Goal: Task Accomplishment & Management: Manage account settings

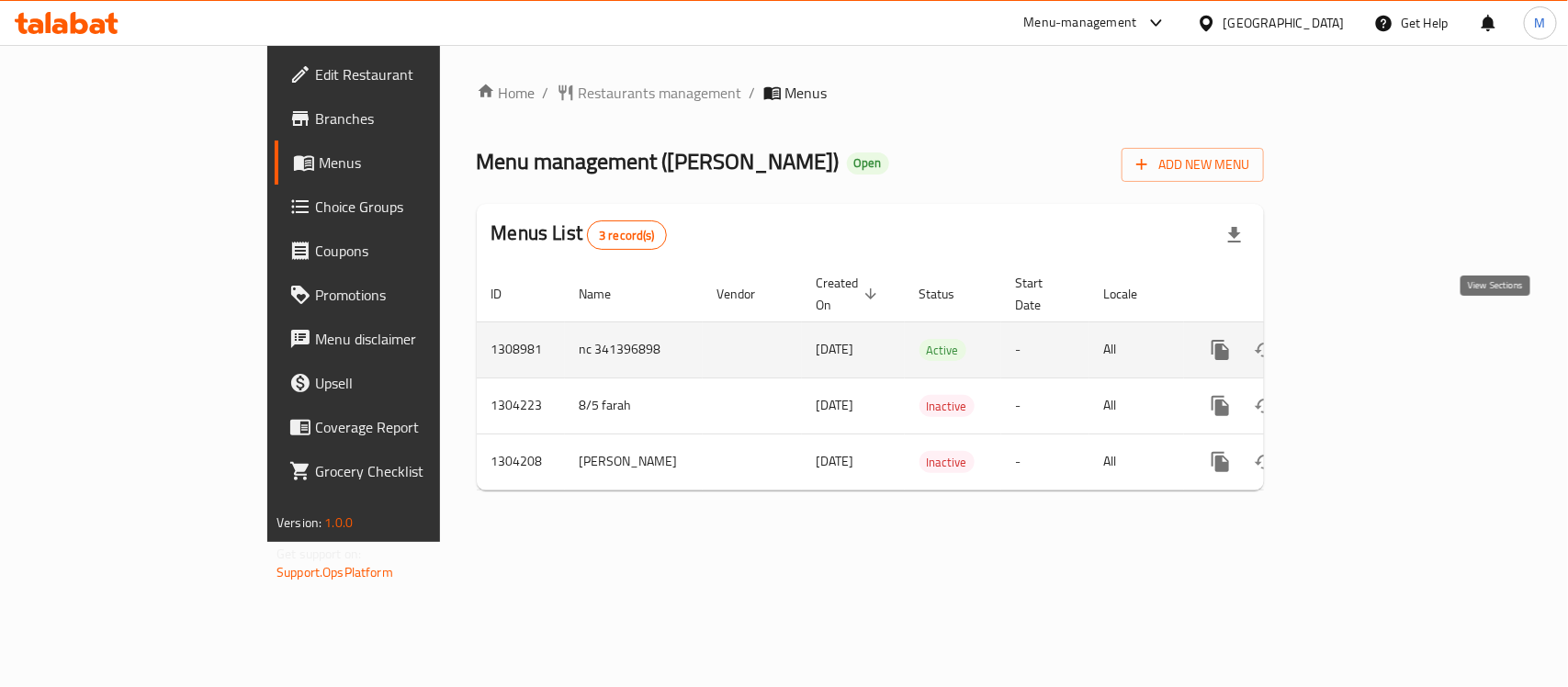
click at [1375, 328] on link "enhanced table" at bounding box center [1353, 350] width 44 height 44
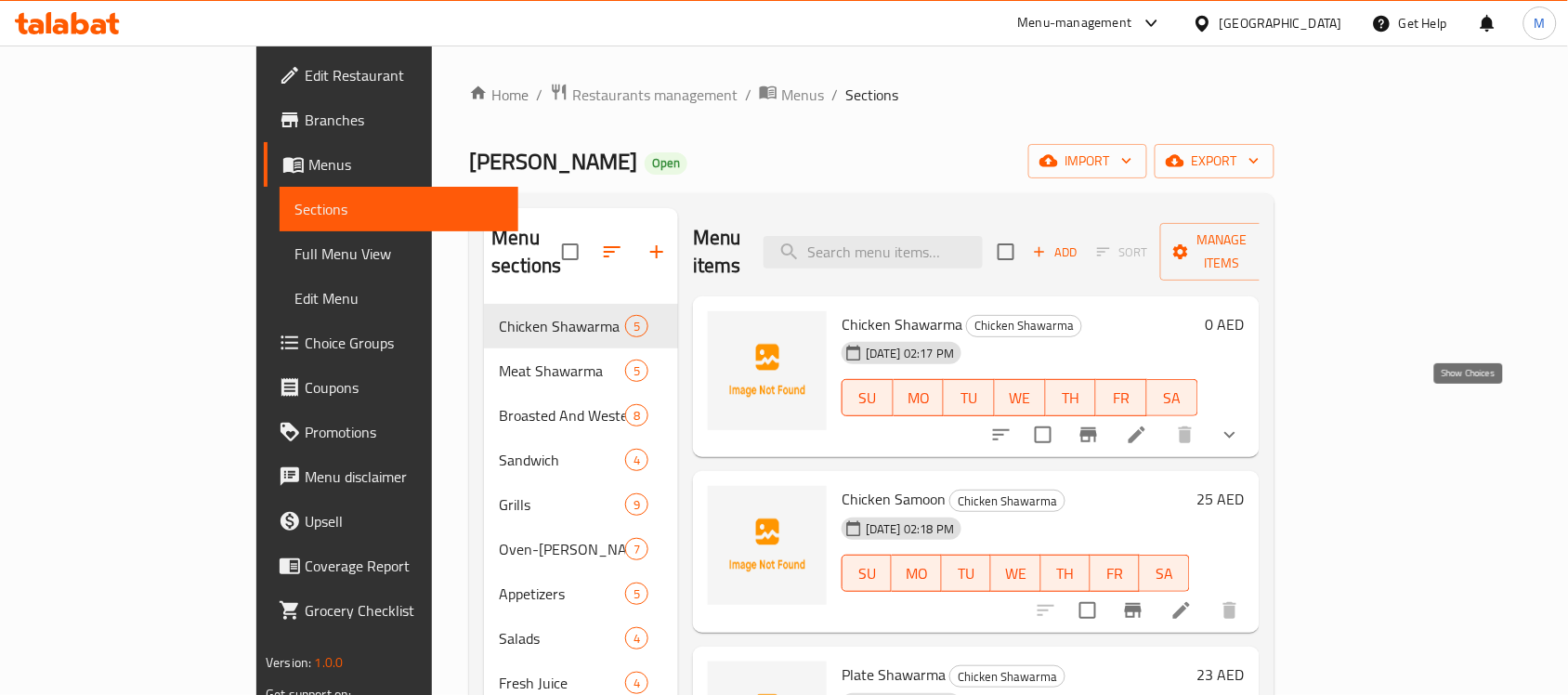
click at [1241, 424] on icon "show more" at bounding box center [1230, 435] width 22 height 22
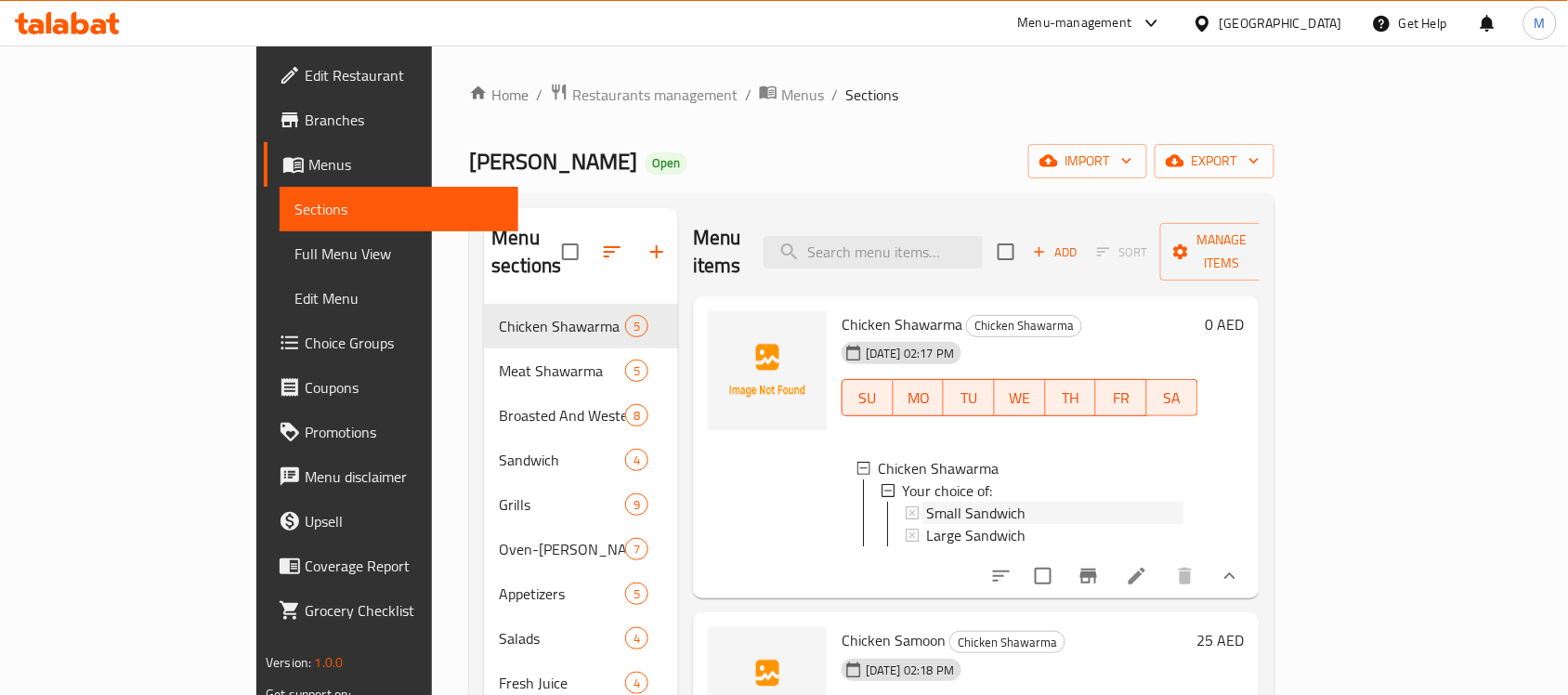
click at [927, 502] on span "Small Sandwich" at bounding box center [975, 513] width 100 height 22
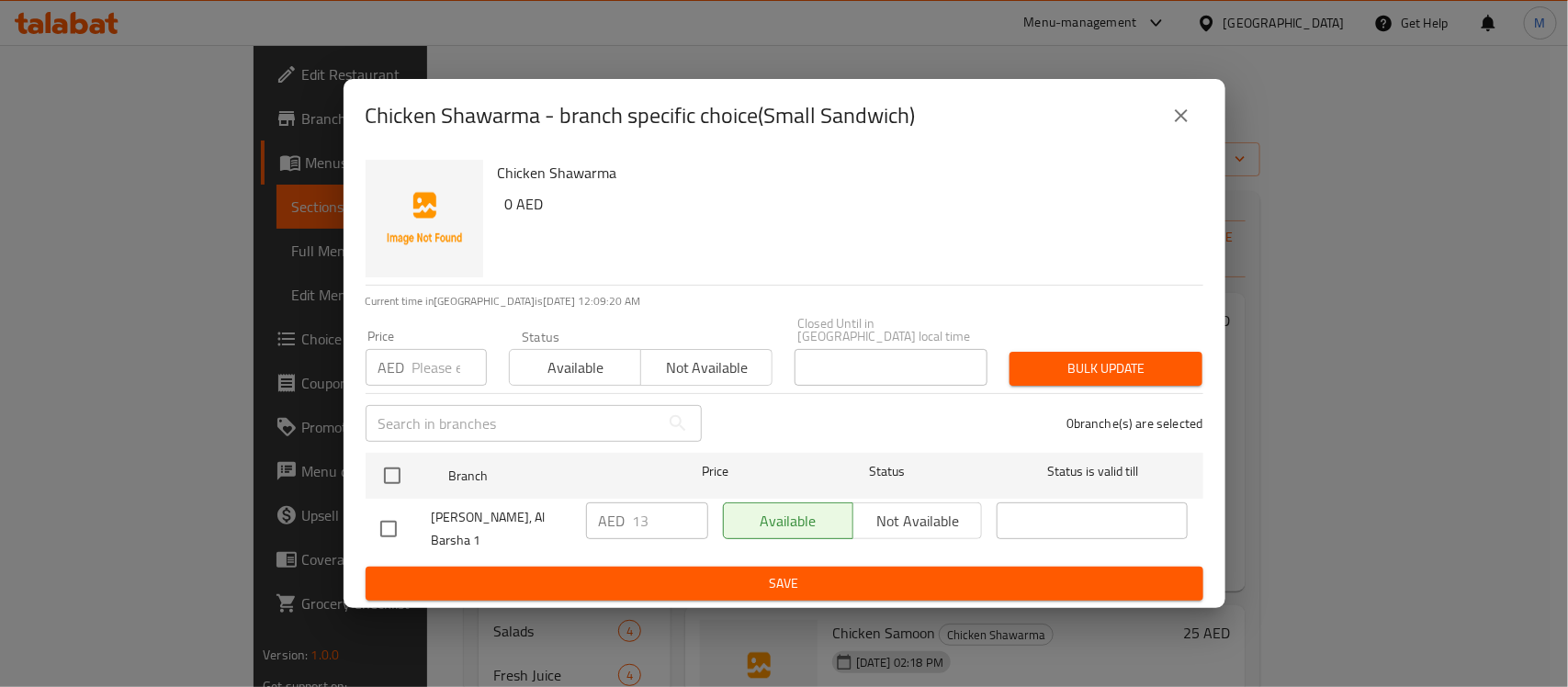
click at [1177, 112] on button "close" at bounding box center [1182, 116] width 44 height 44
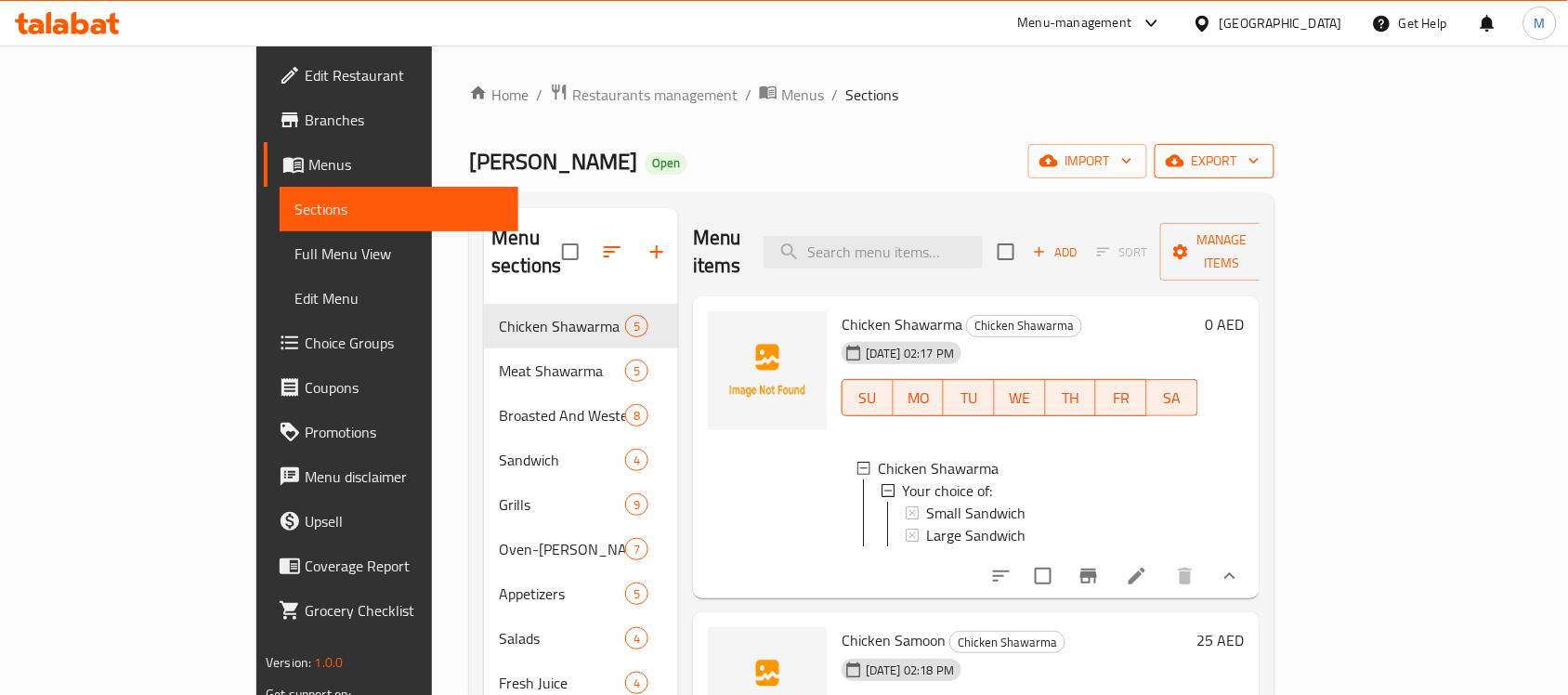
click at [1259, 156] on span "export" at bounding box center [1215, 160] width 90 height 23
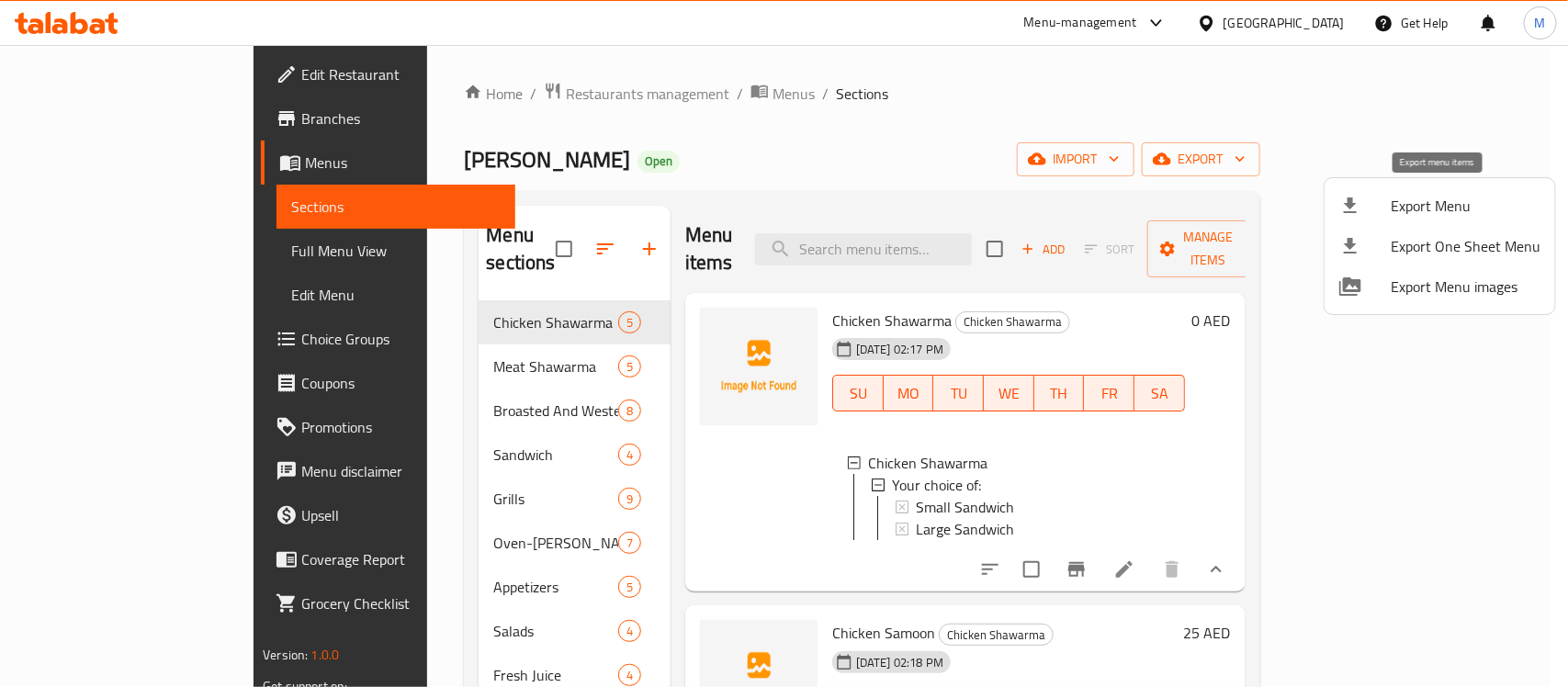
click at [1413, 203] on span "Export Menu" at bounding box center [1466, 206] width 149 height 22
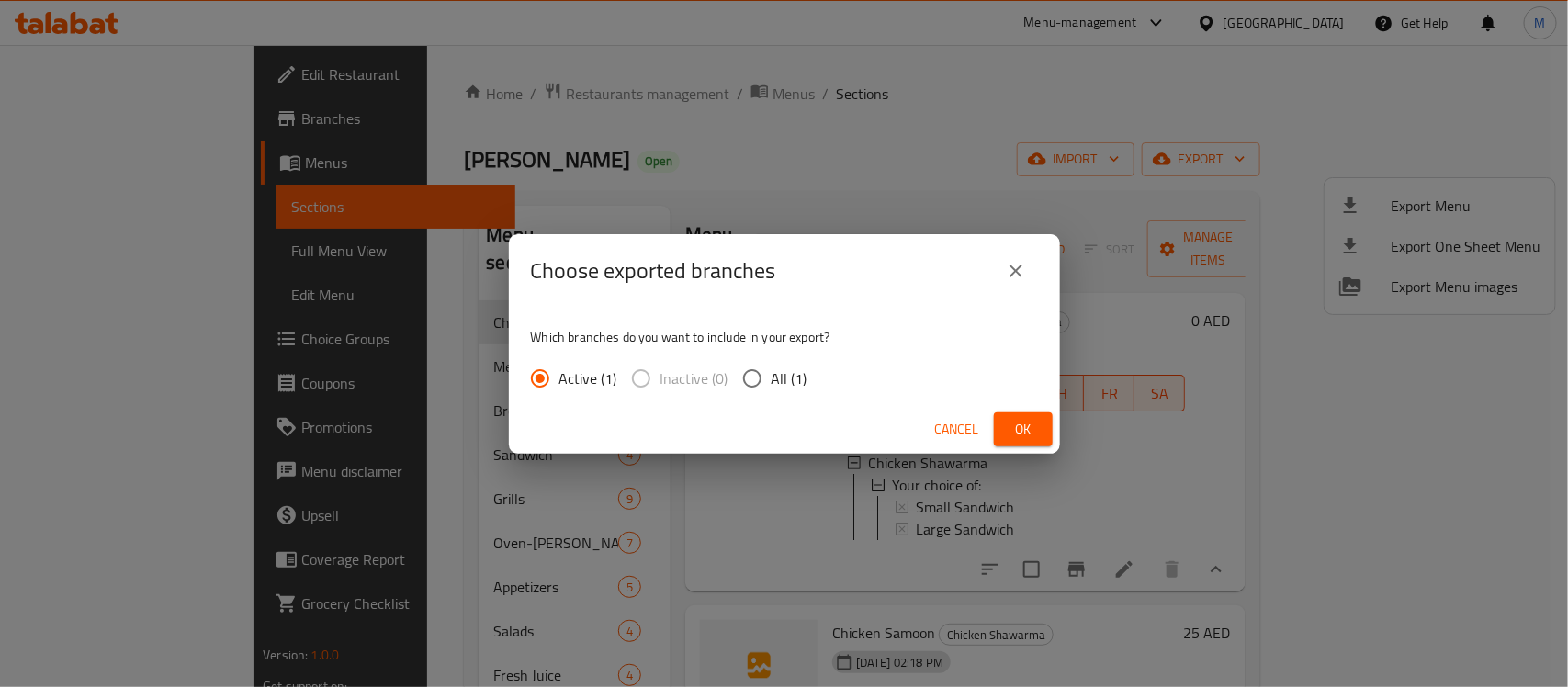
click at [763, 373] on input "All (1)" at bounding box center [752, 379] width 39 height 39
radio input "true"
click at [1008, 428] on span "Ok" at bounding box center [1023, 429] width 29 height 23
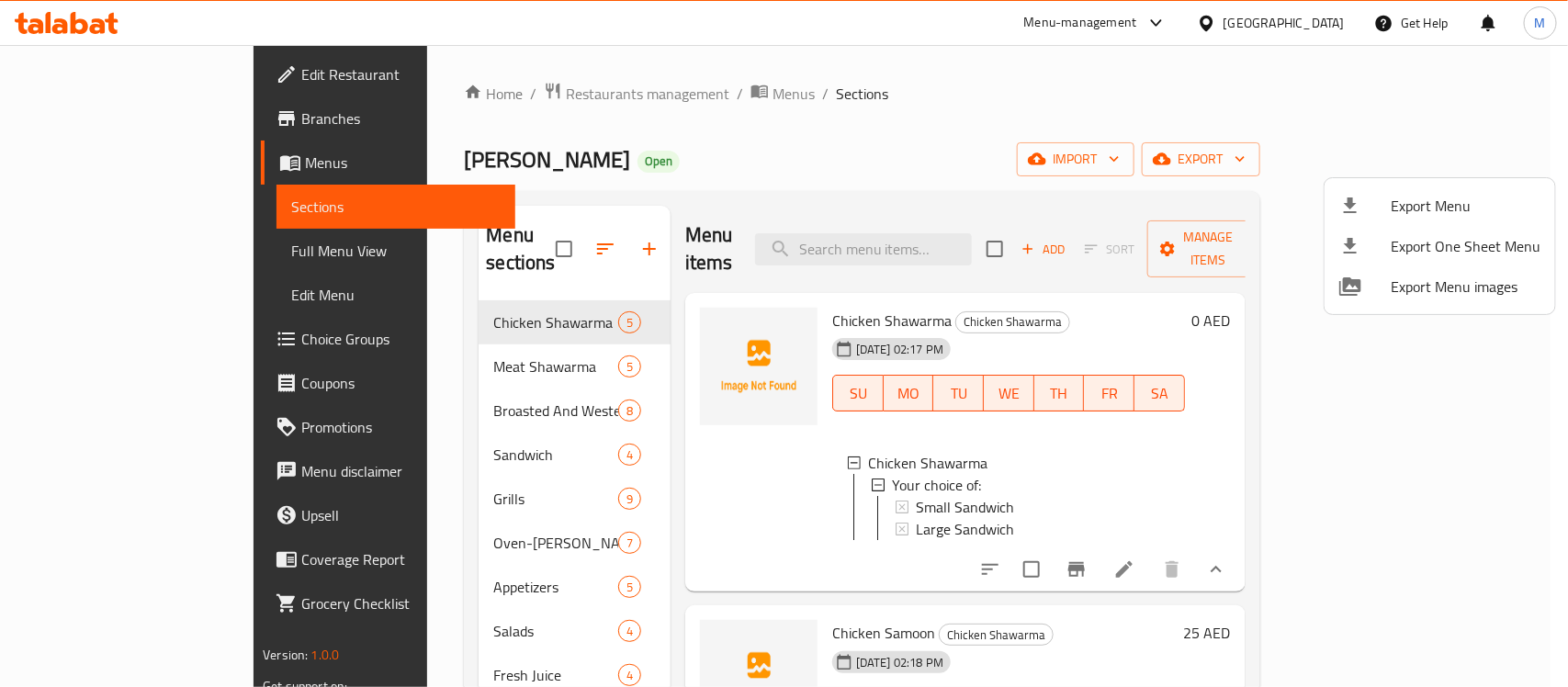
click at [905, 478] on div at bounding box center [784, 343] width 1568 height 687
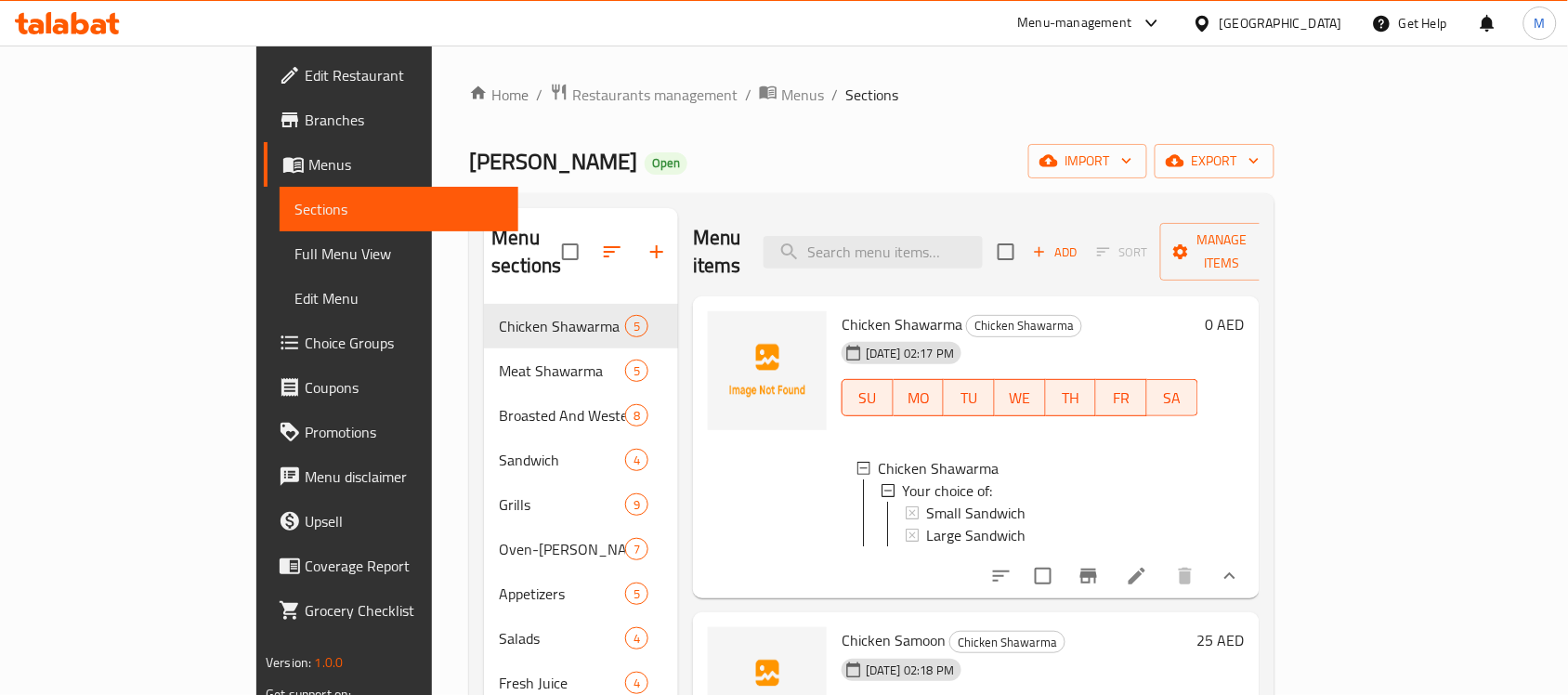
click at [926, 502] on span "Small Sandwich" at bounding box center [975, 513] width 100 height 22
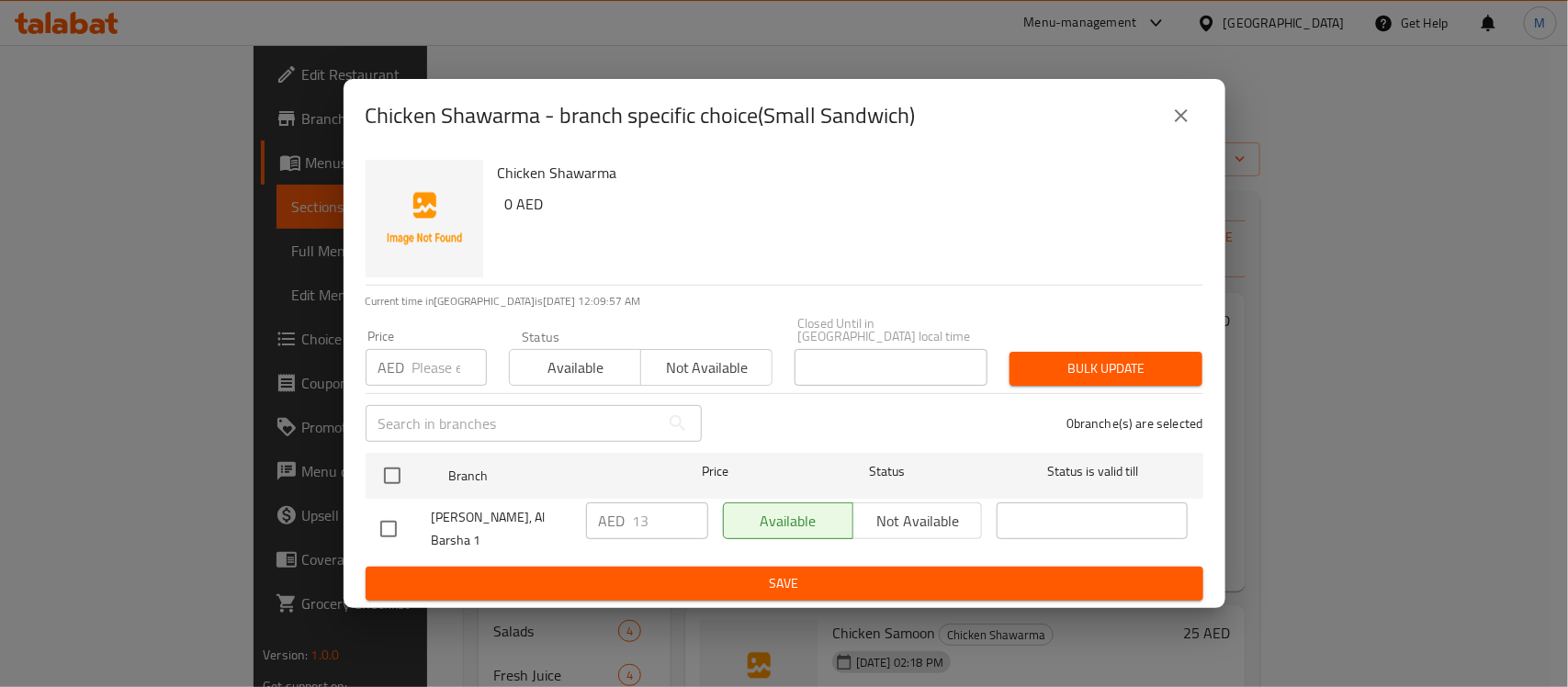
click at [1176, 127] on icon "close" at bounding box center [1181, 116] width 22 height 22
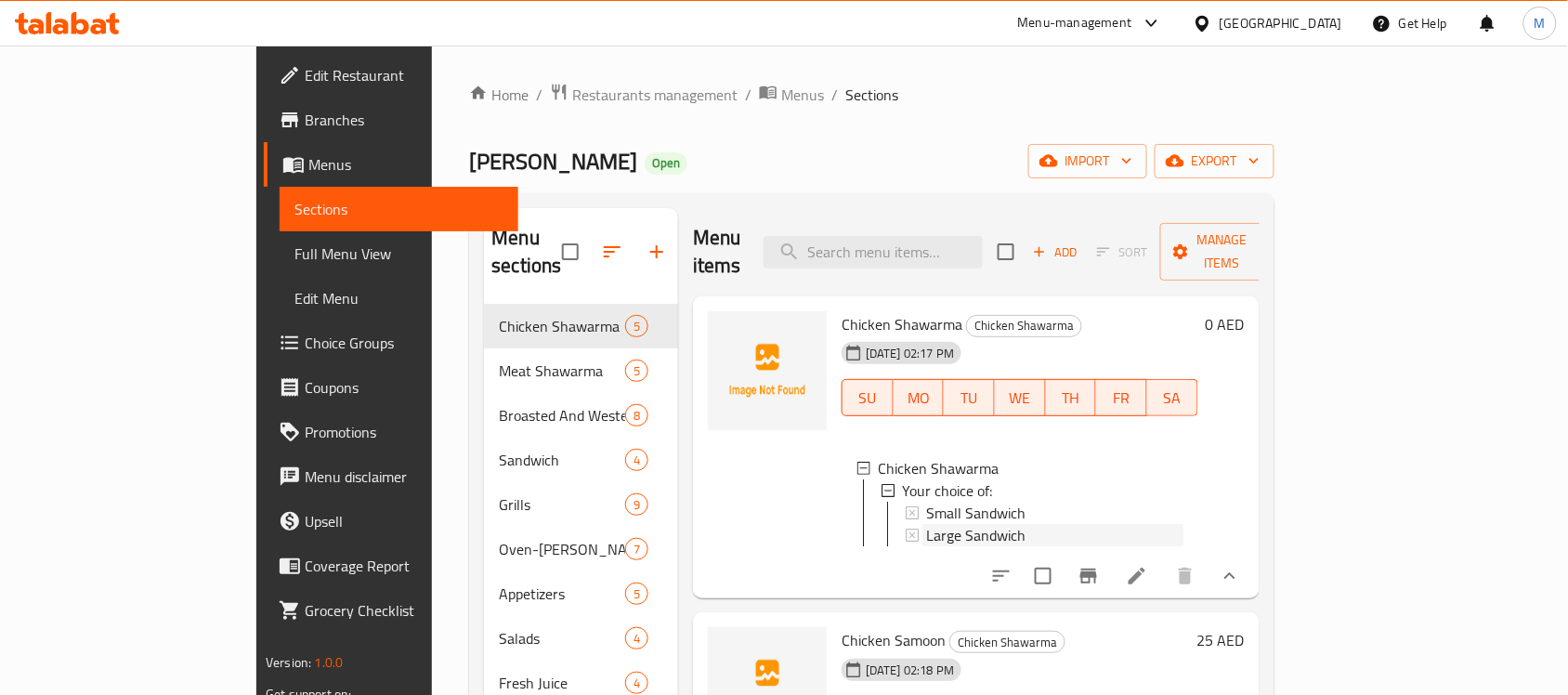
click at [926, 524] on span "Large Sandwich" at bounding box center [975, 535] width 100 height 22
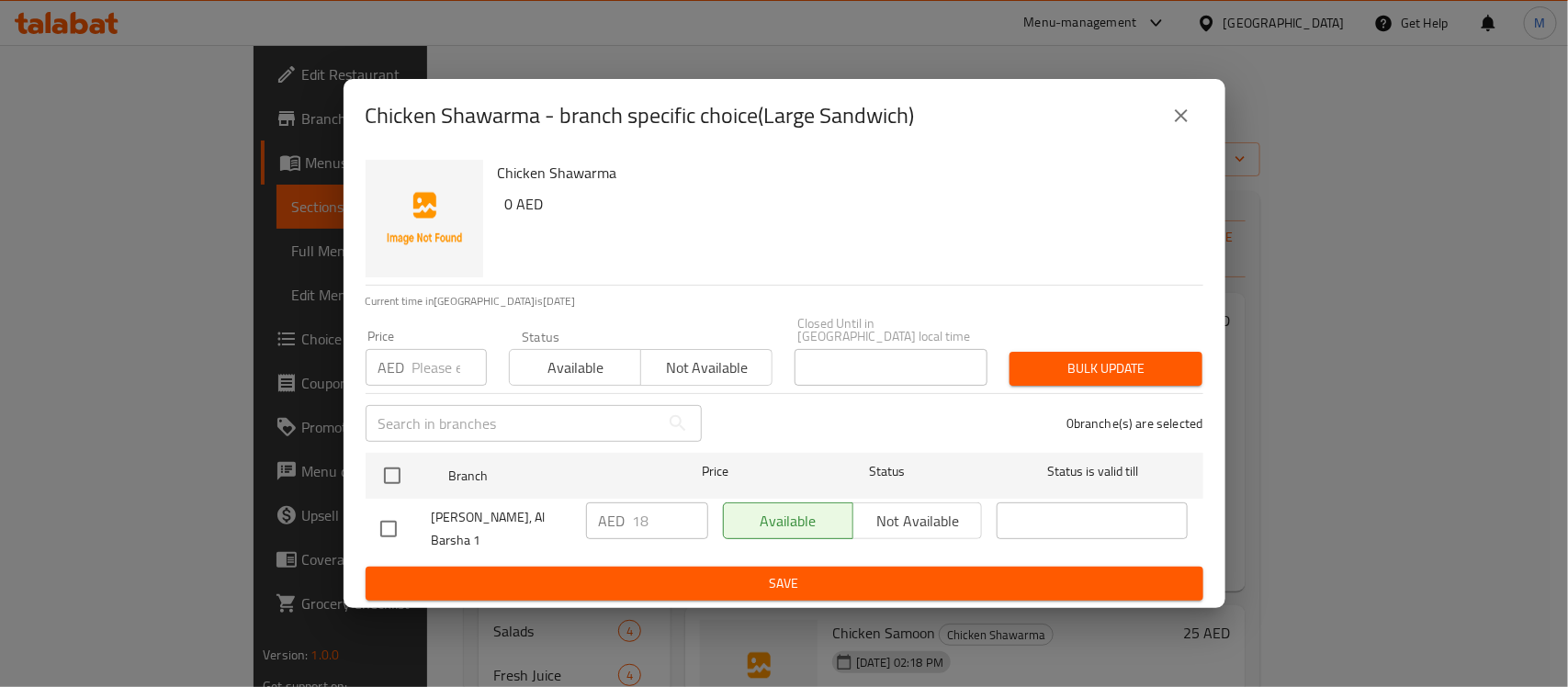
click at [1191, 127] on icon "close" at bounding box center [1181, 116] width 22 height 22
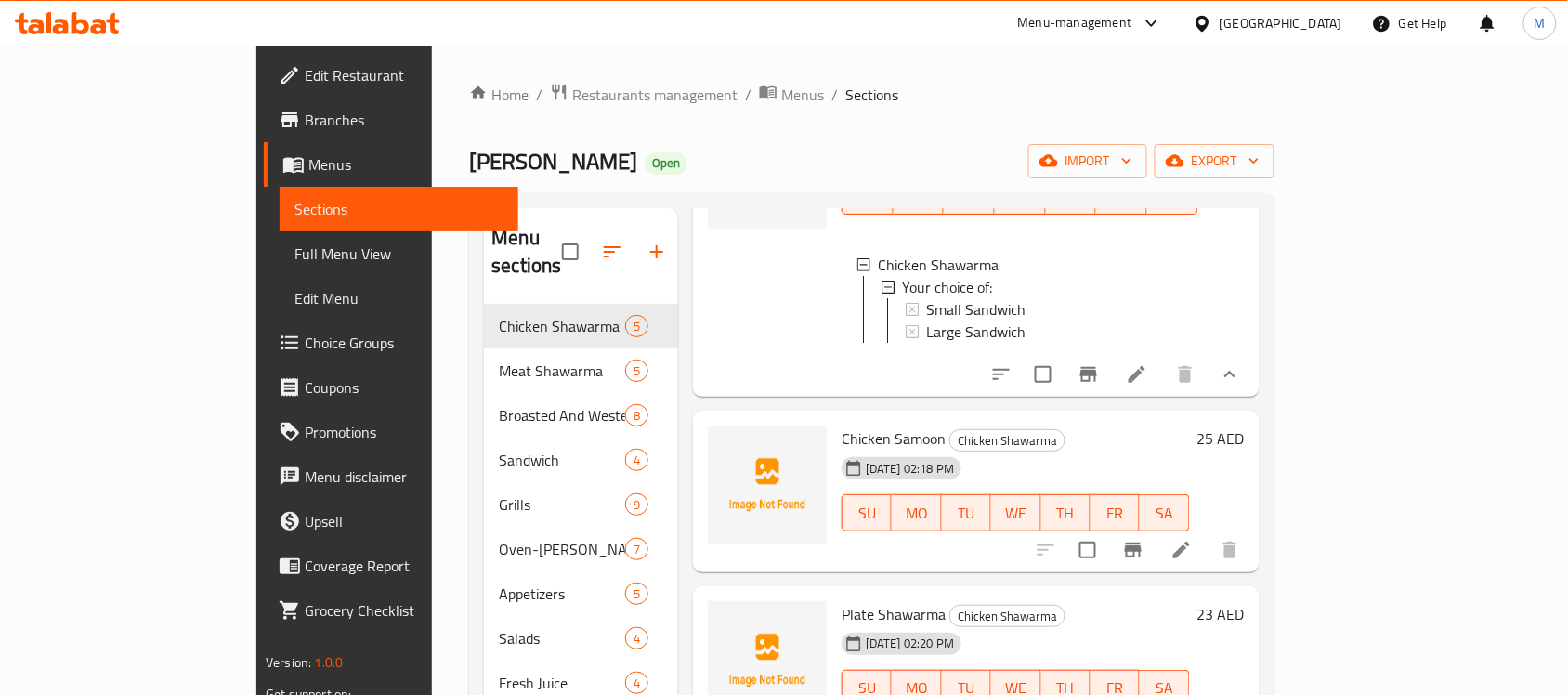
scroll to position [232, 0]
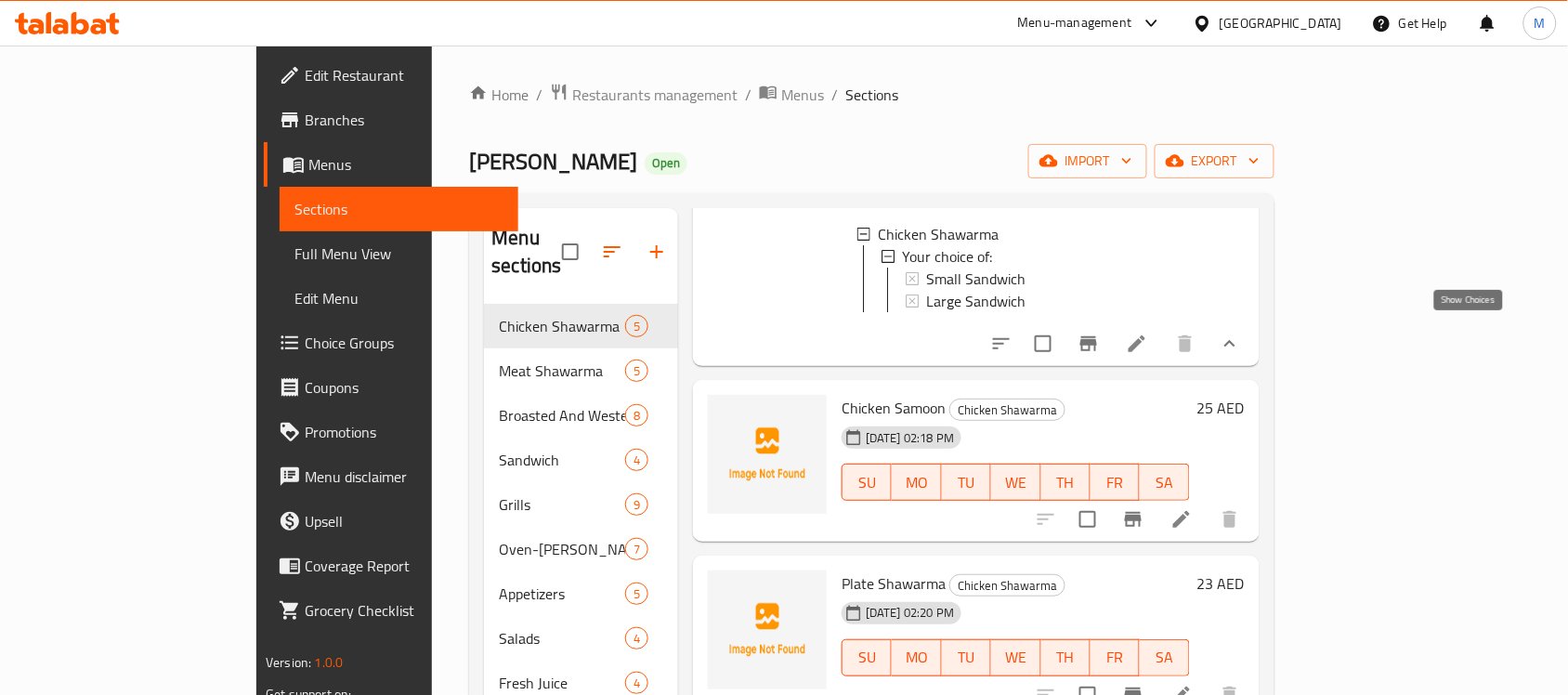
click at [1241, 340] on icon "show more" at bounding box center [1230, 344] width 22 height 22
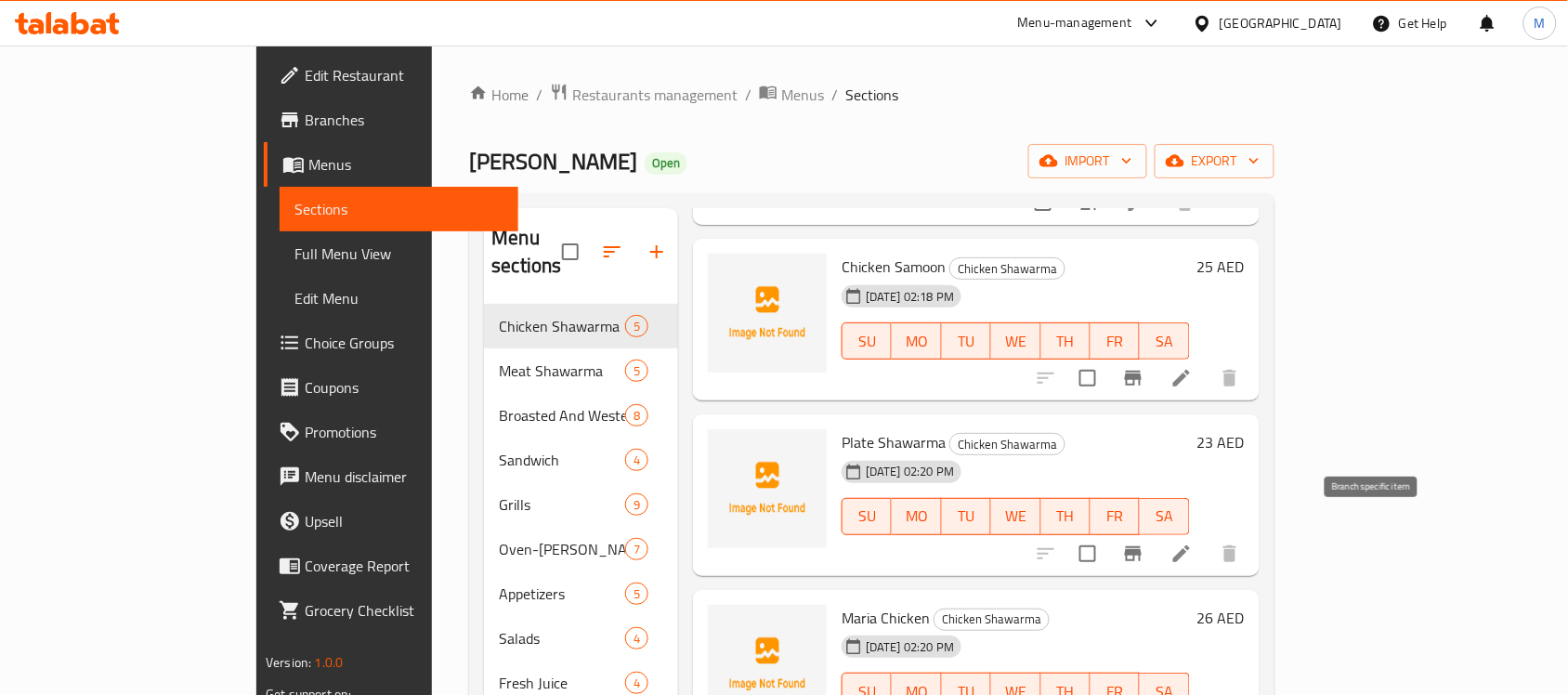
scroll to position [226, 0]
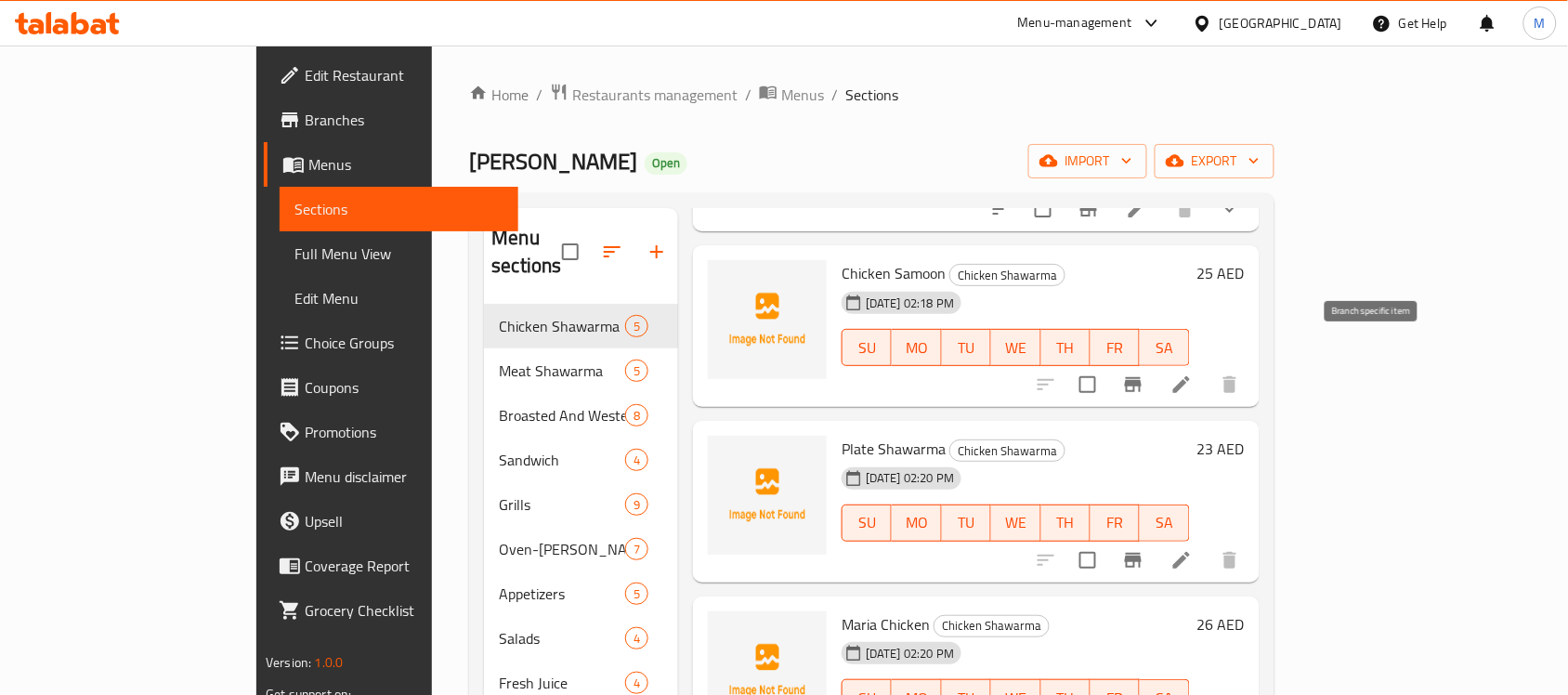
click at [1142, 378] on icon "Branch-specific-item" at bounding box center [1134, 385] width 17 height 15
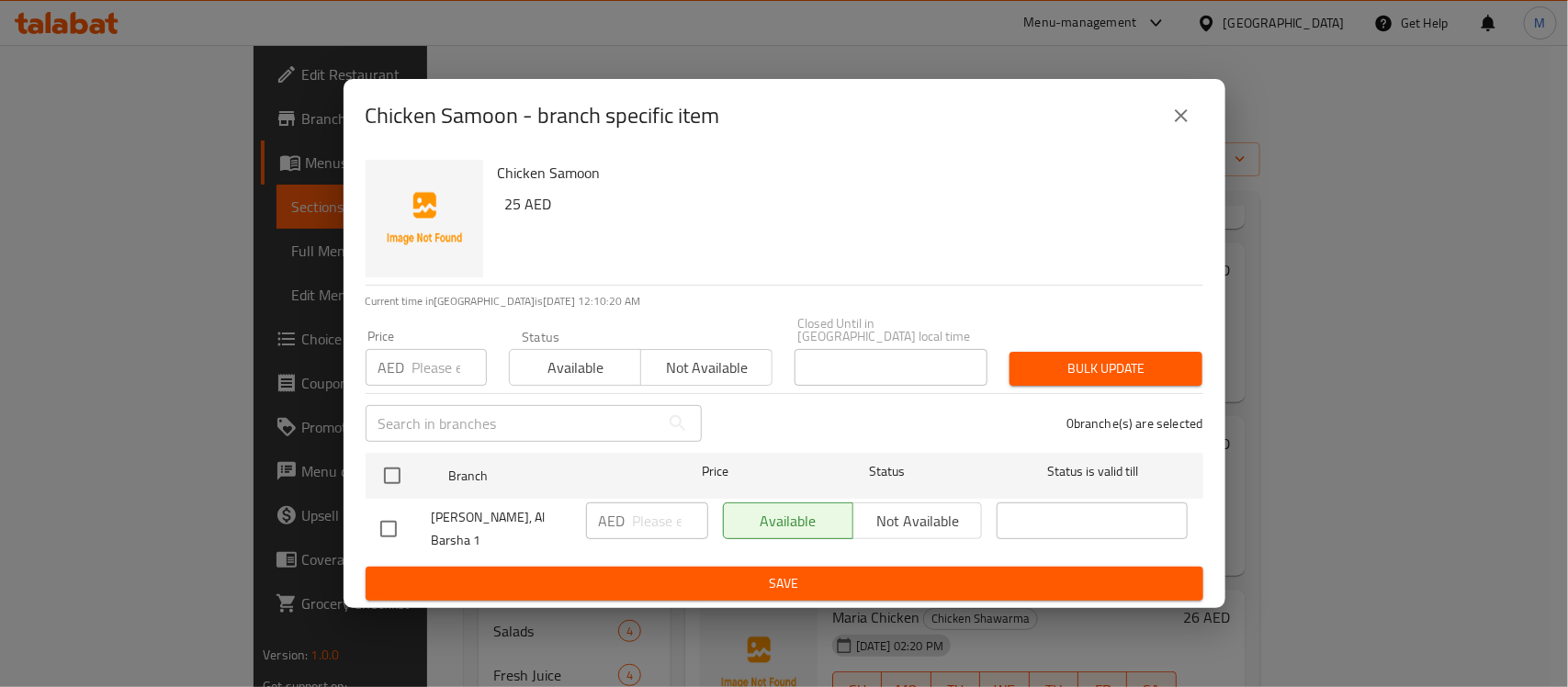
click at [1189, 111] on button "close" at bounding box center [1182, 116] width 44 height 44
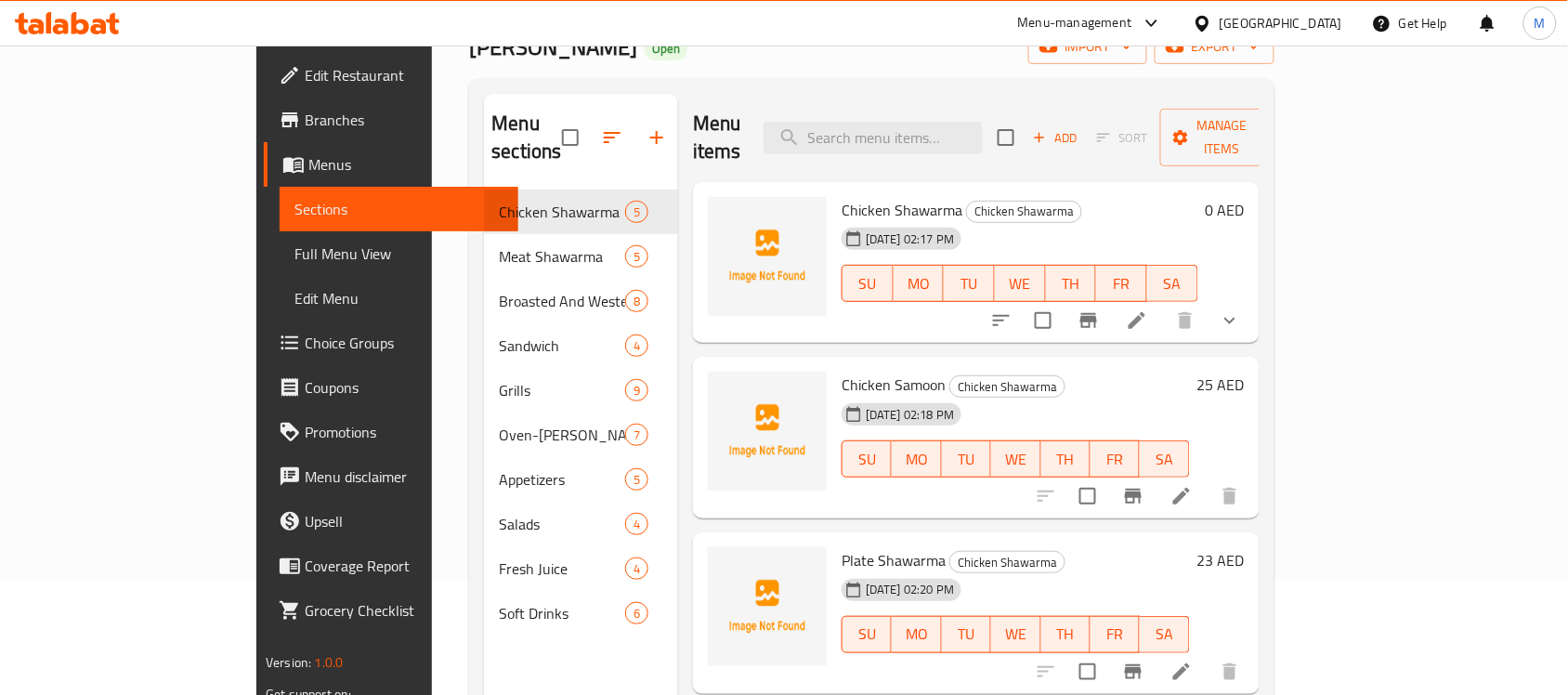
scroll to position [0, 0]
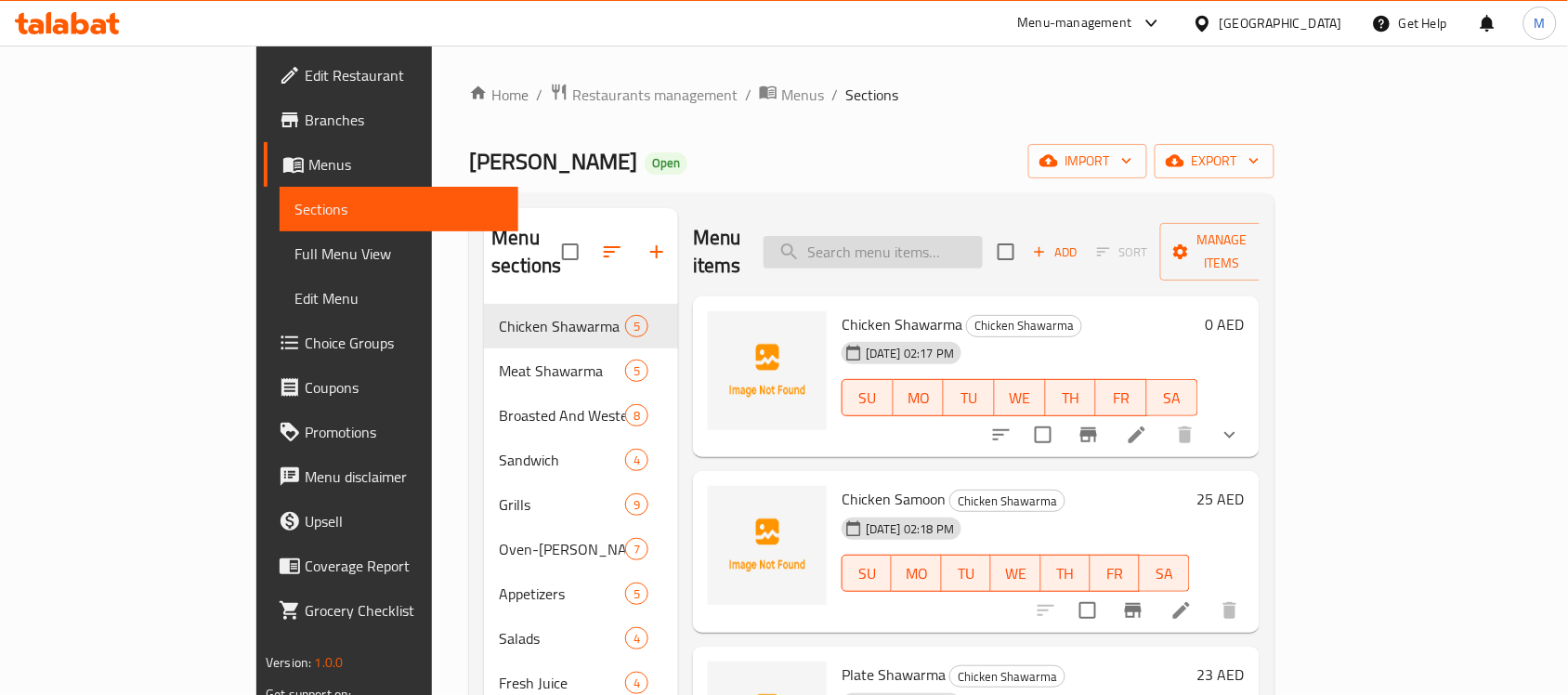
click at [983, 236] on input "search" at bounding box center [873, 252] width 219 height 33
paste input "Arabic Meal/وجبة عربية"
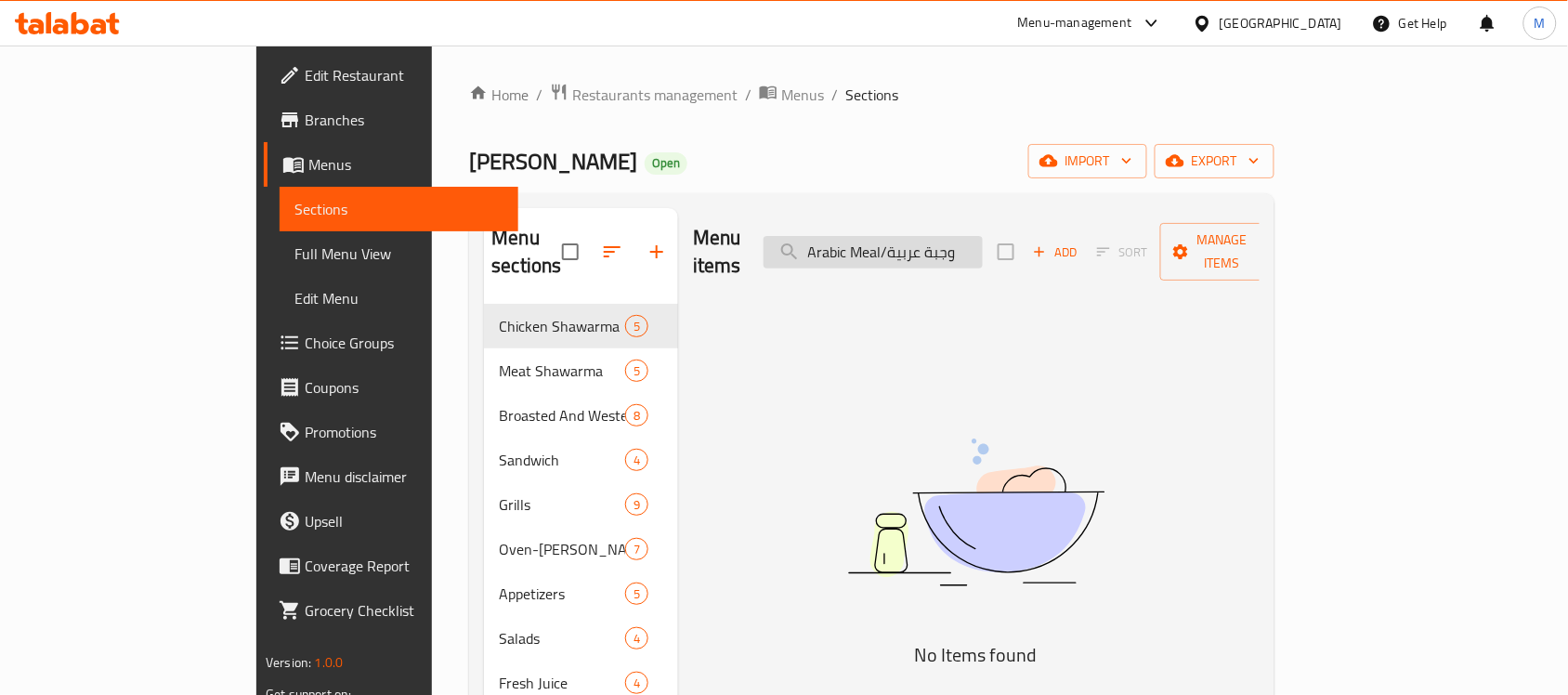
scroll to position [0, 17]
drag, startPoint x: 957, startPoint y: 235, endPoint x: 1052, endPoint y: 253, distance: 96.7
click at [983, 253] on input "Arabic Meal/وجبة عربية" at bounding box center [873, 252] width 219 height 33
click at [983, 240] on input "Arabic Meal" at bounding box center [873, 252] width 219 height 33
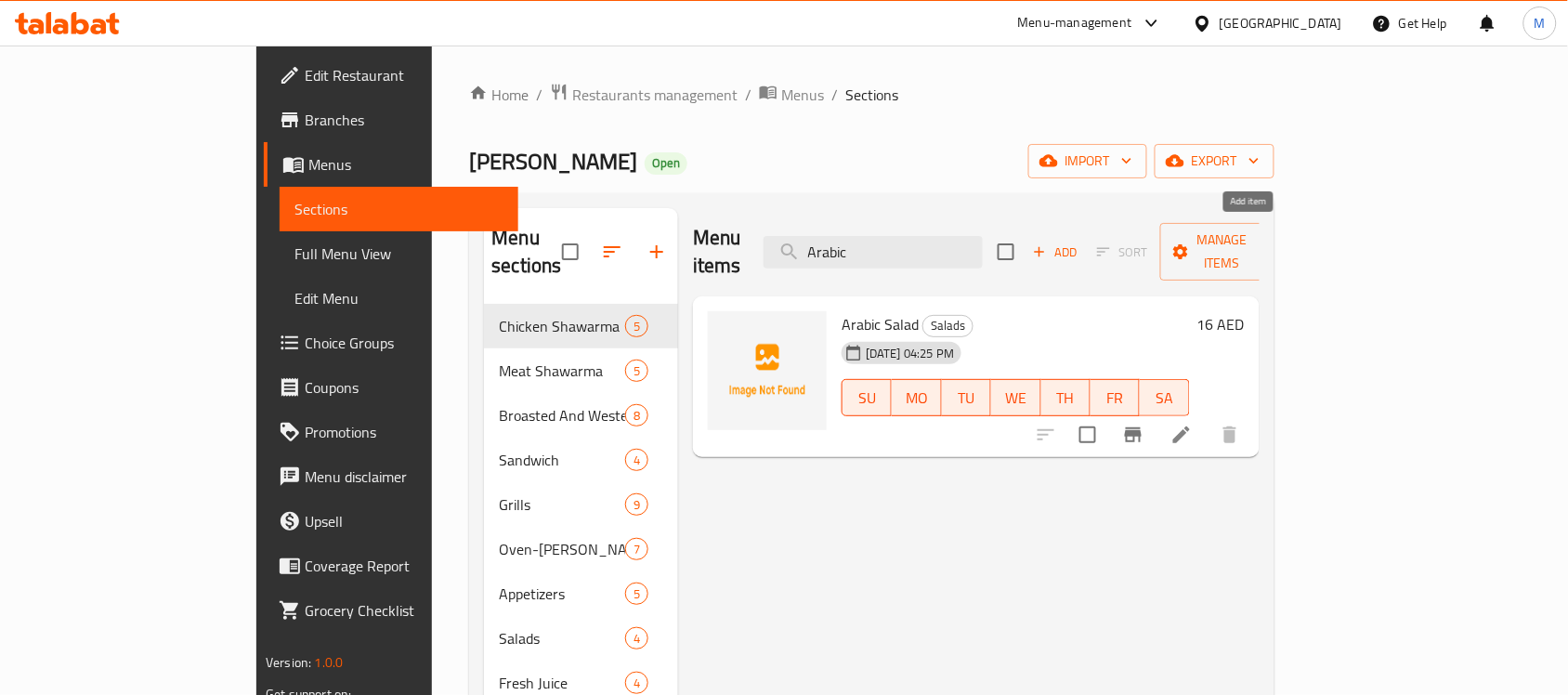
type input "Arabic"
click at [1080, 243] on span "Add" at bounding box center [1055, 252] width 50 height 21
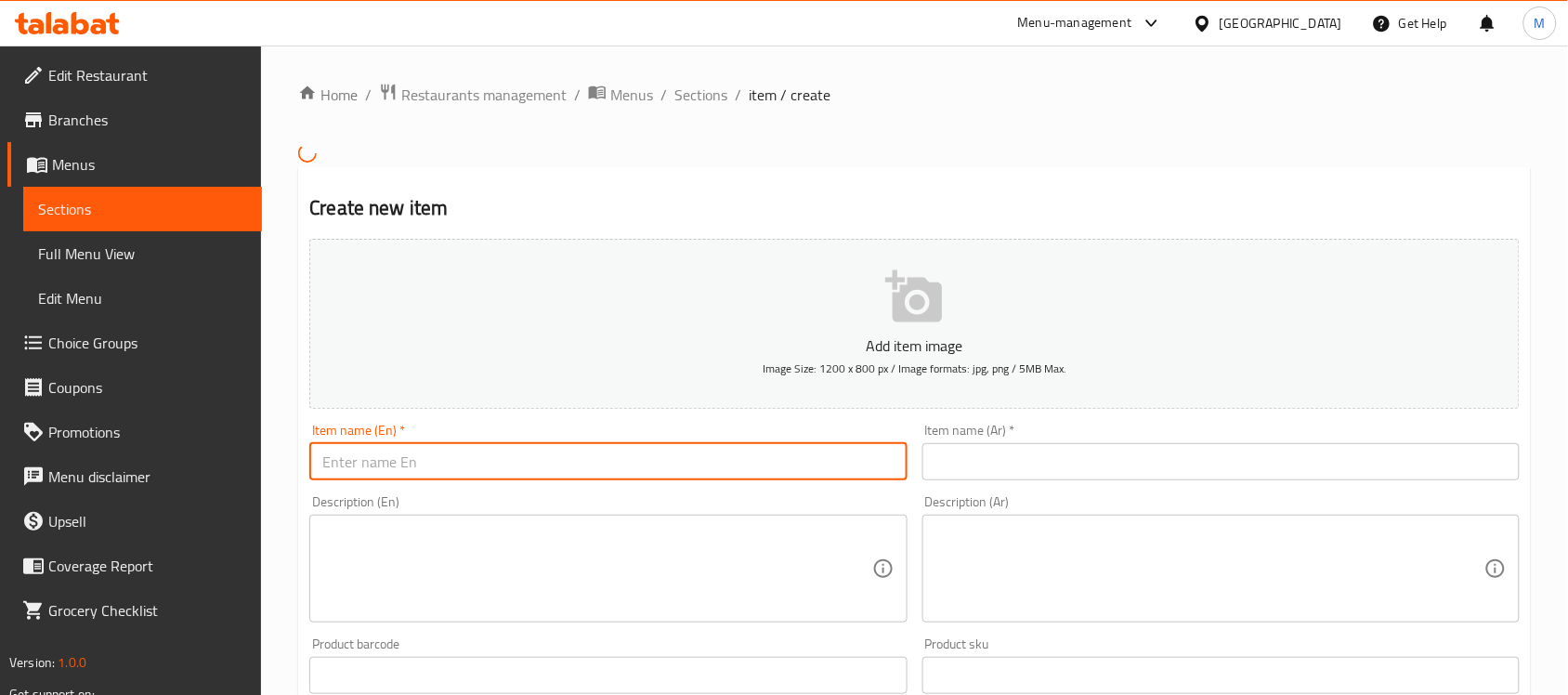
click at [815, 447] on input "text" at bounding box center [608, 462] width 598 height 37
paste input "Arabic Meal/وجبة عربية"
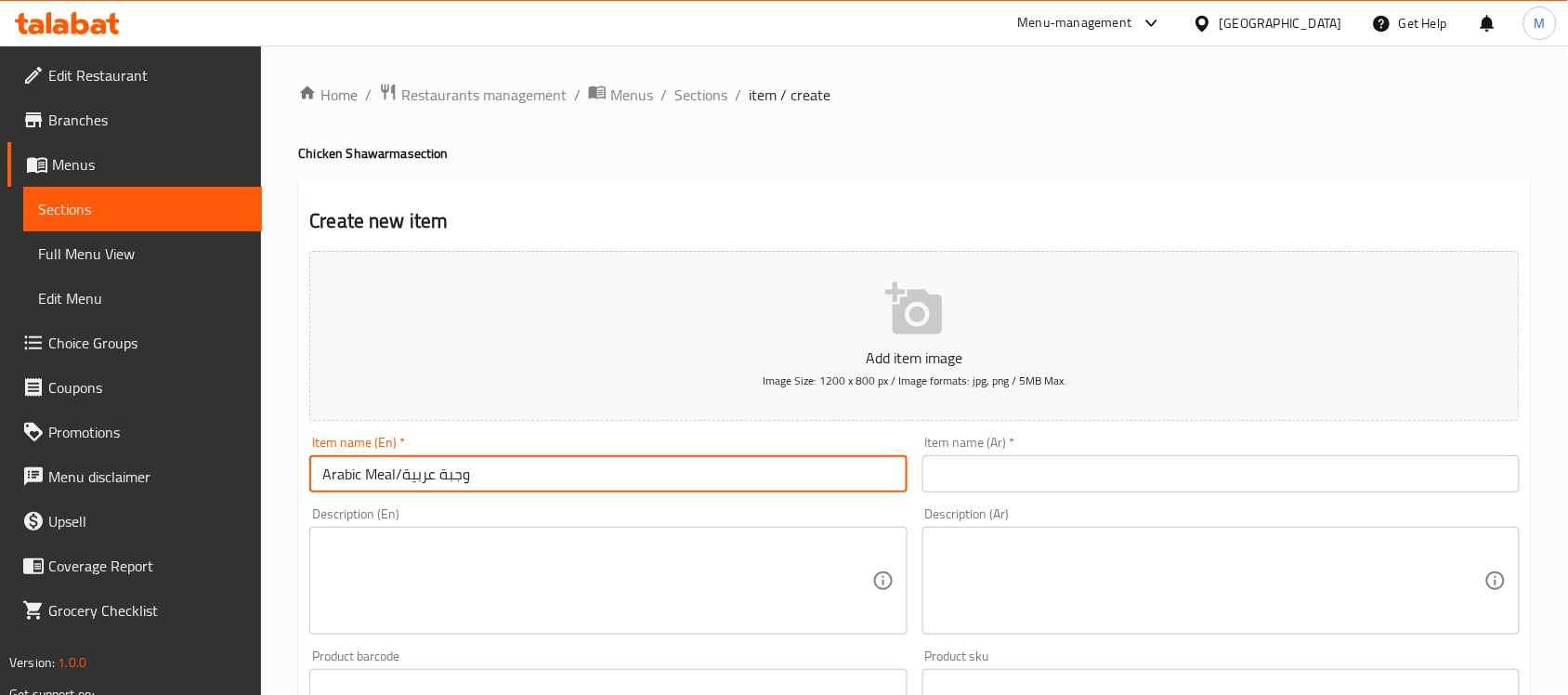
drag, startPoint x: 395, startPoint y: 461, endPoint x: 516, endPoint y: 461, distance: 121.0
click at [516, 461] on input "Arabic Meal/وجبة عربية" at bounding box center [608, 474] width 598 height 37
type input "Arabic Meal"
click at [1056, 474] on input "text" at bounding box center [1220, 474] width 598 height 37
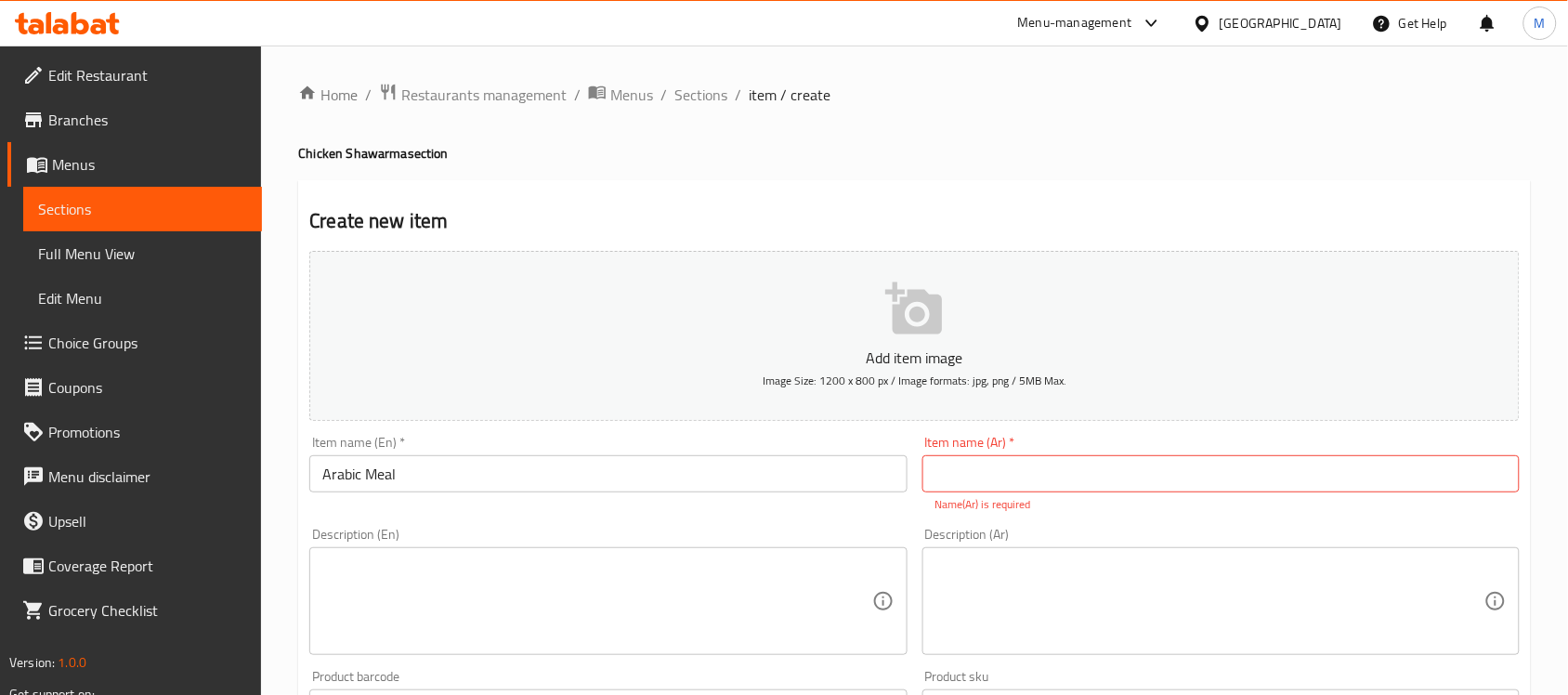
click at [1046, 470] on input "text" at bounding box center [1220, 474] width 598 height 37
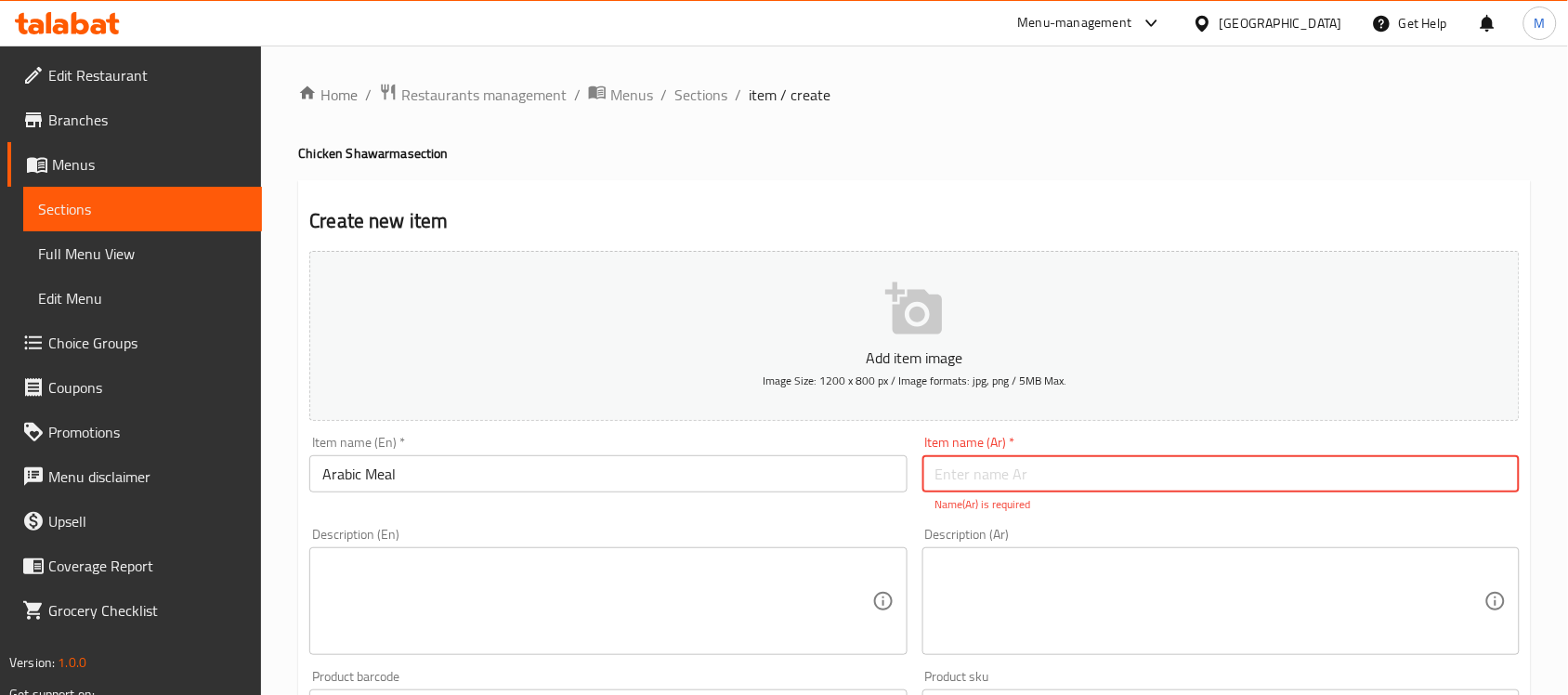
paste input "/وجبة عربية"
click at [1501, 476] on input "/وجبة عربية" at bounding box center [1220, 474] width 598 height 37
type input "وجبة عربية"
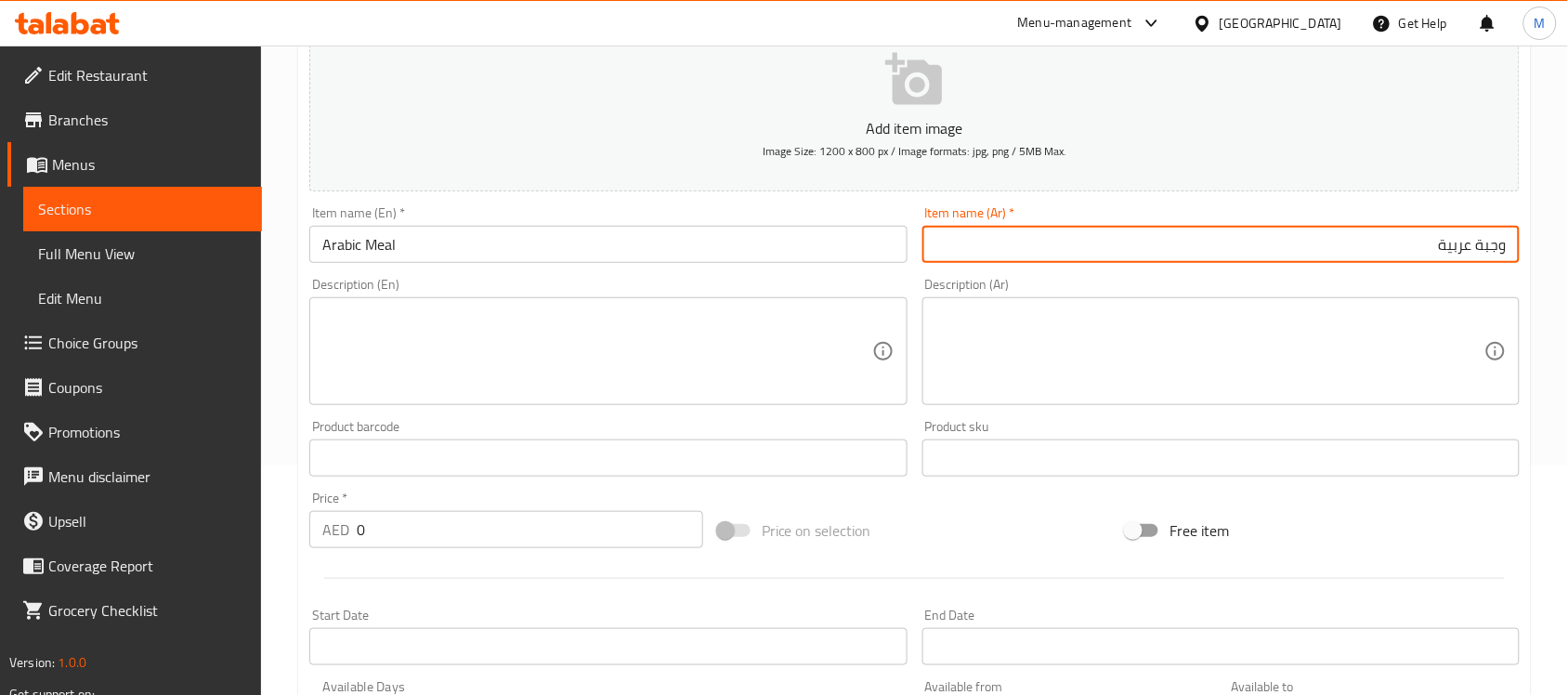
scroll to position [232, 0]
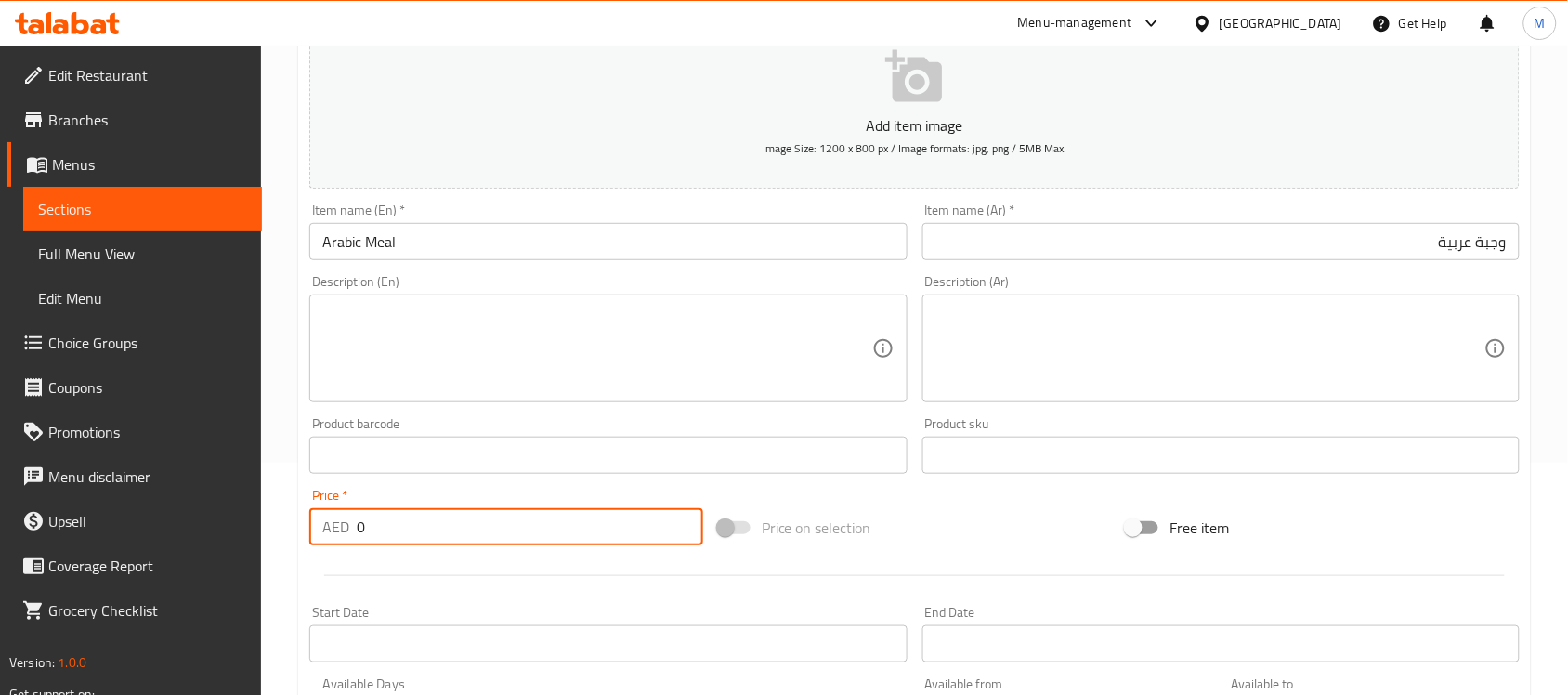
drag, startPoint x: 364, startPoint y: 535, endPoint x: 326, endPoint y: 523, distance: 39.8
click at [326, 523] on div "AED 0 Price *" at bounding box center [506, 527] width 394 height 37
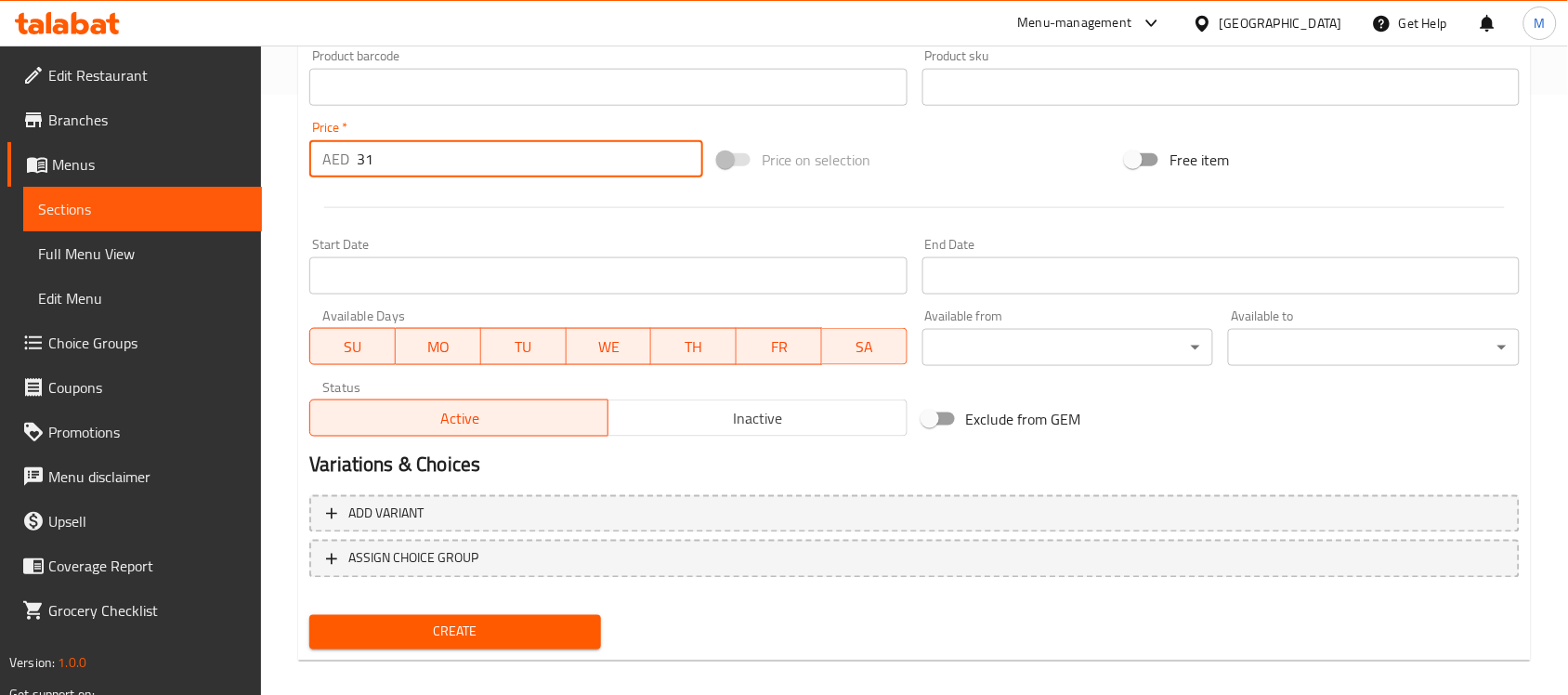
scroll to position [615, 0]
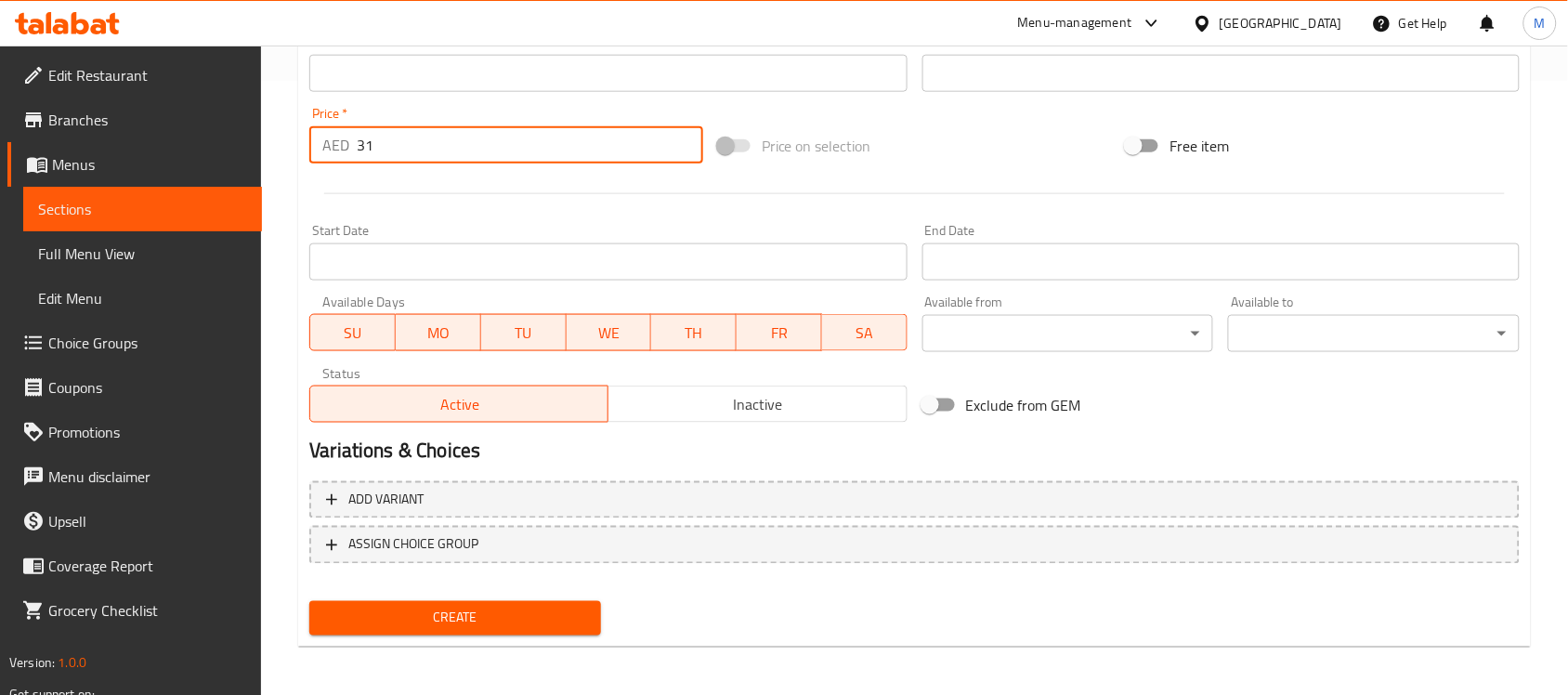
type input "31"
click at [565, 594] on div "Create" at bounding box center [455, 619] width 307 height 49
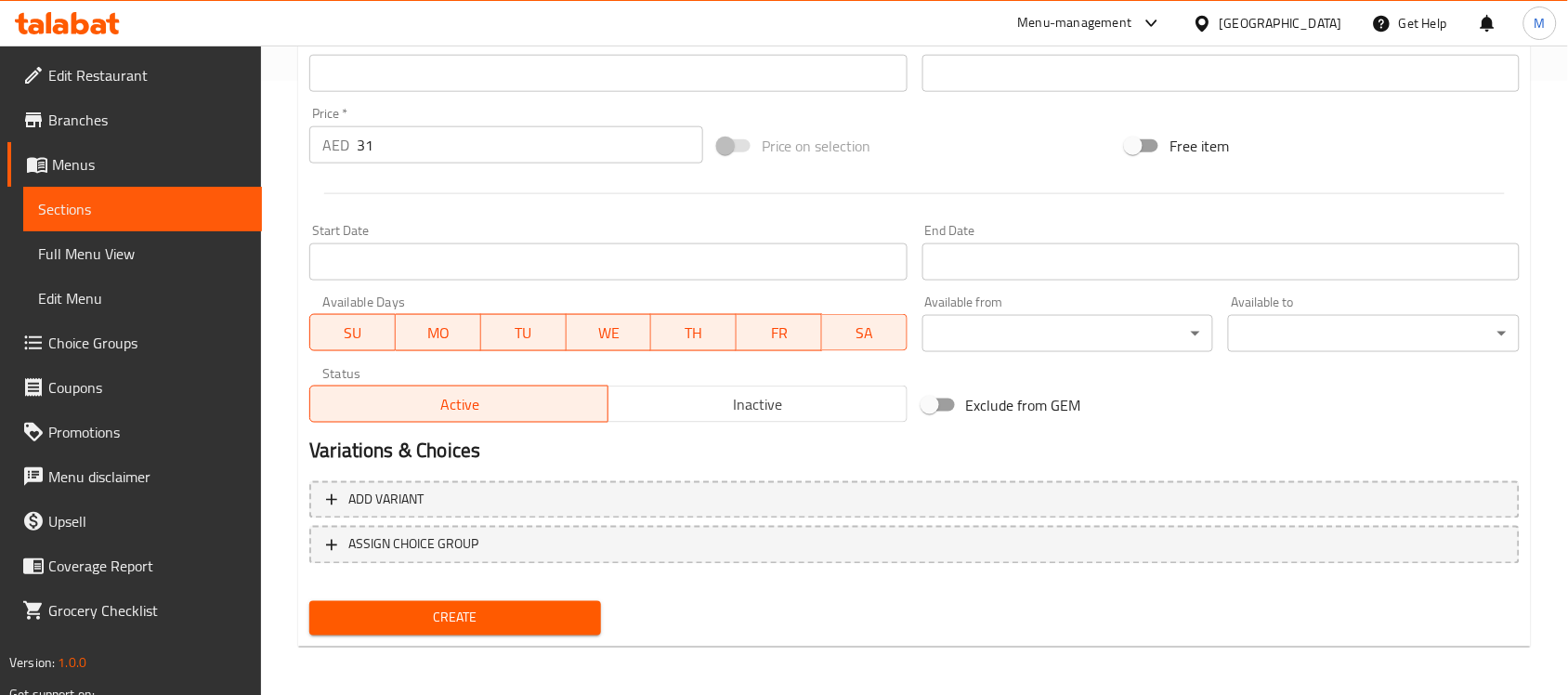
click at [564, 603] on button "Create" at bounding box center [455, 619] width 292 height 35
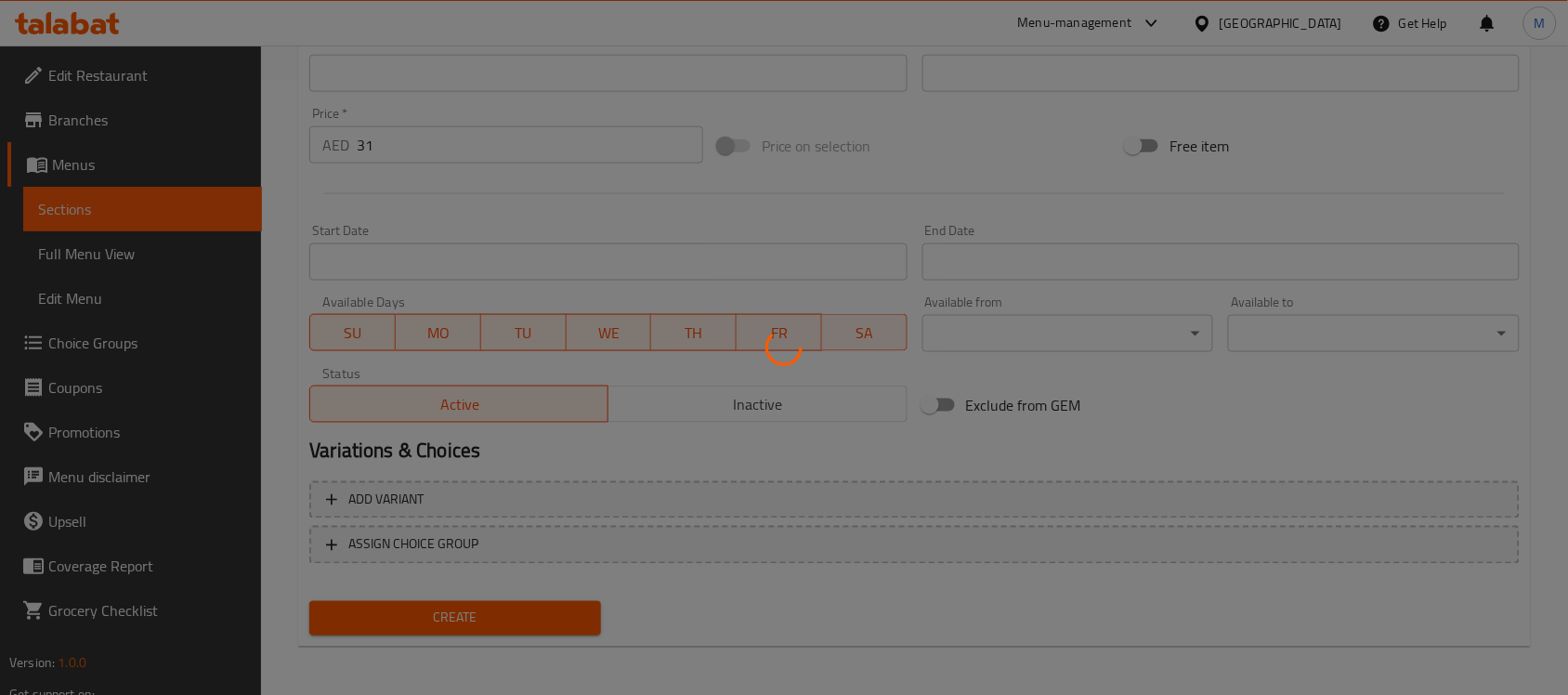
type input "0"
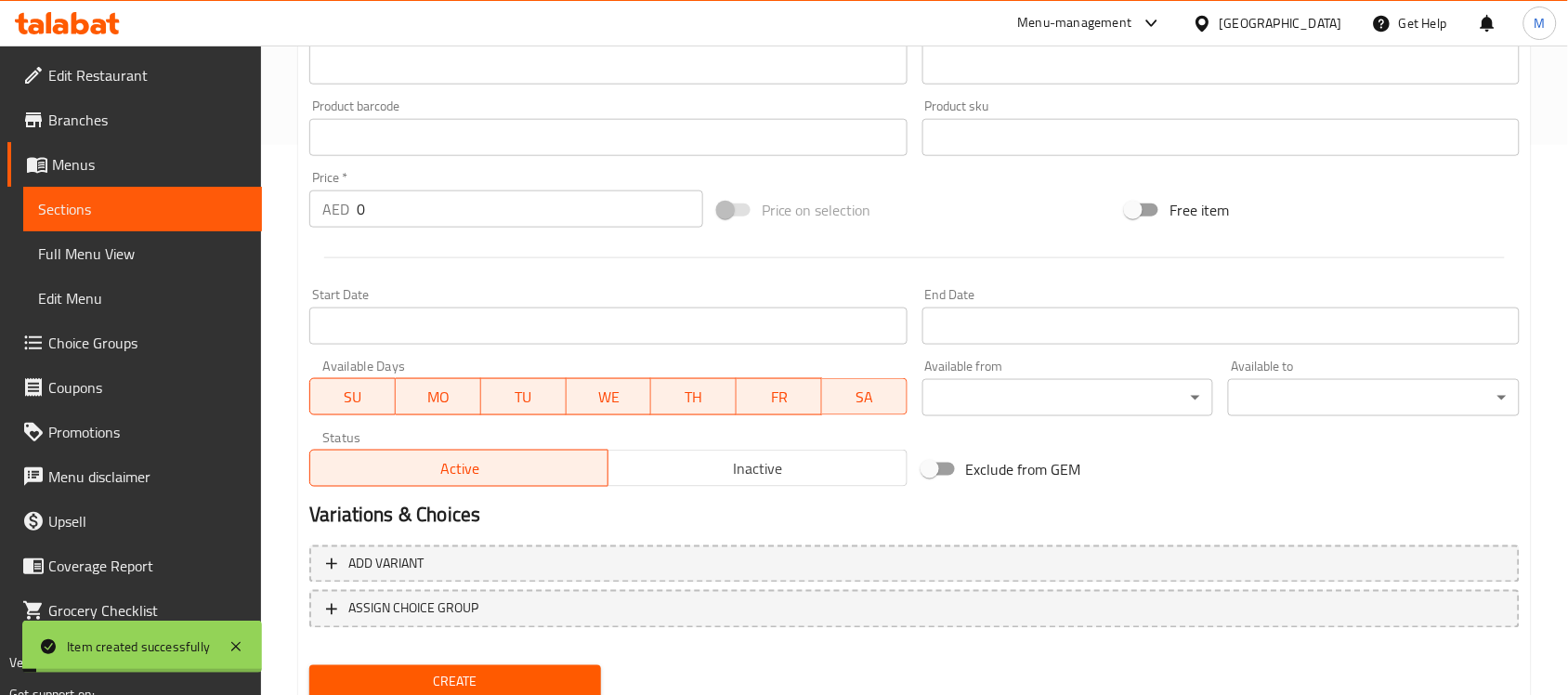
scroll to position [0, 0]
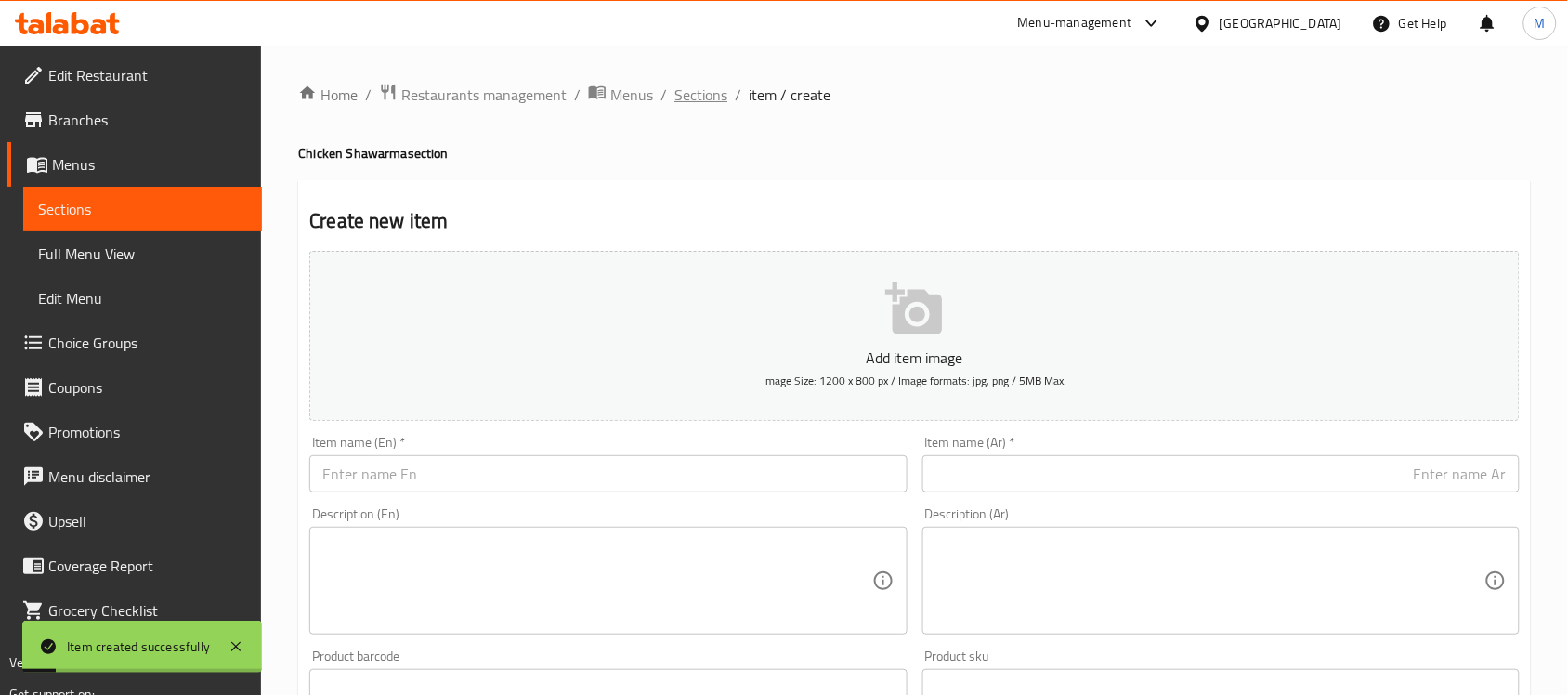
click at [711, 98] on span "Sections" at bounding box center [700, 95] width 53 height 22
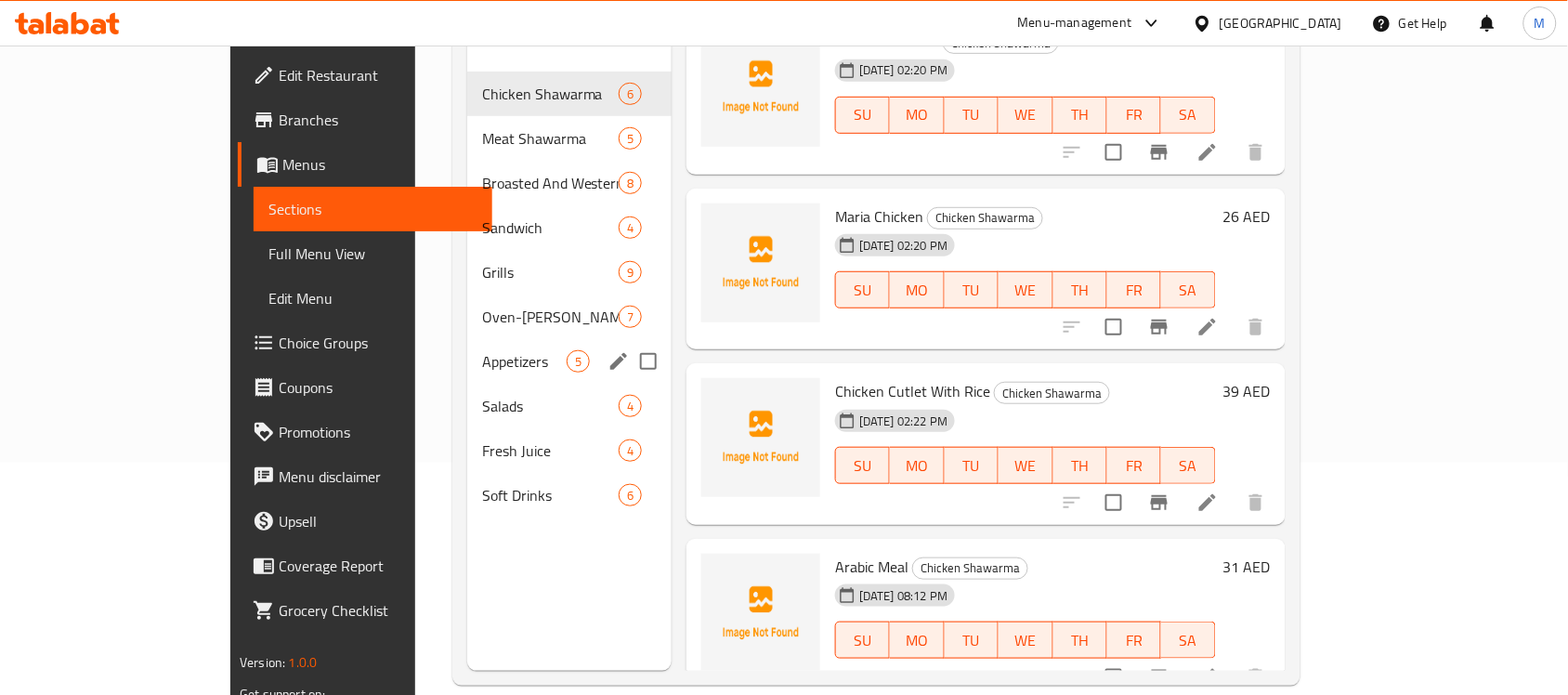
scroll to position [117, 0]
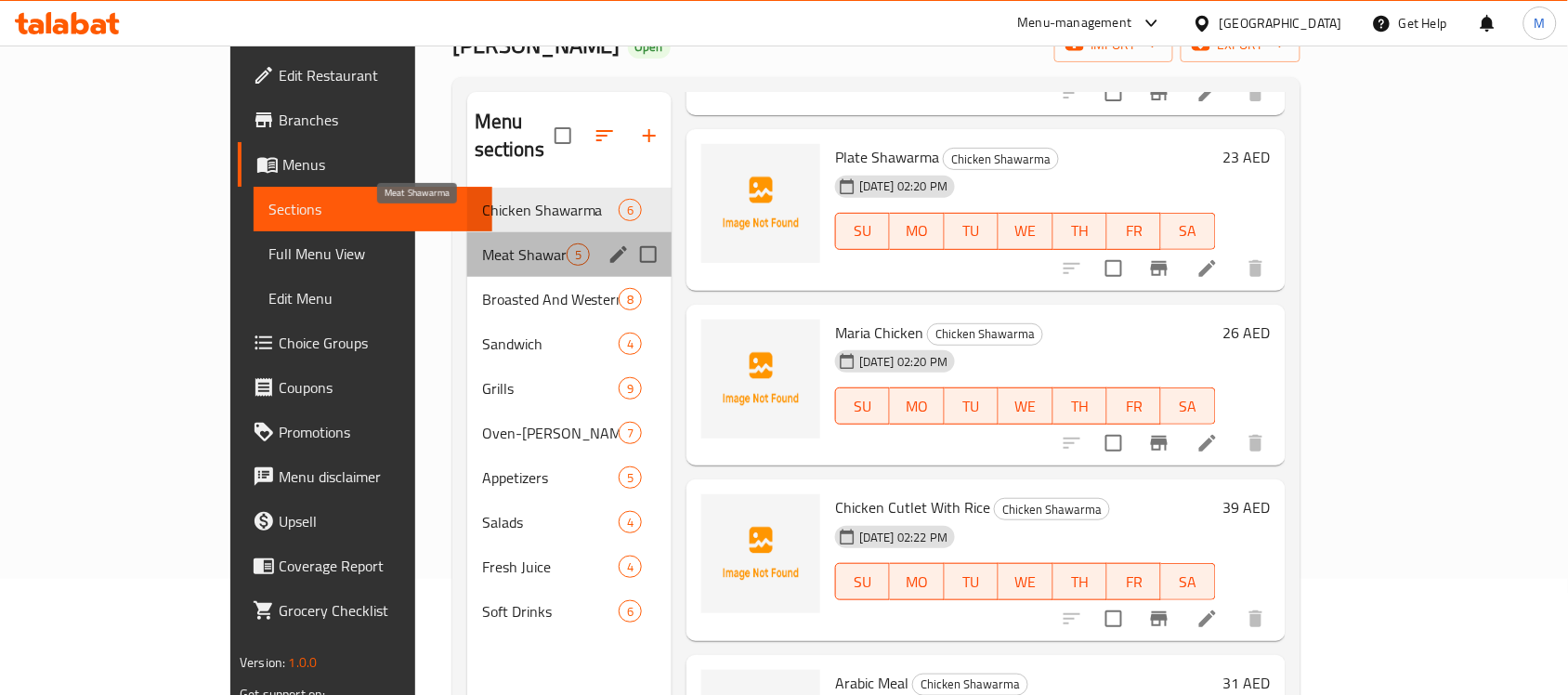
click at [482, 243] on span "Meat Shawarma" at bounding box center [524, 255] width 85 height 22
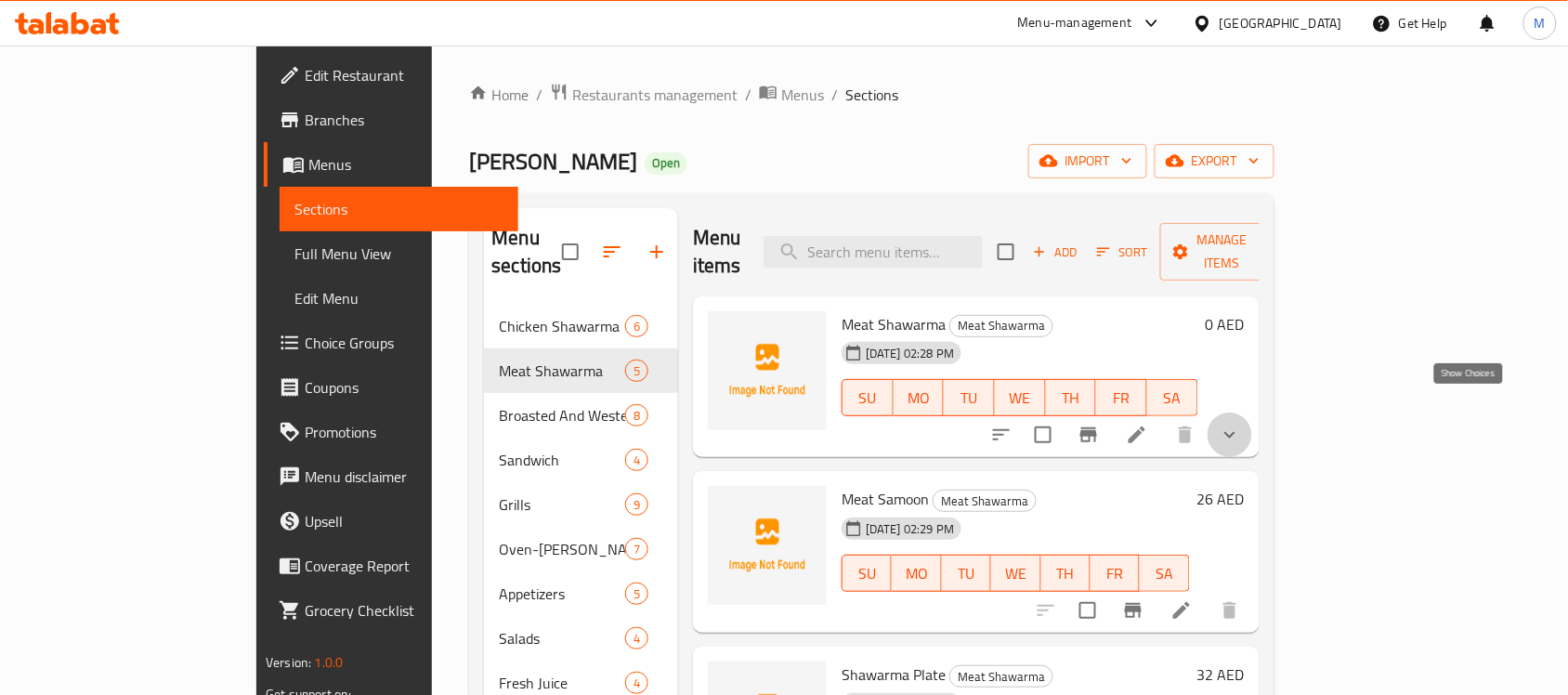
click at [1241, 424] on icon "show more" at bounding box center [1230, 435] width 22 height 22
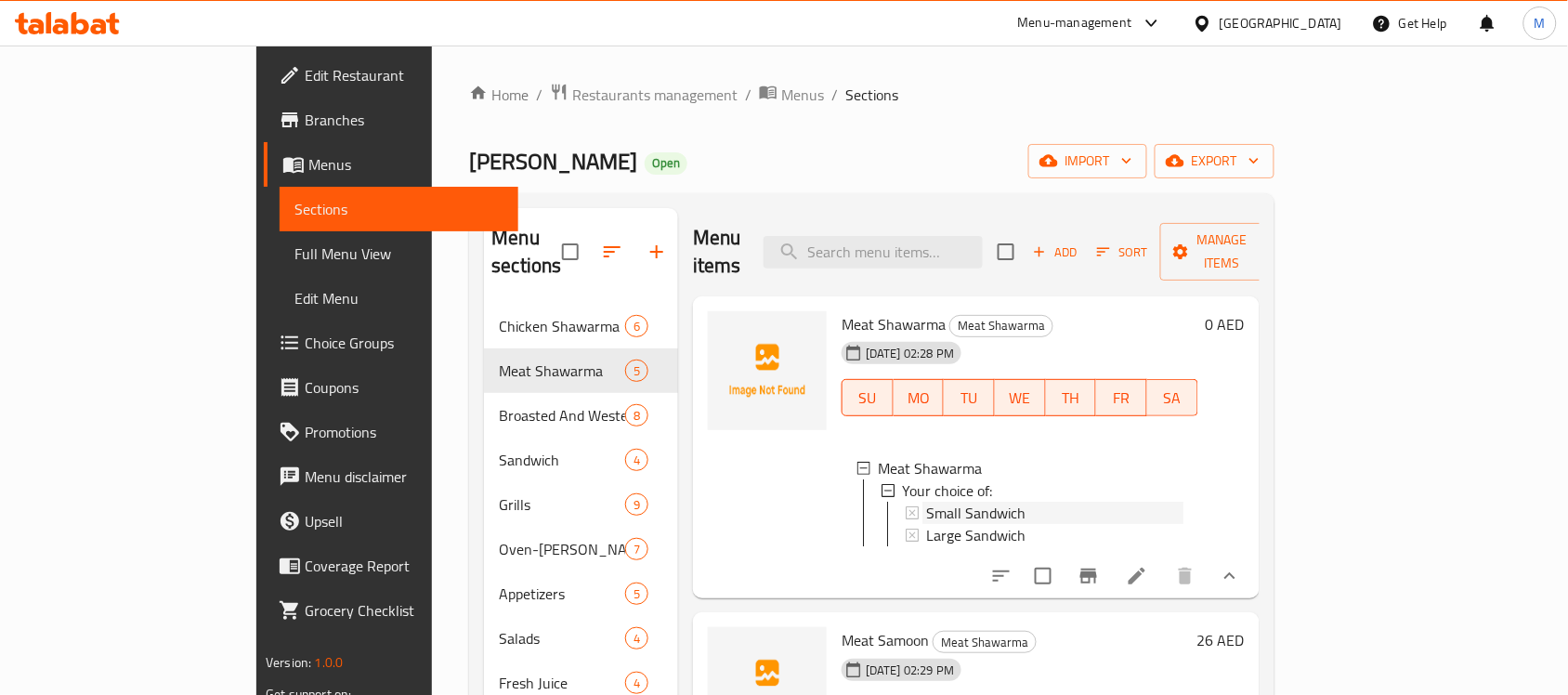
click at [926, 502] on span "Small Sandwich" at bounding box center [975, 513] width 100 height 22
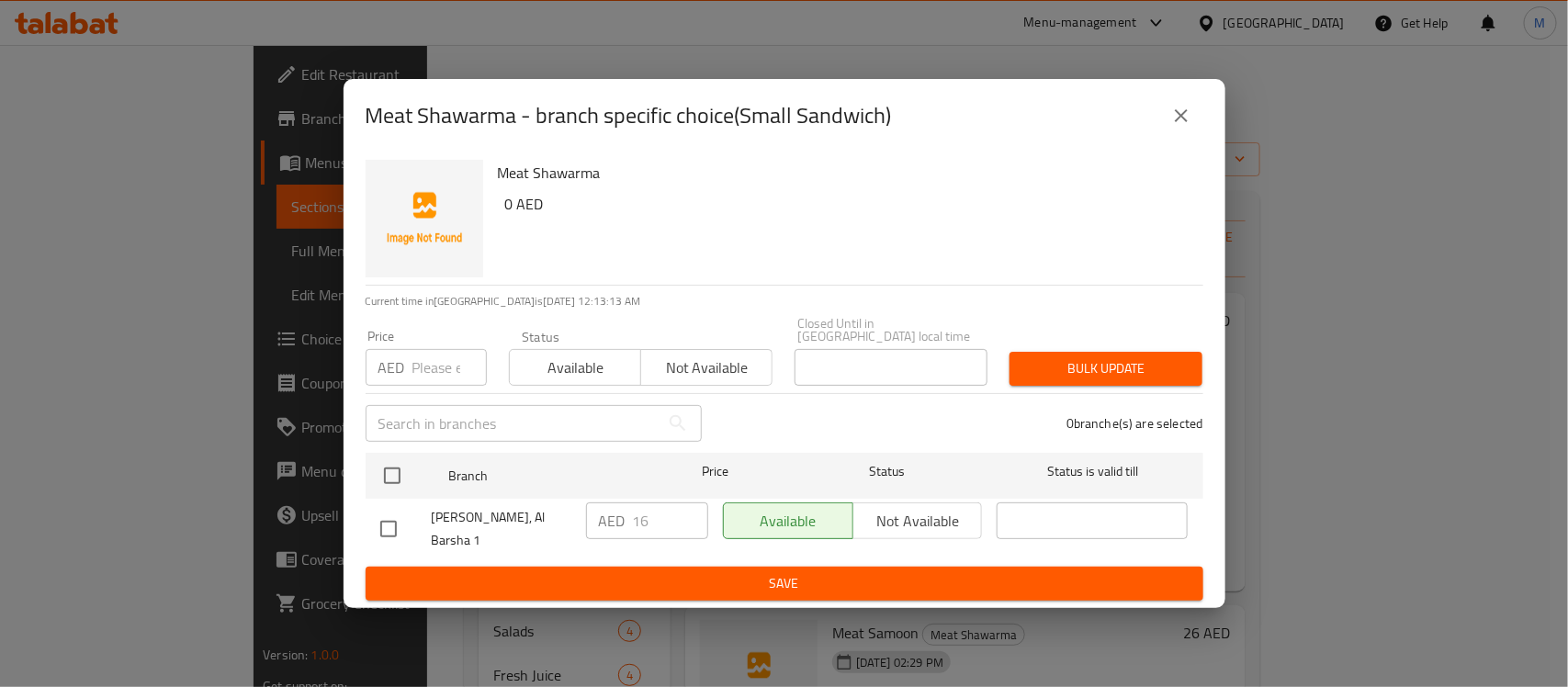
click at [1182, 123] on icon "close" at bounding box center [1181, 116] width 13 height 13
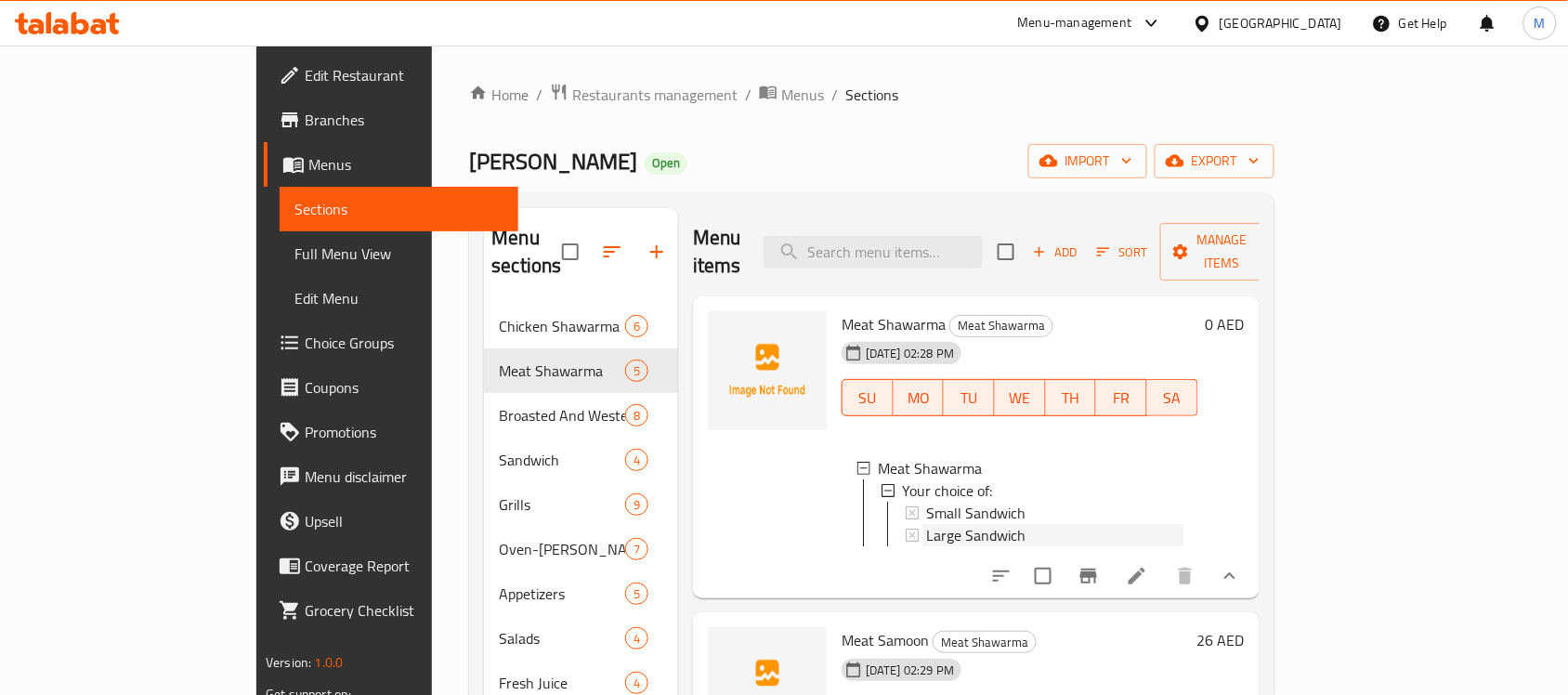
click at [938, 524] on span "Large Sandwich" at bounding box center [975, 535] width 100 height 22
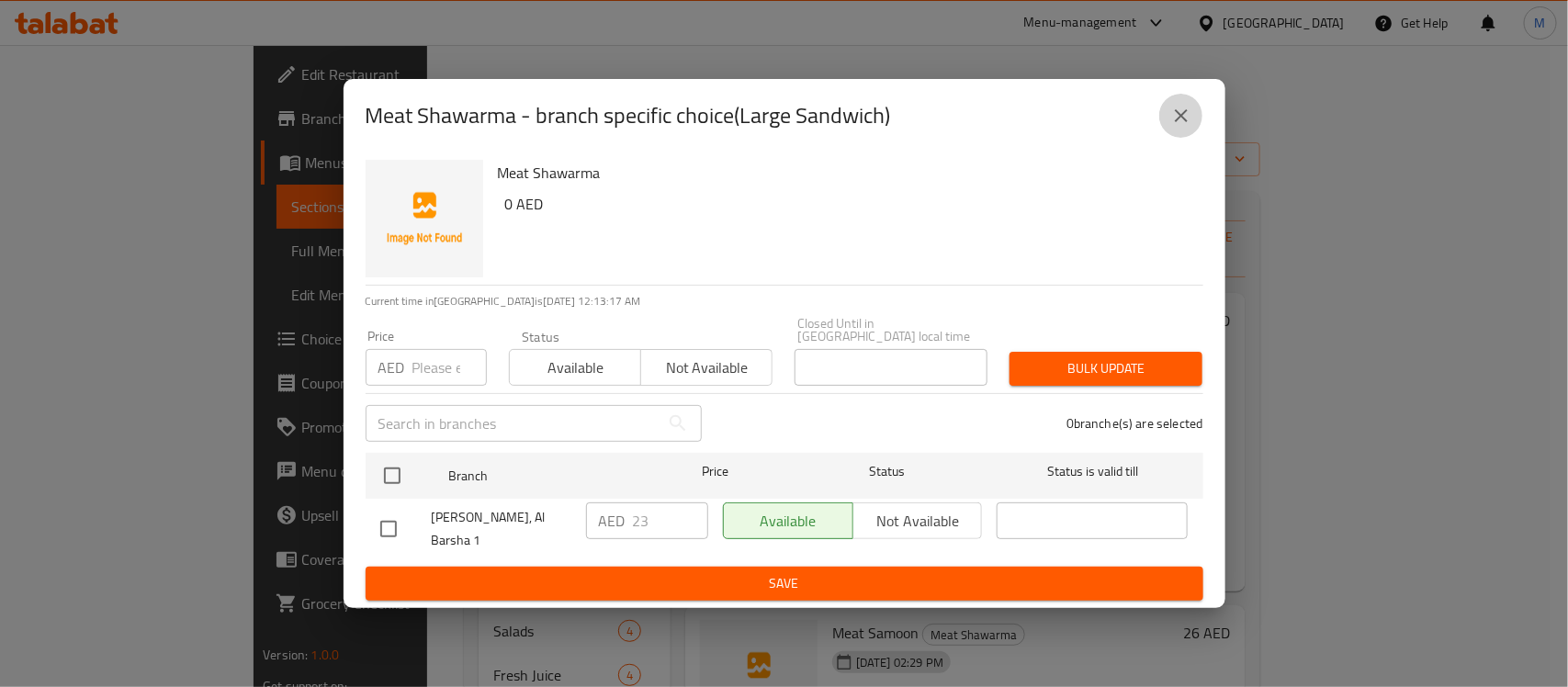
click at [1180, 123] on icon "close" at bounding box center [1181, 116] width 13 height 13
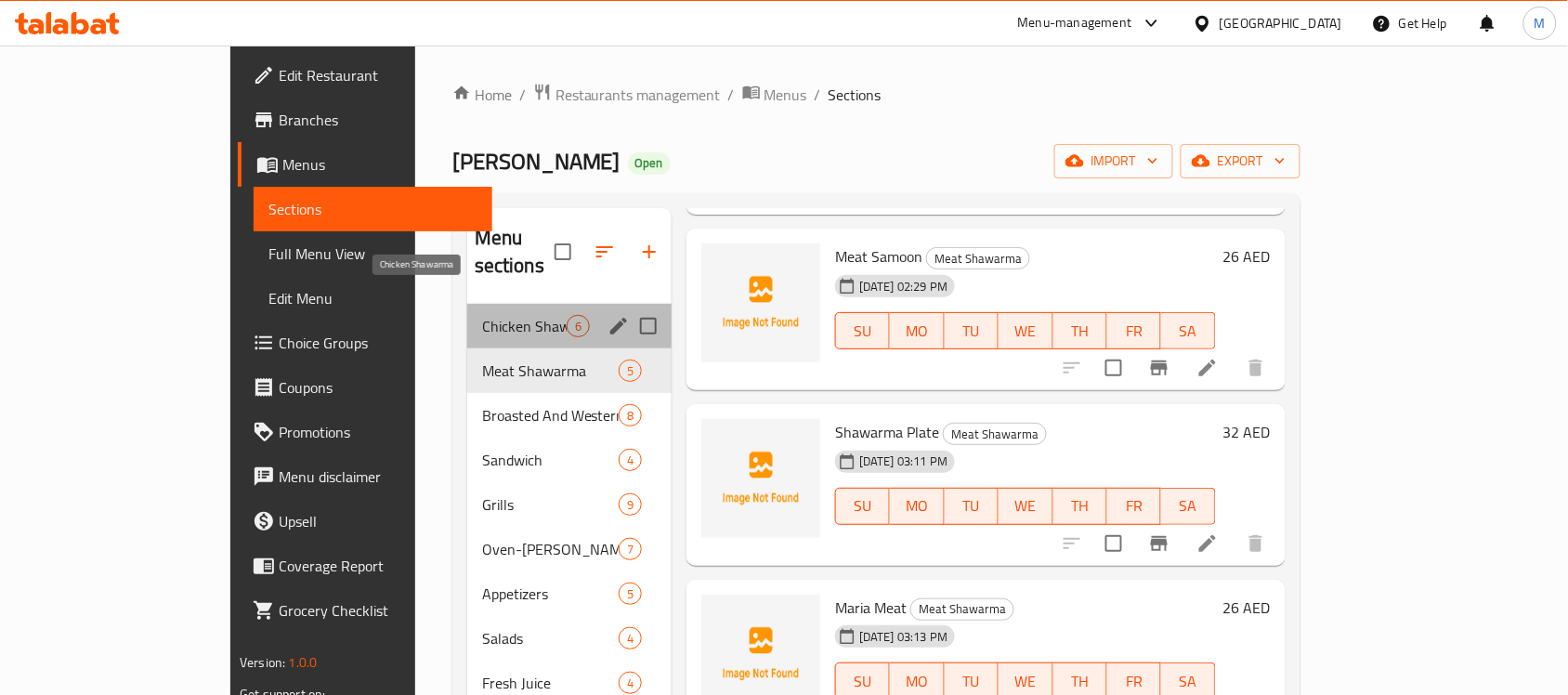
click at [482, 315] on span "Chicken Shawarma" at bounding box center [524, 327] width 85 height 22
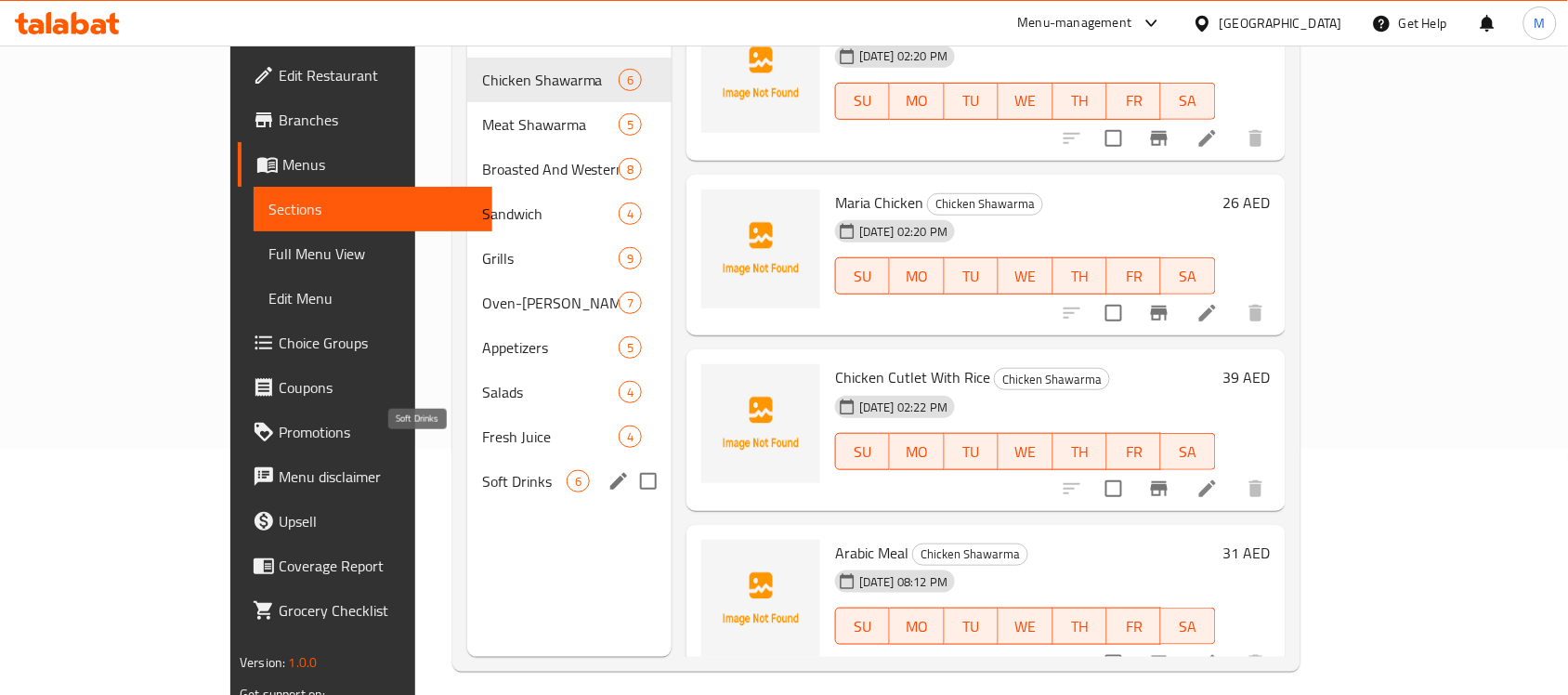
scroll to position [145, 0]
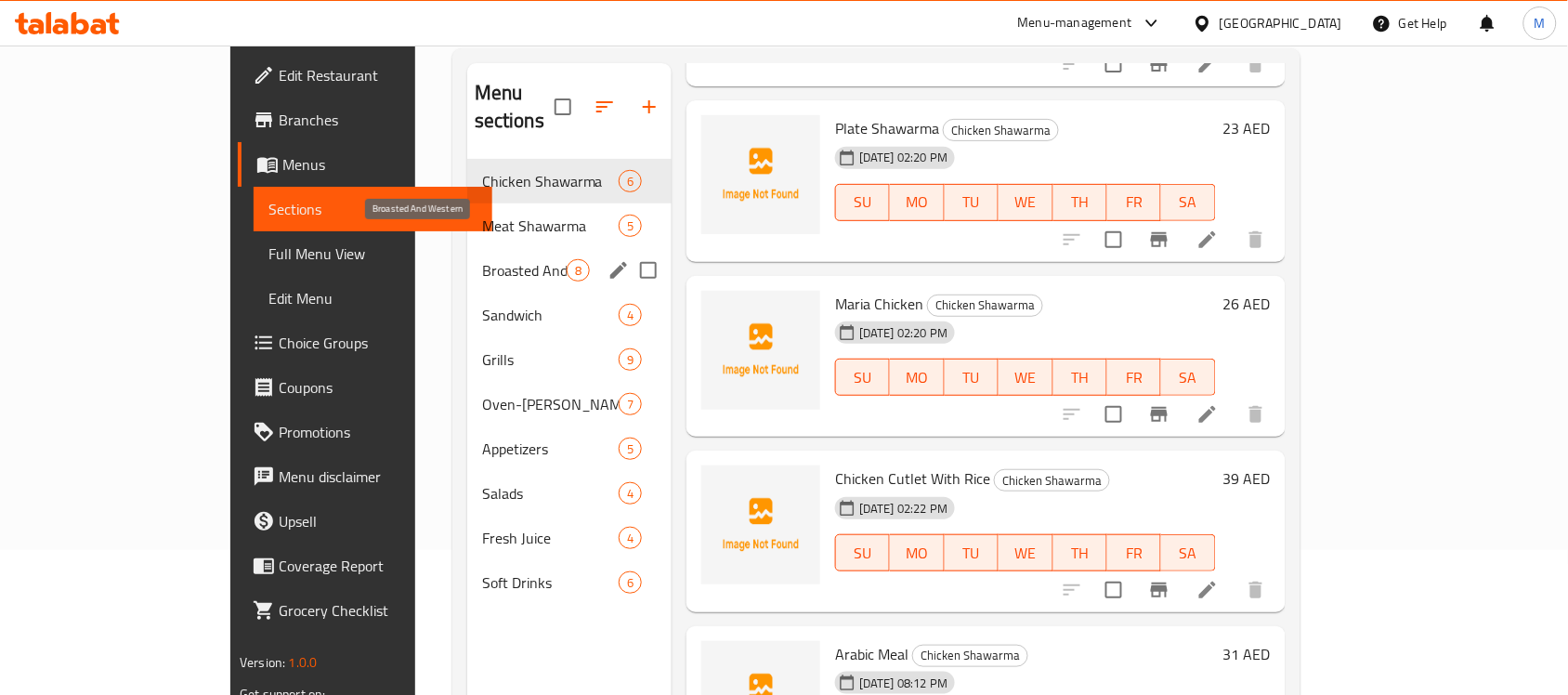
click at [482, 259] on span "Broasted And Western" at bounding box center [524, 271] width 85 height 22
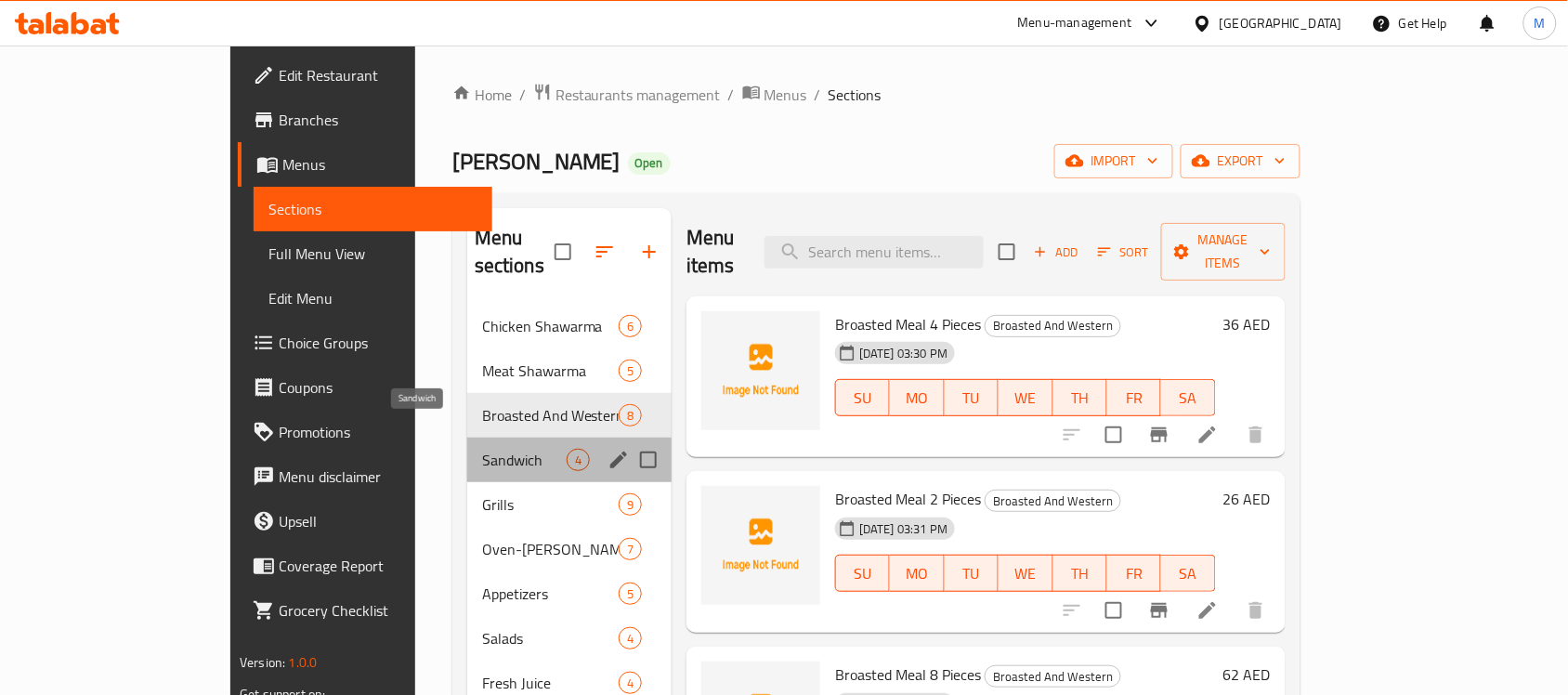
click at [482, 449] on span "Sandwich" at bounding box center [524, 460] width 85 height 22
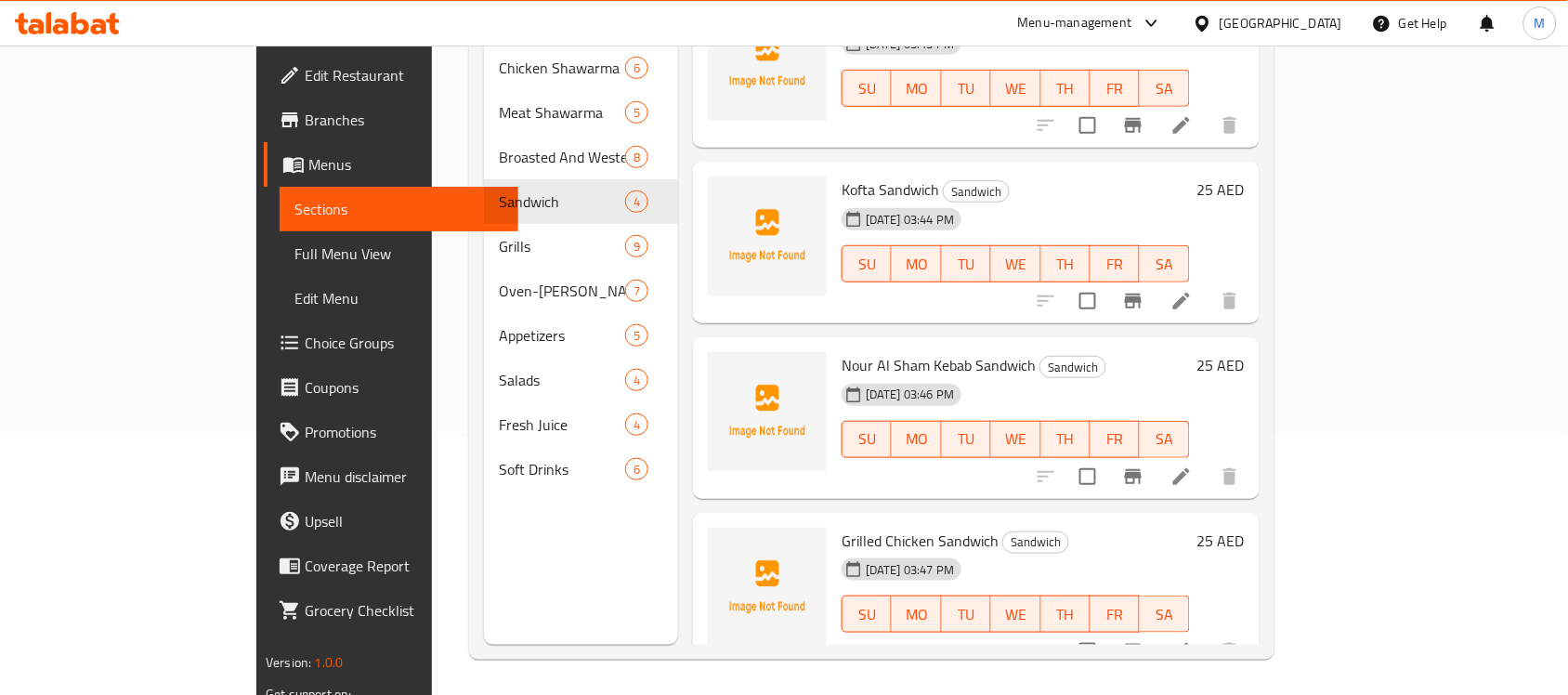
scroll to position [261, 0]
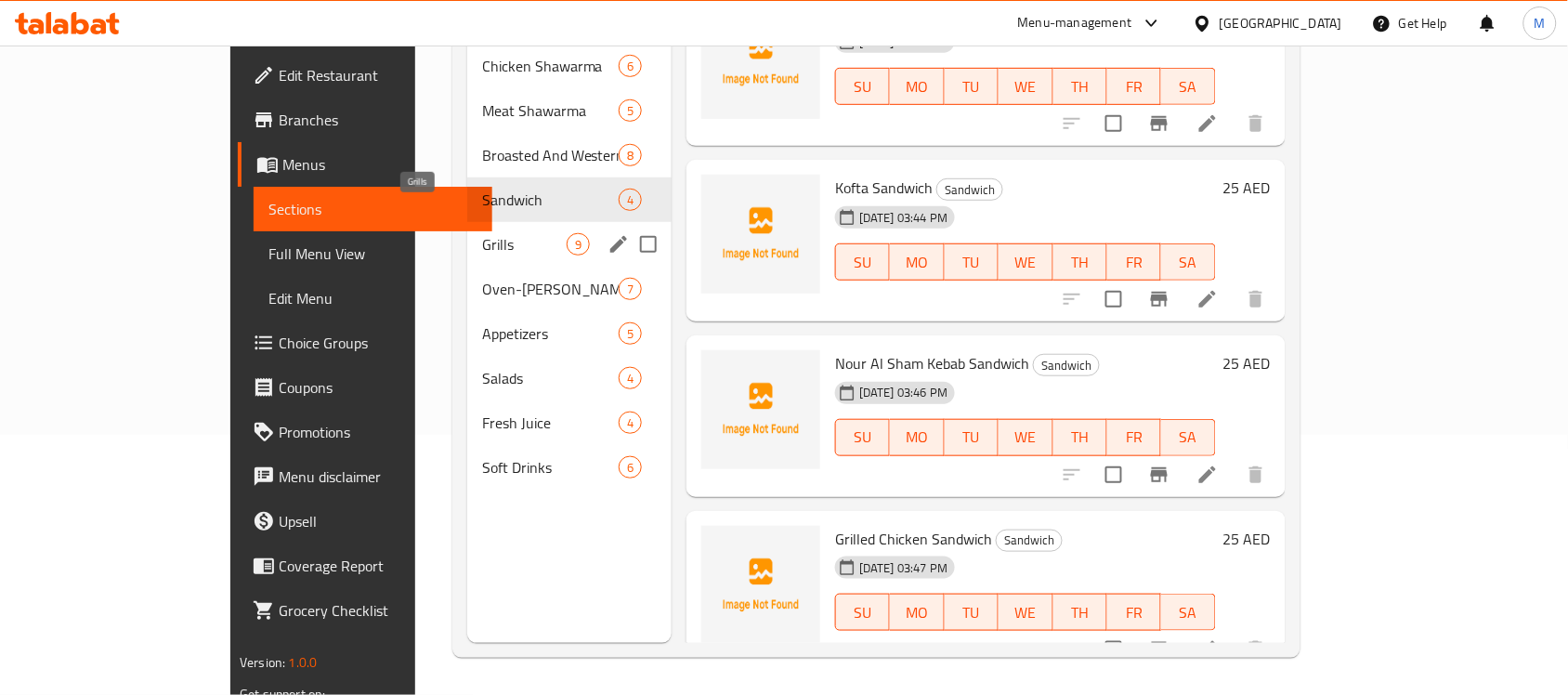
click at [482, 233] on span "Grills" at bounding box center [524, 244] width 85 height 22
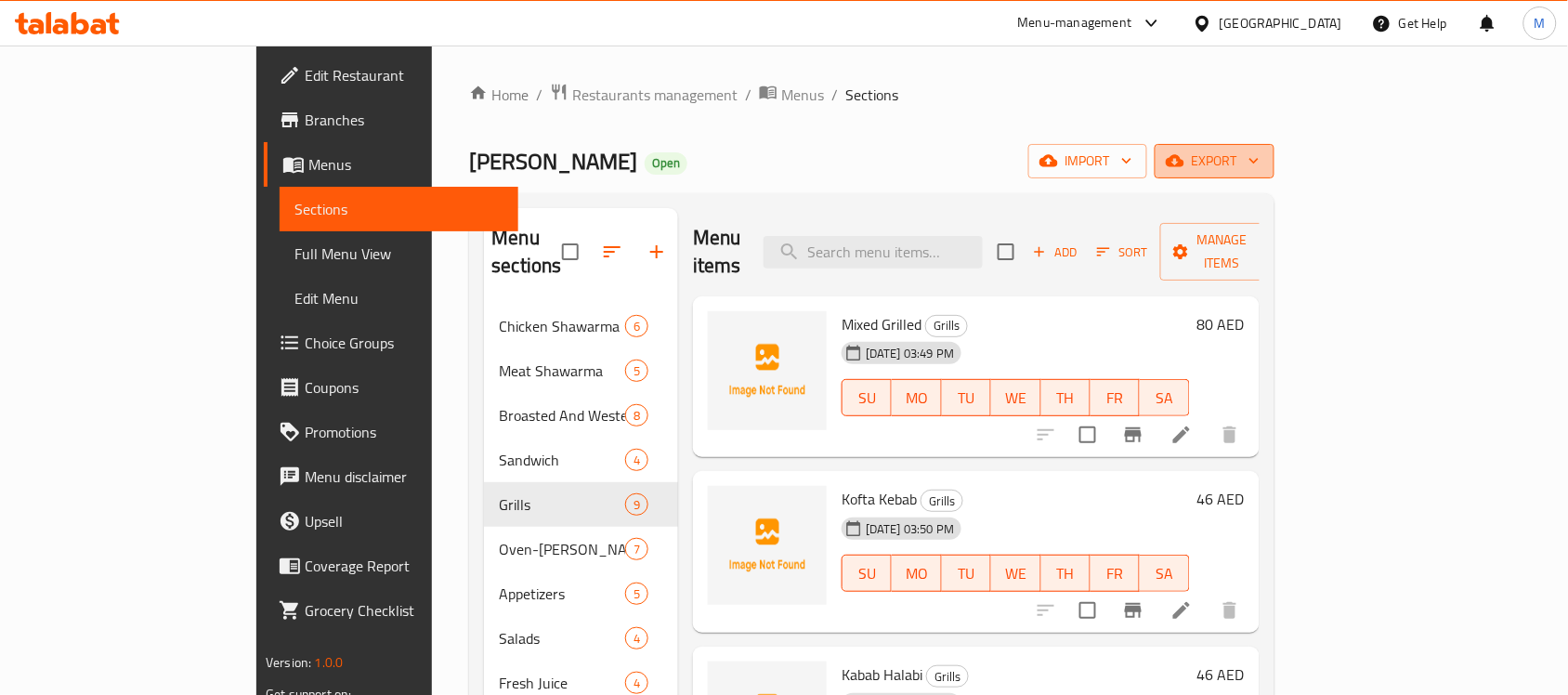
click at [1259, 149] on span "export" at bounding box center [1215, 160] width 90 height 23
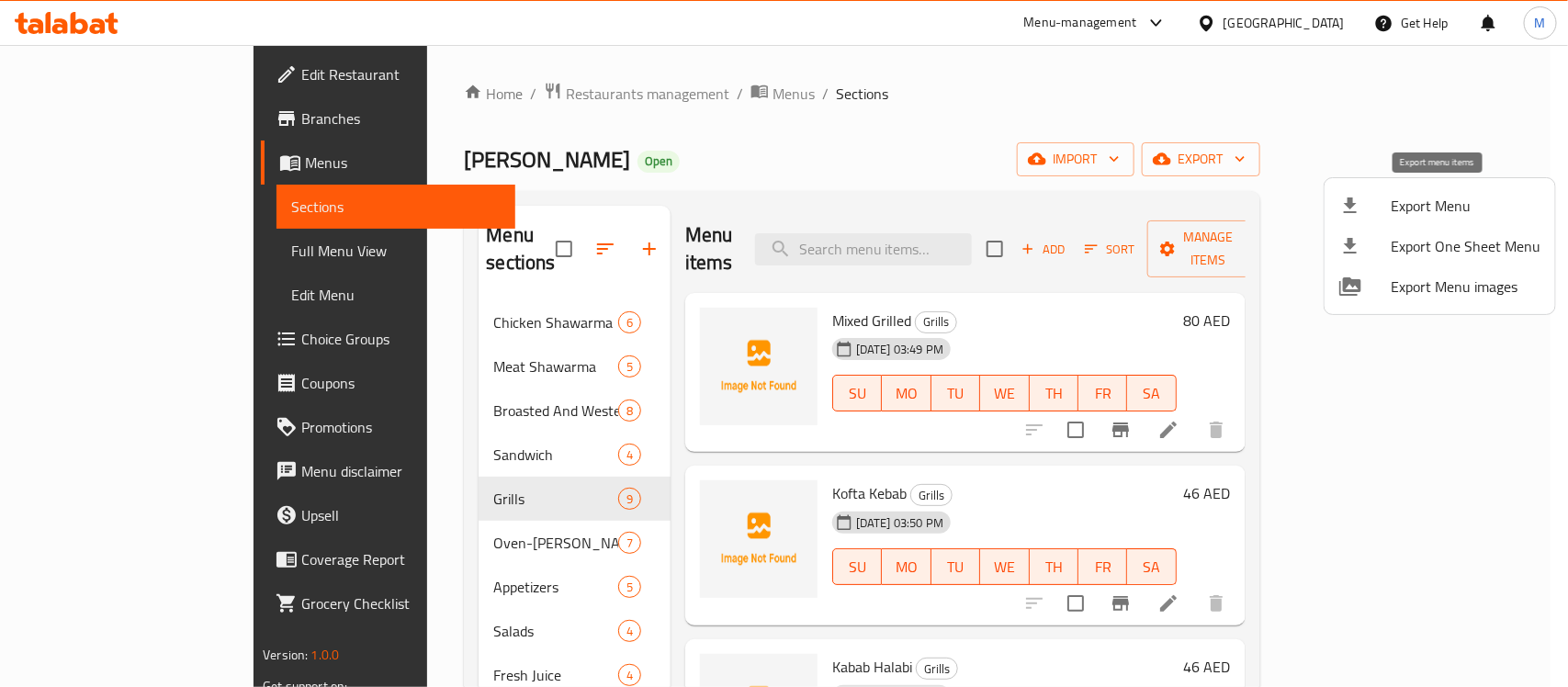
click at [1406, 195] on span "Export Menu" at bounding box center [1466, 206] width 149 height 22
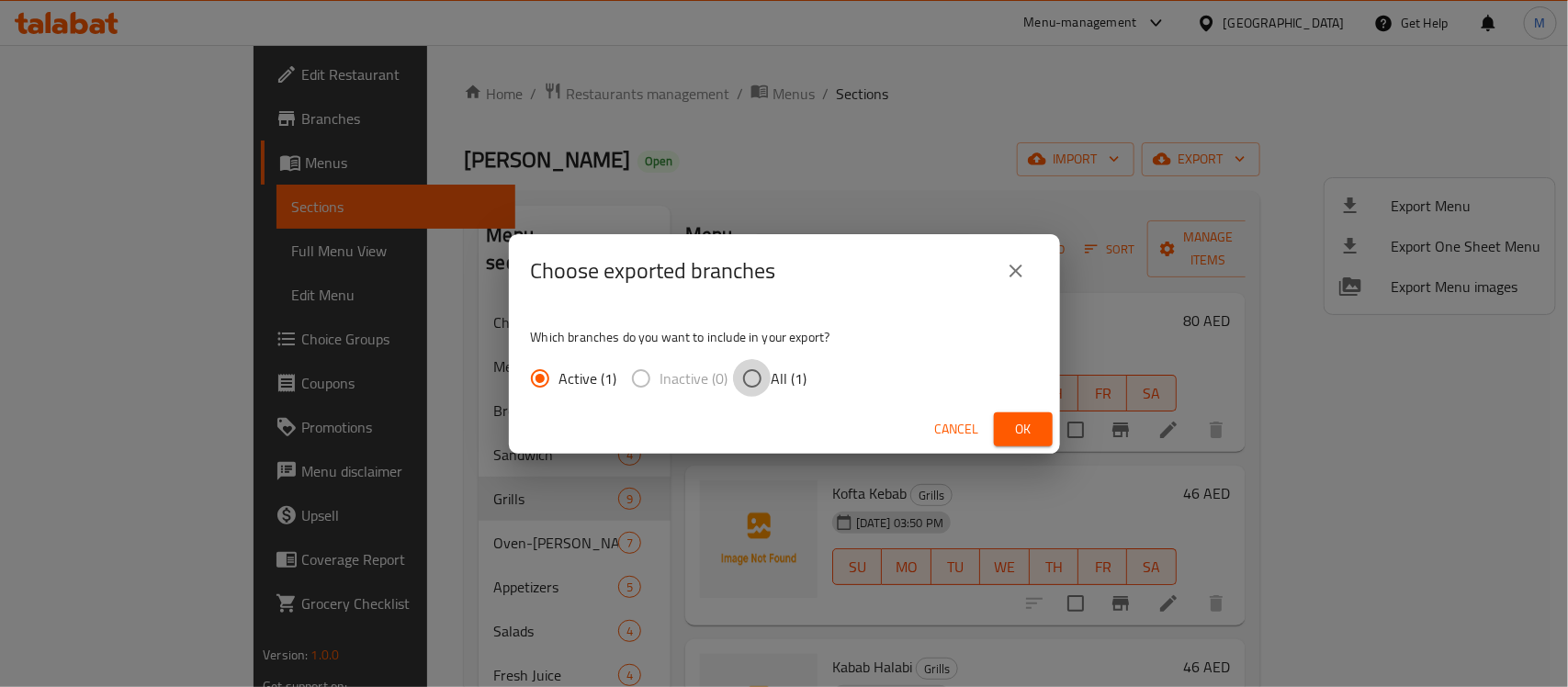
click at [745, 373] on input "All (1)" at bounding box center [752, 379] width 39 height 39
radio input "true"
click at [1036, 432] on span "Ok" at bounding box center [1023, 429] width 29 height 23
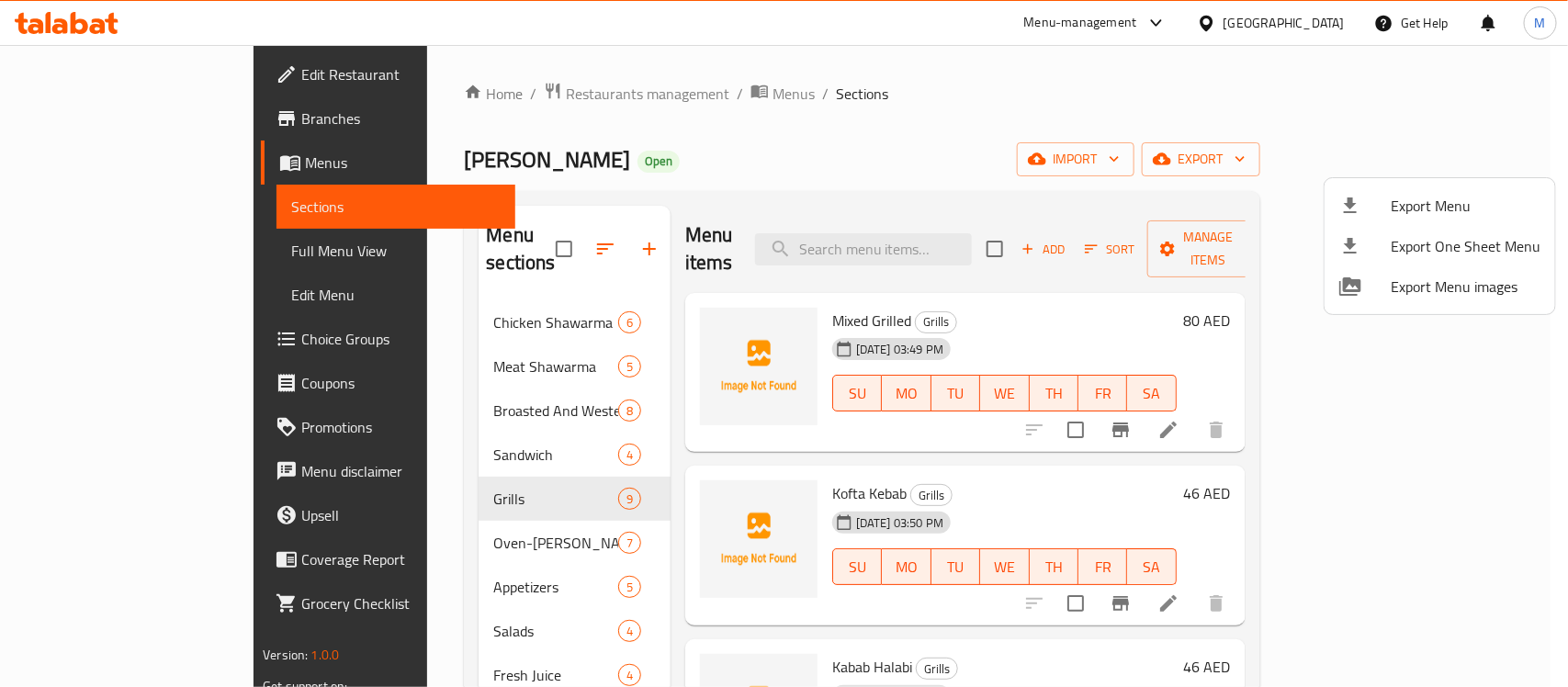
click at [352, 296] on div at bounding box center [784, 343] width 1568 height 687
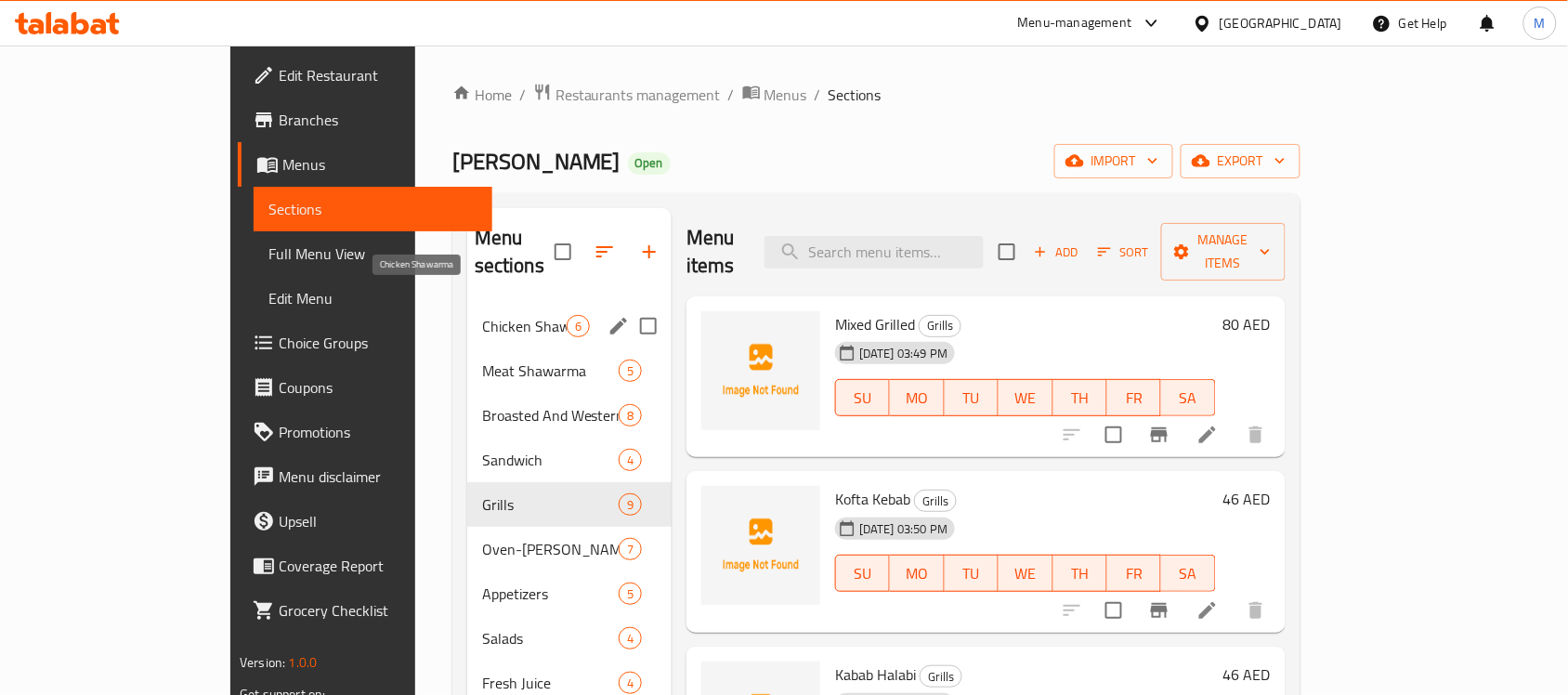
click at [482, 315] on span "Chicken Shawarma" at bounding box center [524, 327] width 85 height 22
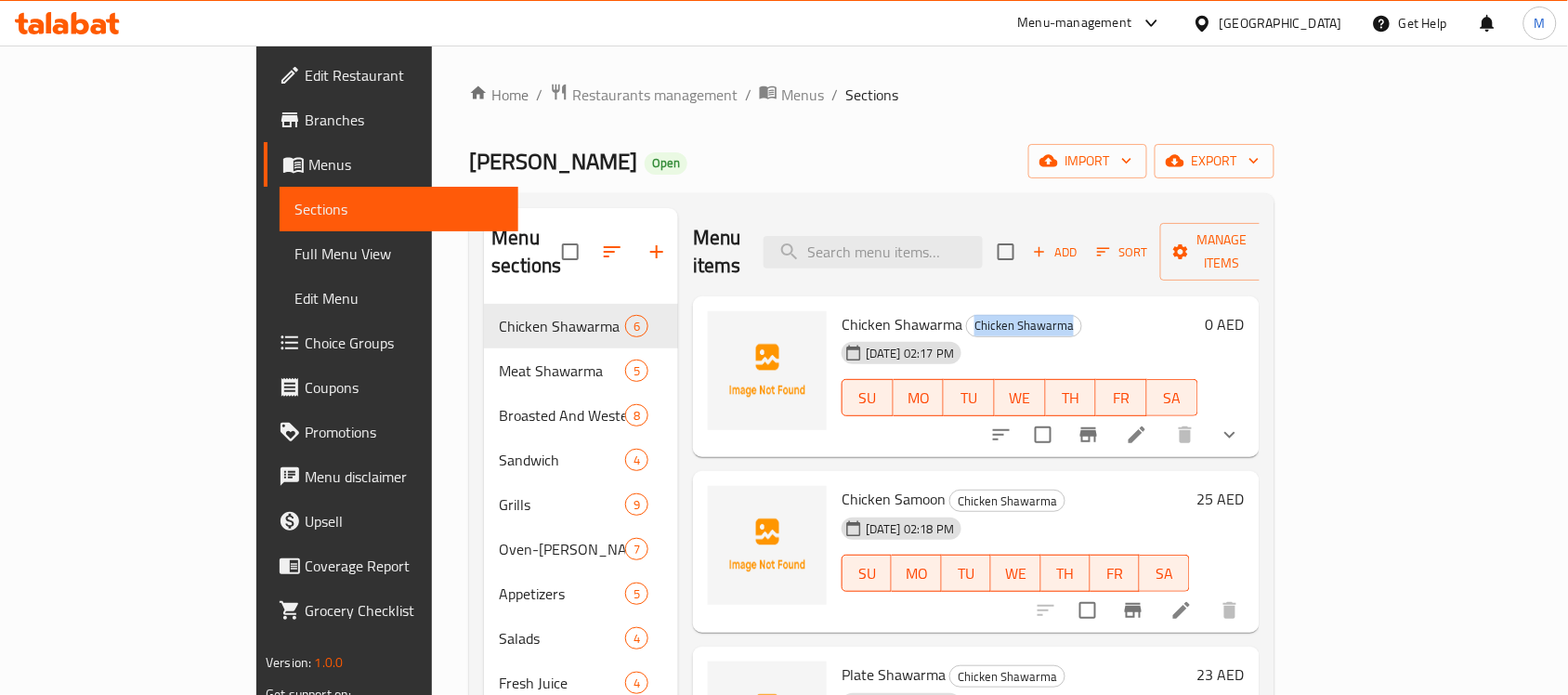
drag, startPoint x: 908, startPoint y: 293, endPoint x: 1024, endPoint y: 303, distance: 116.4
click at [1024, 312] on h6 "Chicken Shawarma Chicken Shawarma" at bounding box center [1020, 325] width 357 height 26
copy span "Chicken Shawarma"
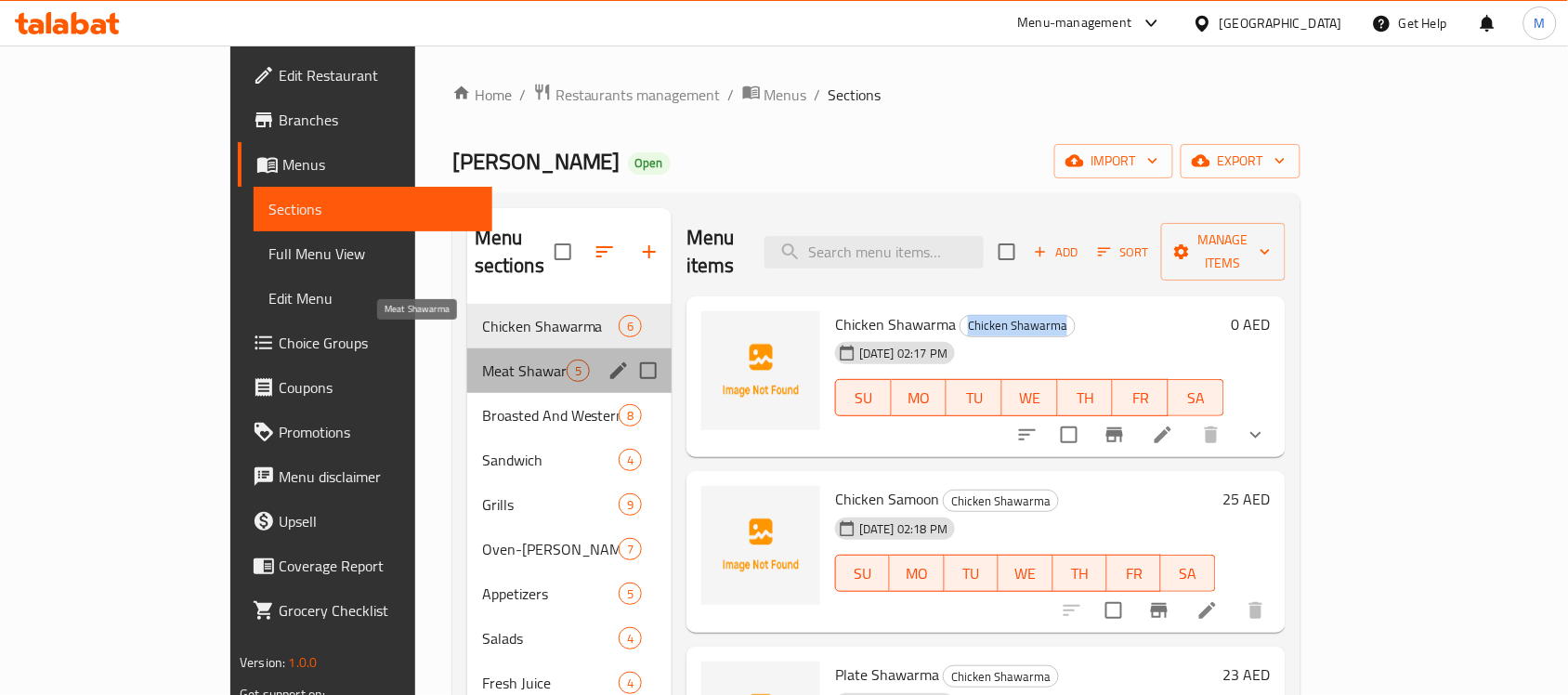
drag, startPoint x: 322, startPoint y: 345, endPoint x: 443, endPoint y: 349, distance: 121.1
click at [467, 349] on div "Meat Shawarma 5" at bounding box center [569, 371] width 204 height 45
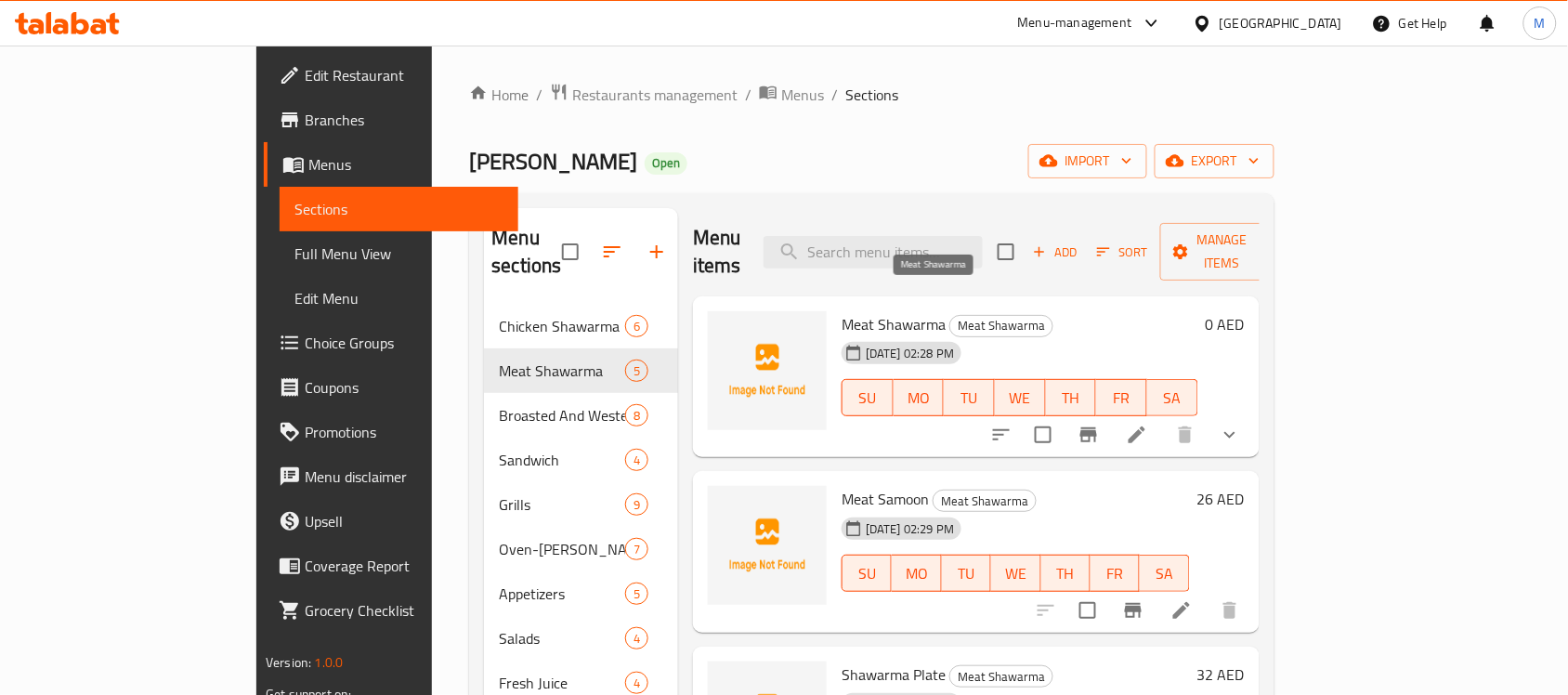
click at [950, 315] on span "Meat Shawarma" at bounding box center [1001, 326] width 103 height 21
copy div "Meat Shawarma"
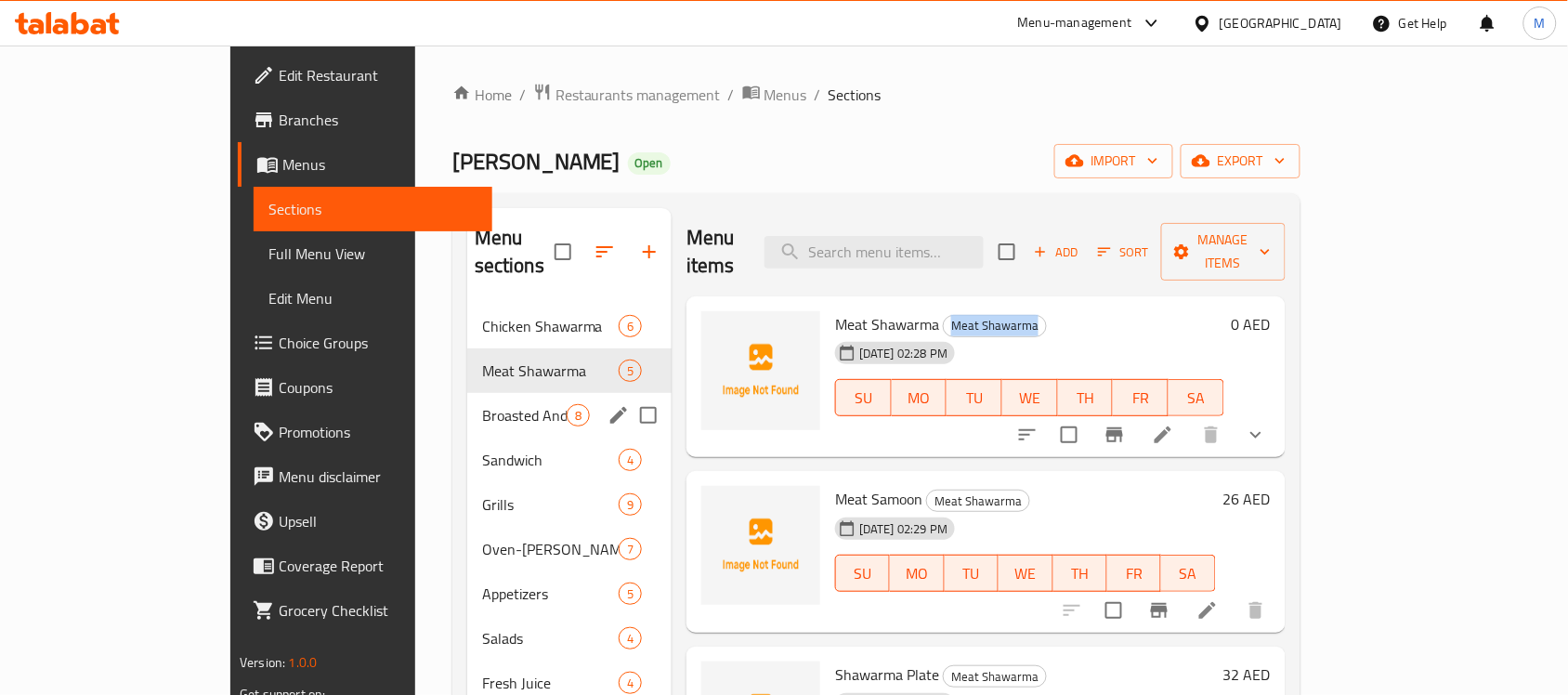
click at [467, 394] on div "Broasted And Western 8" at bounding box center [569, 416] width 204 height 45
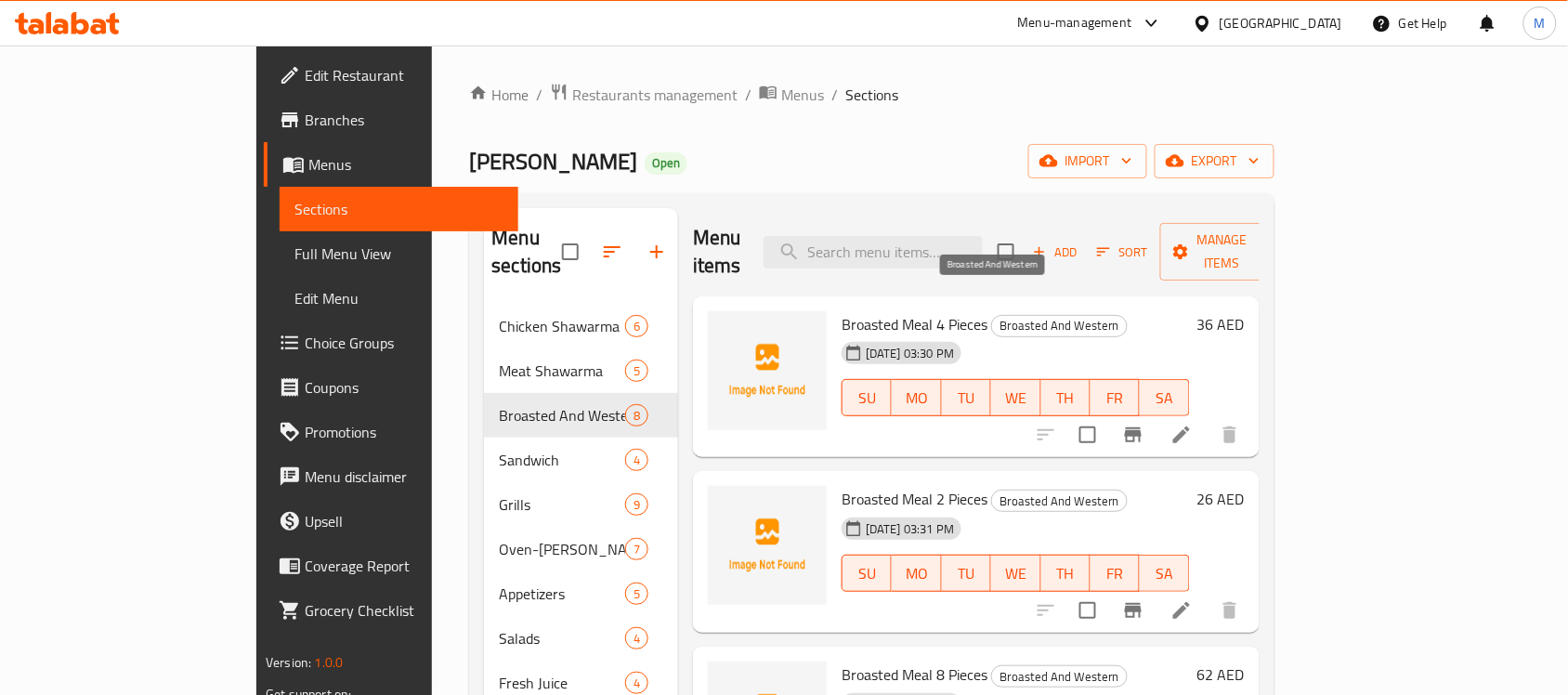
click at [992, 315] on span "Broasted And Western" at bounding box center [1059, 326] width 134 height 21
copy div "Broasted And Western"
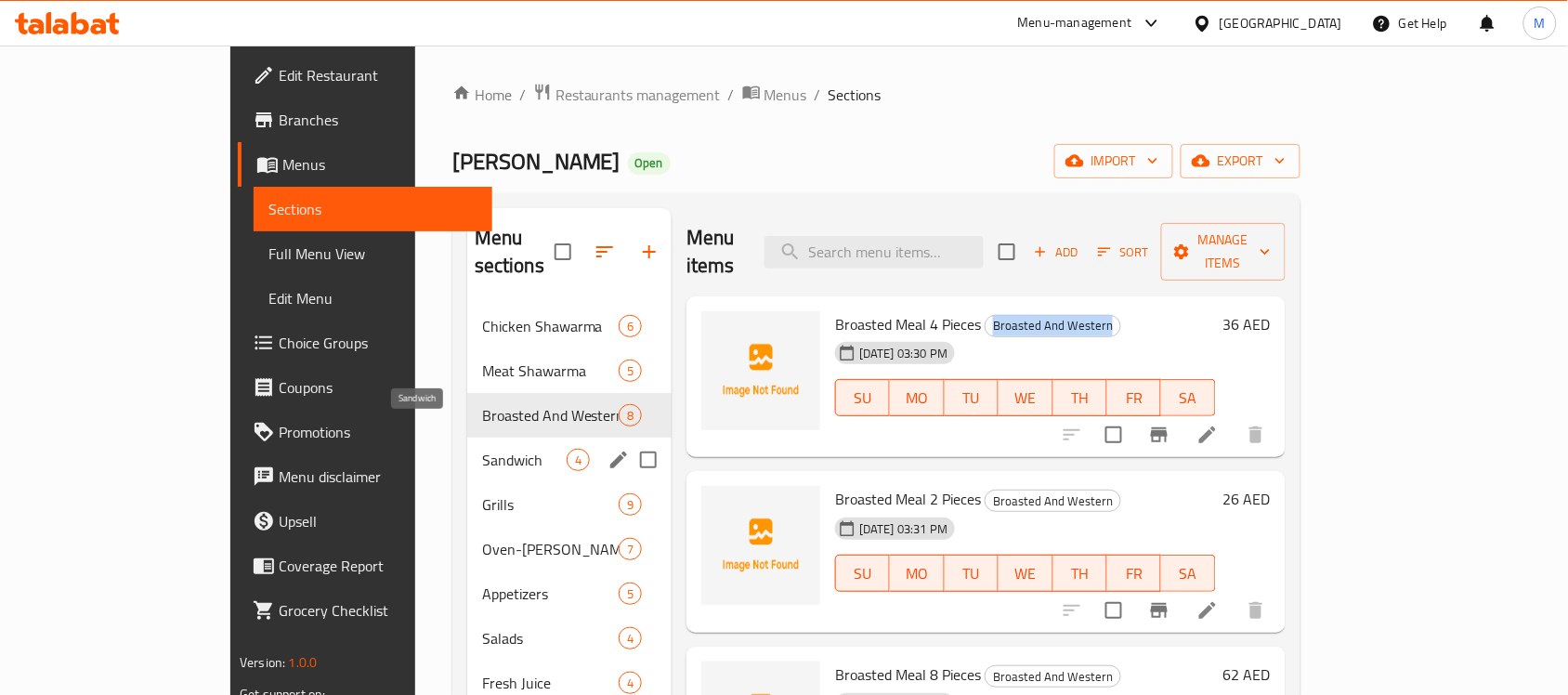
drag, startPoint x: 408, startPoint y: 434, endPoint x: 443, endPoint y: 442, distance: 35.9
click at [482, 449] on span "Sandwich" at bounding box center [524, 460] width 85 height 22
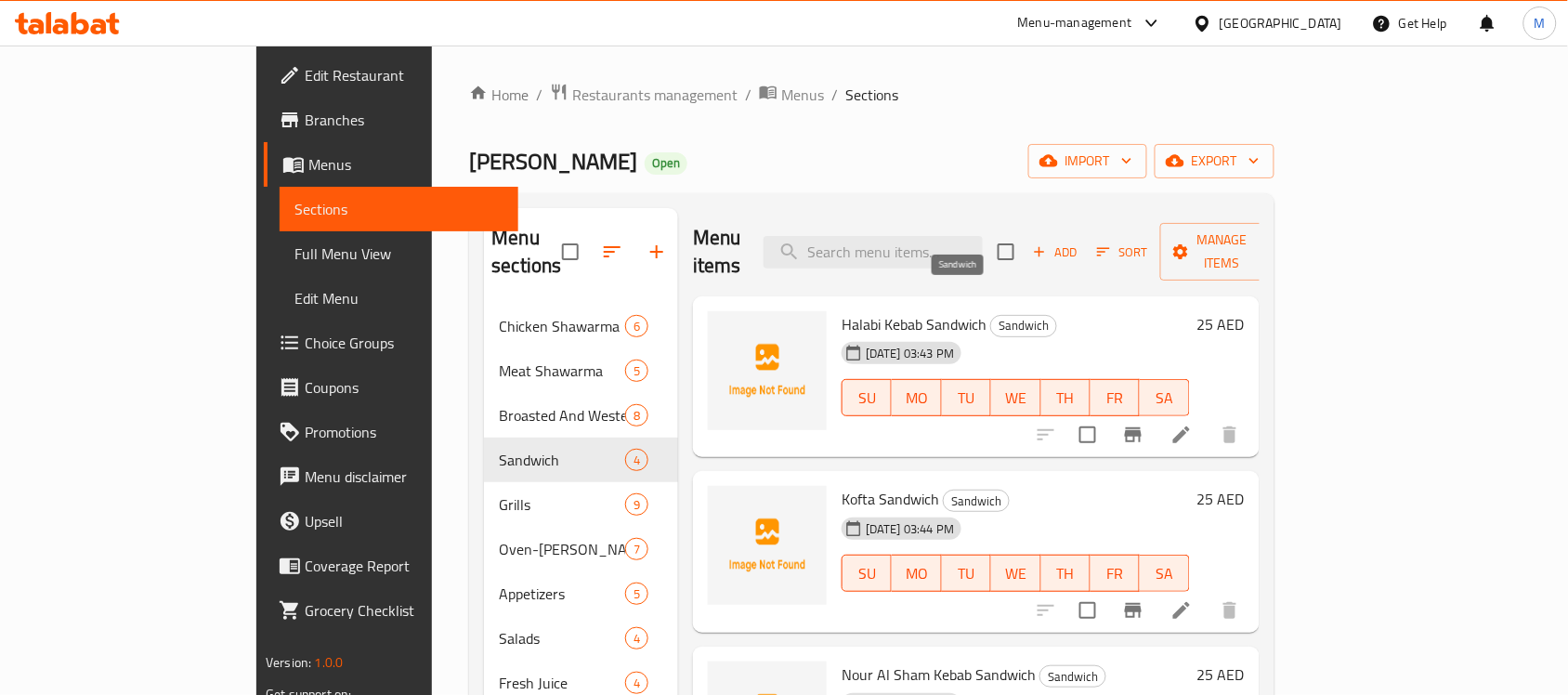
click at [991, 315] on span "Sandwich" at bounding box center [1024, 326] width 65 height 21
copy span "Sandwich"
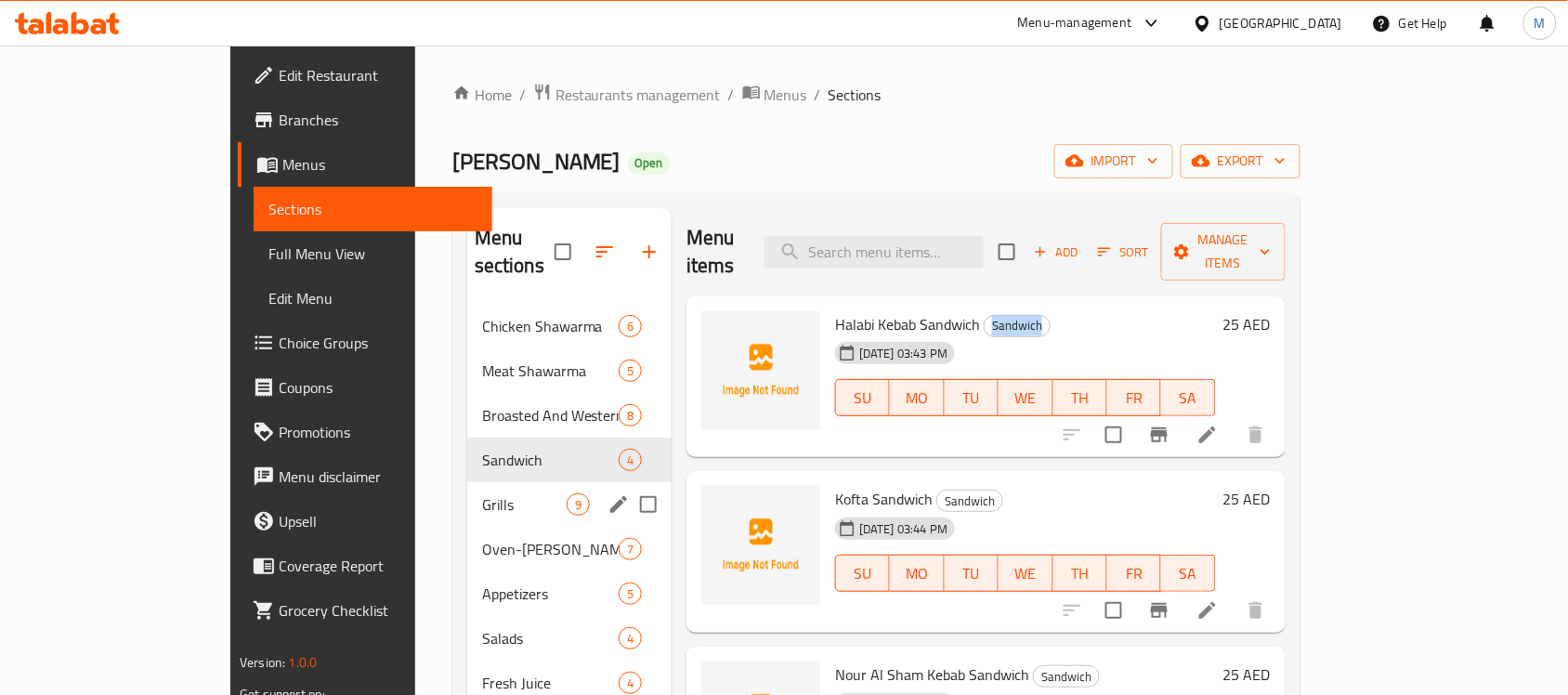
click at [482, 493] on span "Grills" at bounding box center [524, 505] width 85 height 22
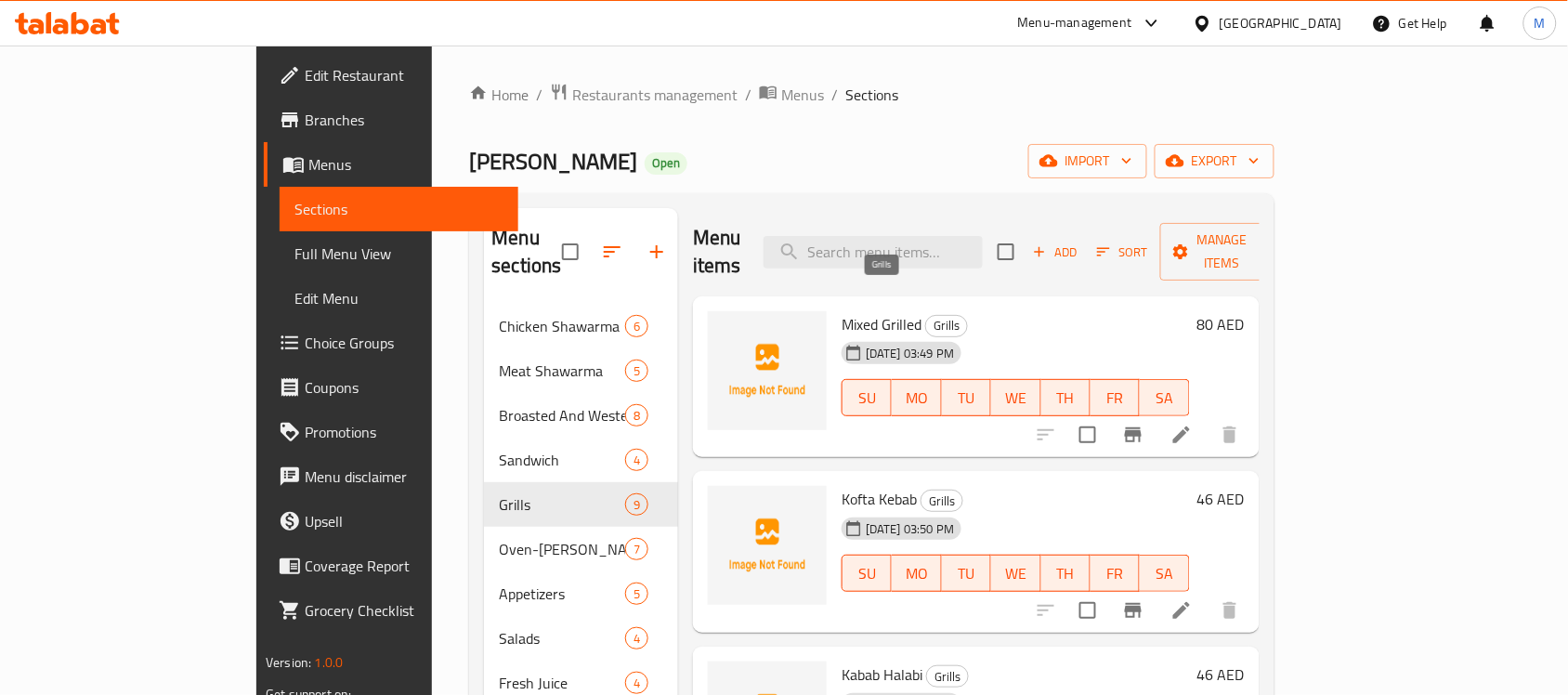
click at [926, 315] on span "Grills" at bounding box center [946, 326] width 41 height 21
copy span "Grills"
click at [1296, 33] on div "[GEOGRAPHIC_DATA]" at bounding box center [1281, 23] width 123 height 21
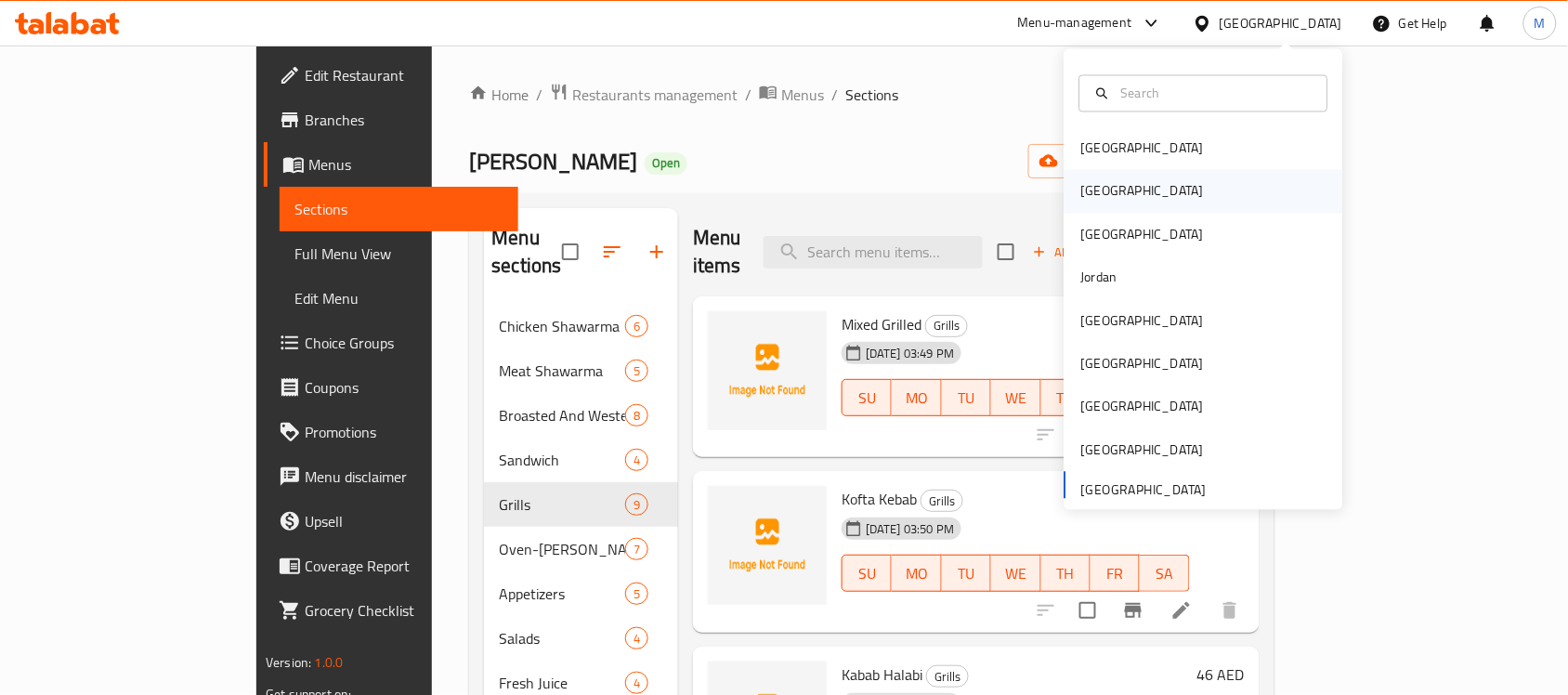
click at [1131, 192] on div "[GEOGRAPHIC_DATA]" at bounding box center [1204, 191] width 279 height 43
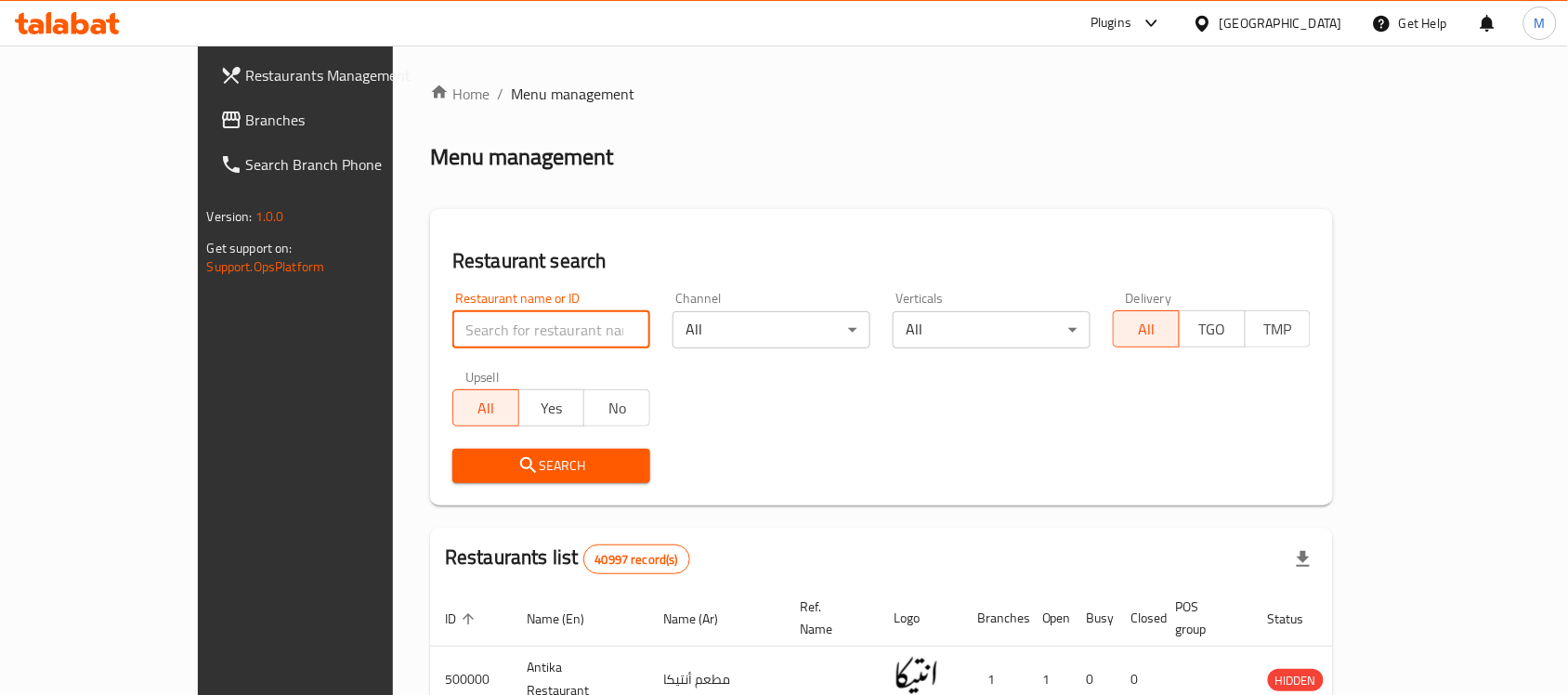
click at [452, 337] on input "search" at bounding box center [551, 330] width 198 height 37
paste input "677940"
type input "677940"
click button "Search" at bounding box center [551, 466] width 198 height 35
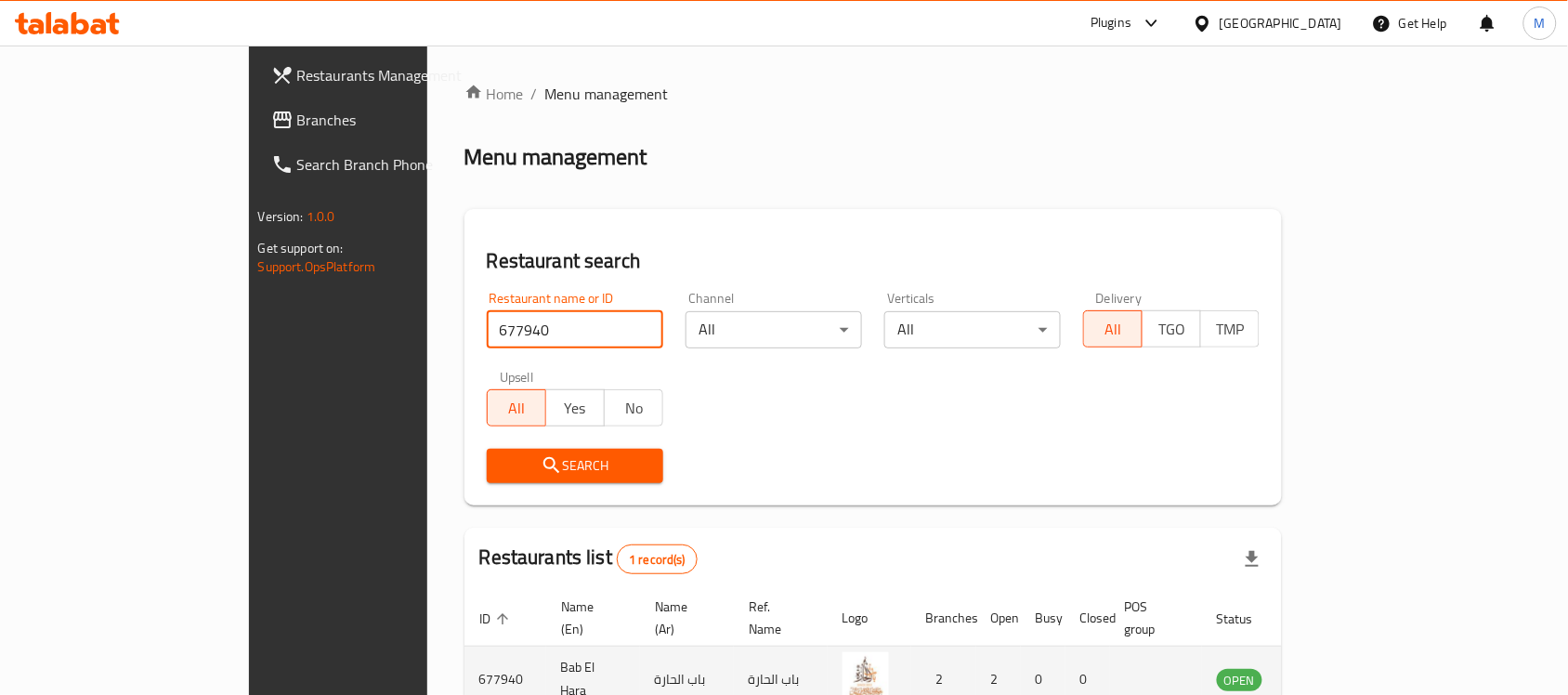
click at [1333, 676] on icon "enhanced table" at bounding box center [1329, 680] width 7 height 7
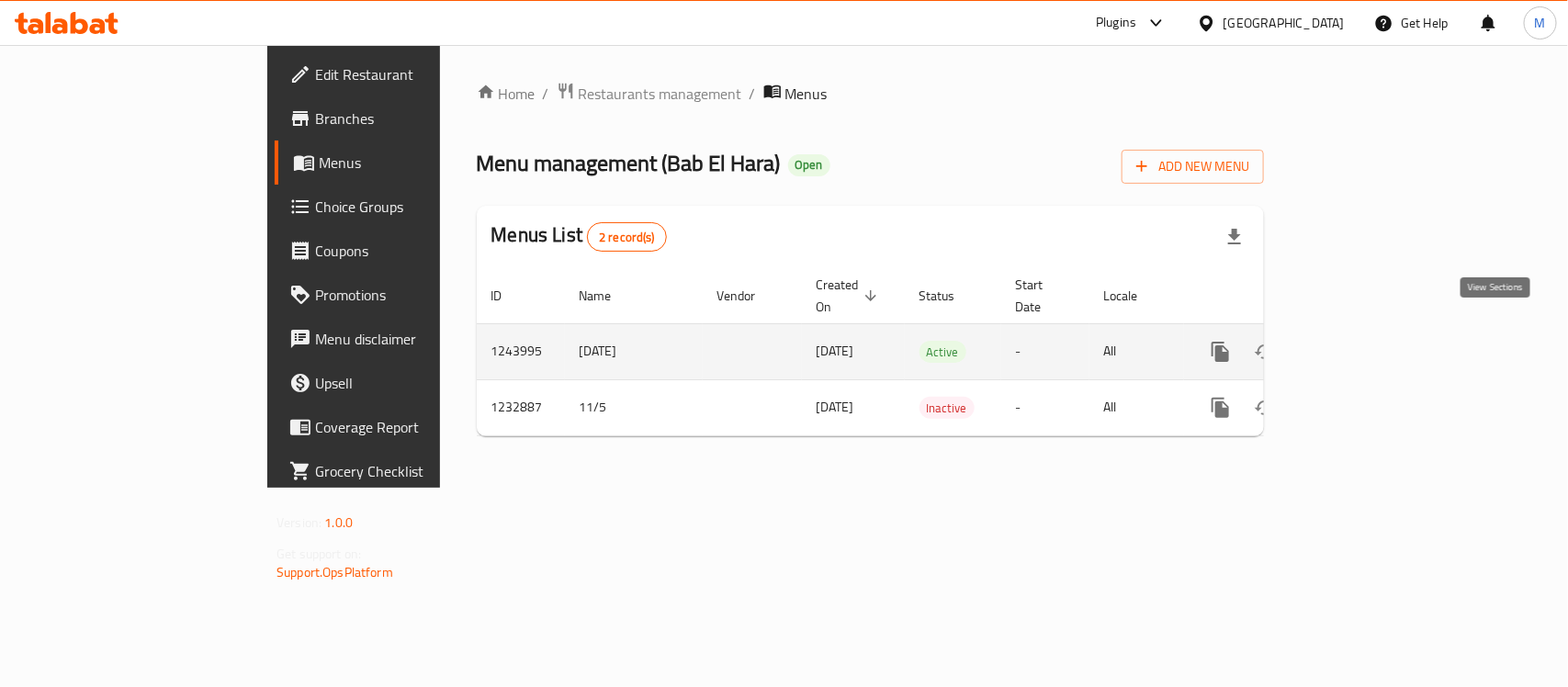
click at [1362, 344] on icon "enhanced table" at bounding box center [1353, 352] width 17 height 17
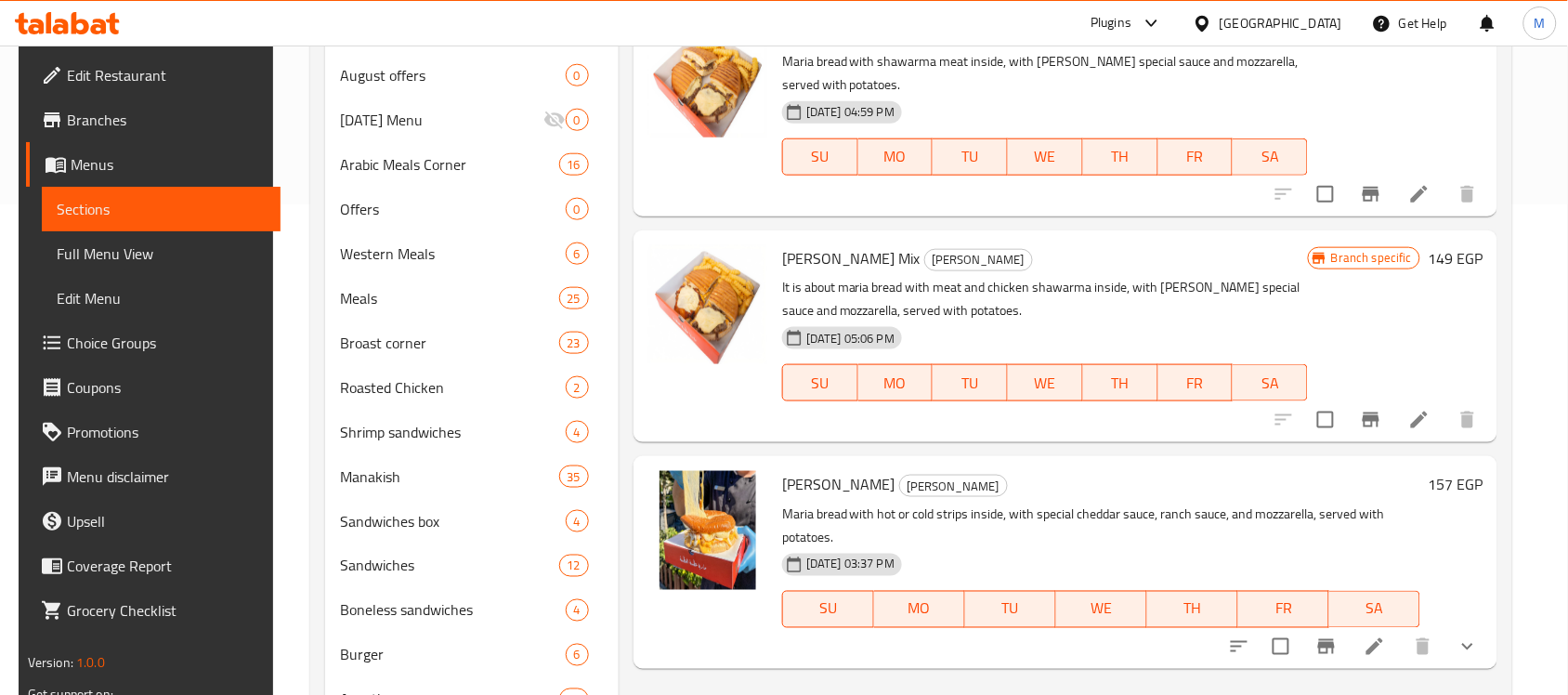
scroll to position [28, 0]
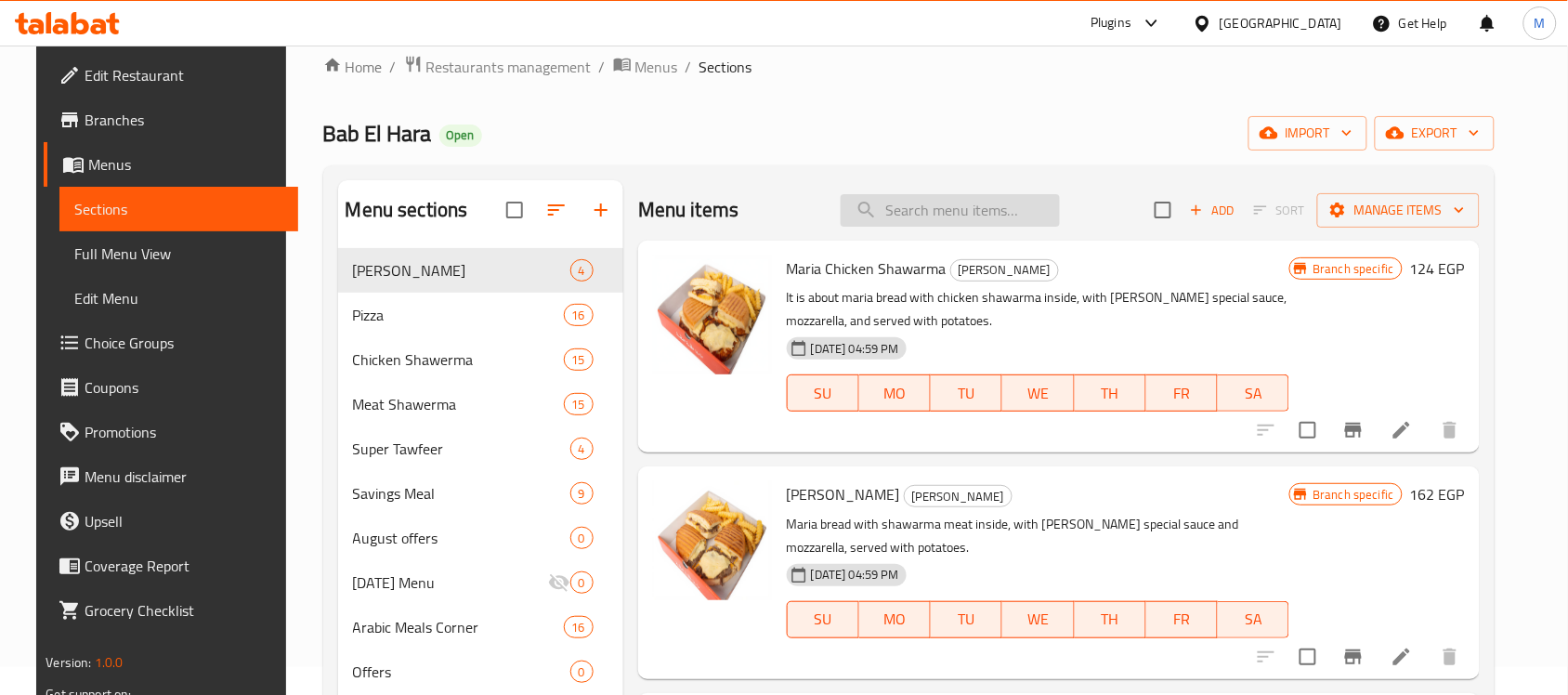
click at [895, 211] on input "search" at bounding box center [950, 210] width 219 height 33
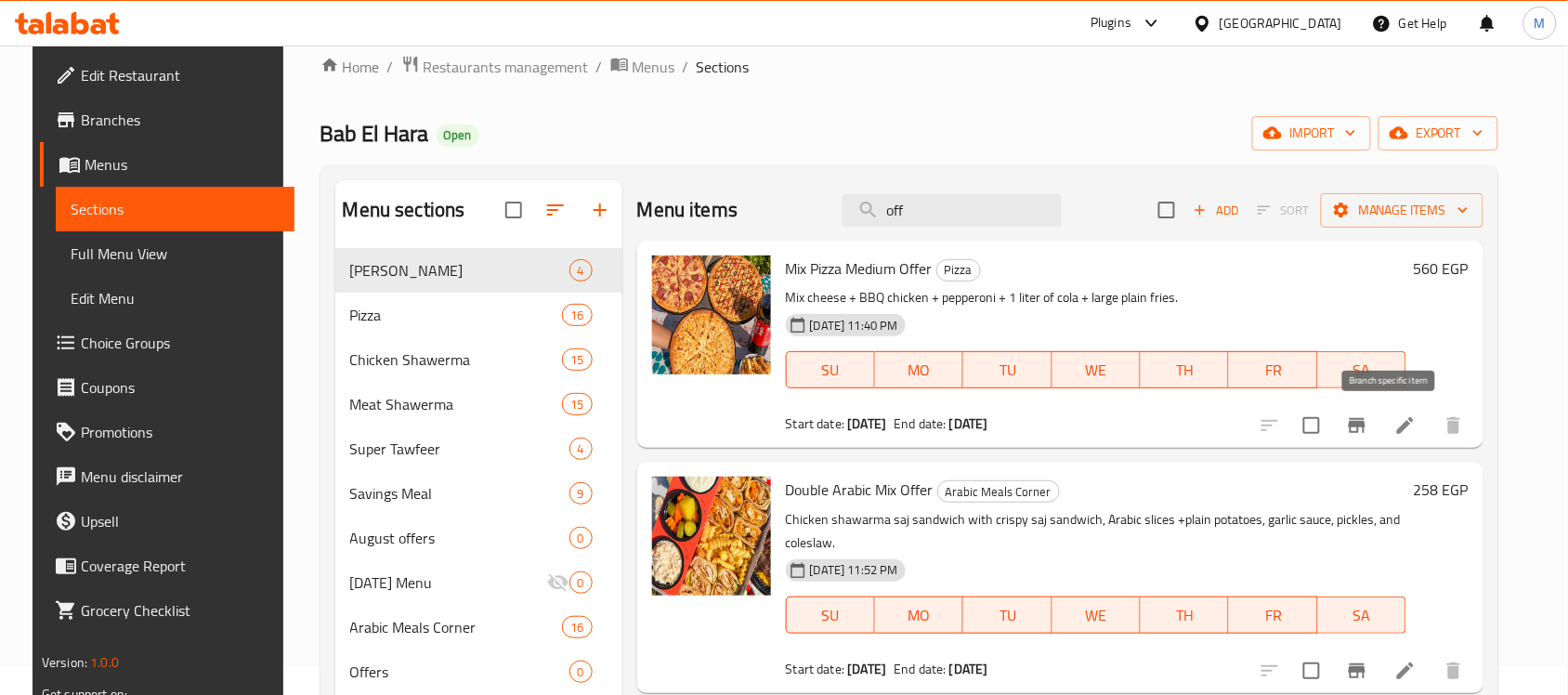
type input "off"
click at [1369, 437] on icon "Branch-specific-item" at bounding box center [1357, 425] width 22 height 22
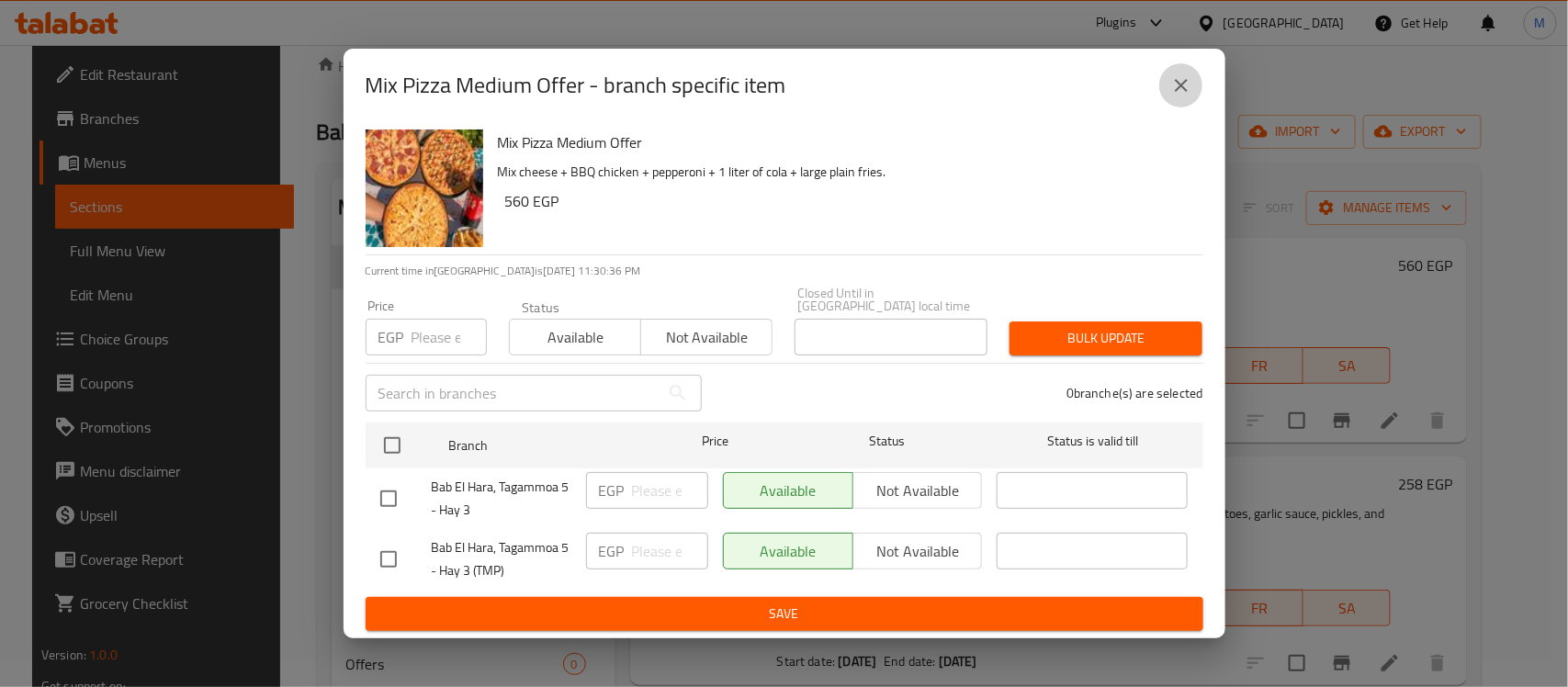
click at [1185, 89] on icon "close" at bounding box center [1181, 86] width 13 height 13
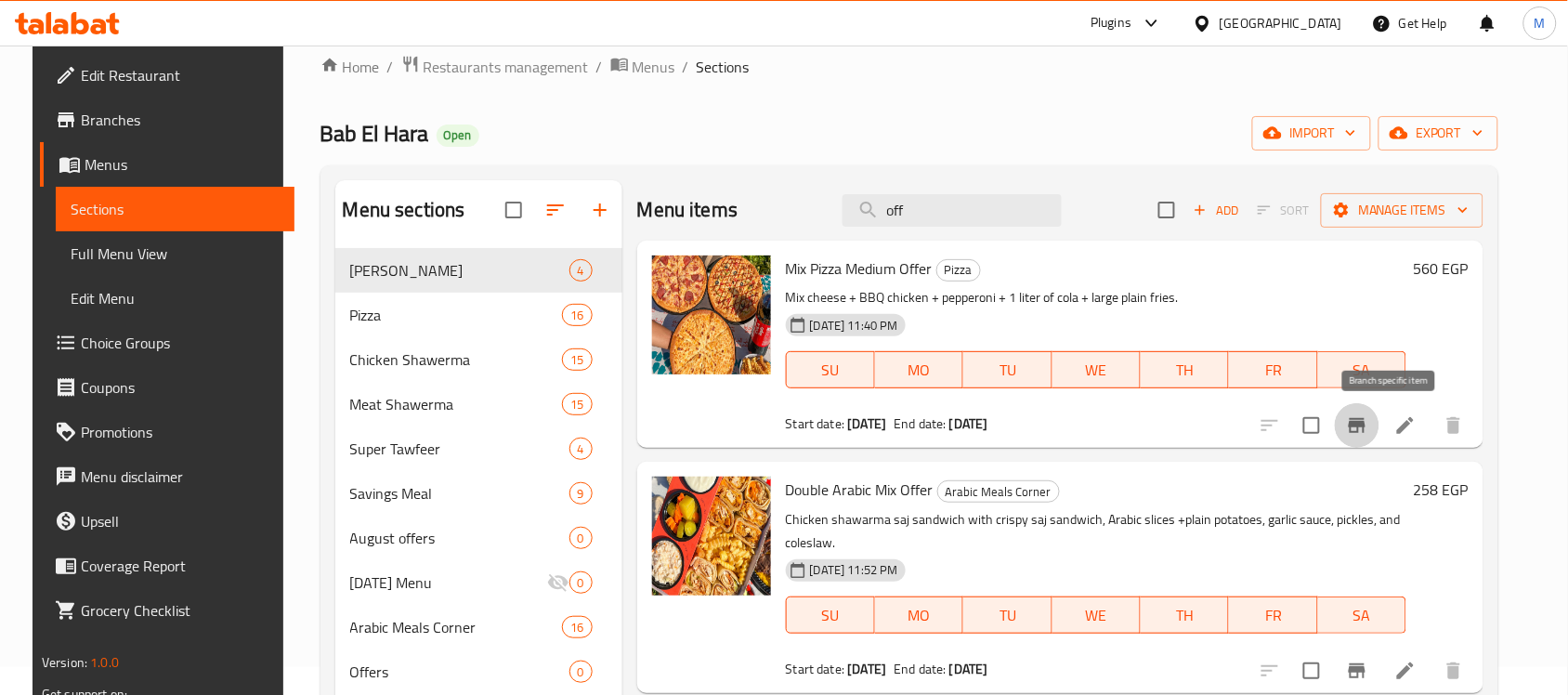
click at [1366, 427] on icon "Branch-specific-item" at bounding box center [1357, 425] width 17 height 15
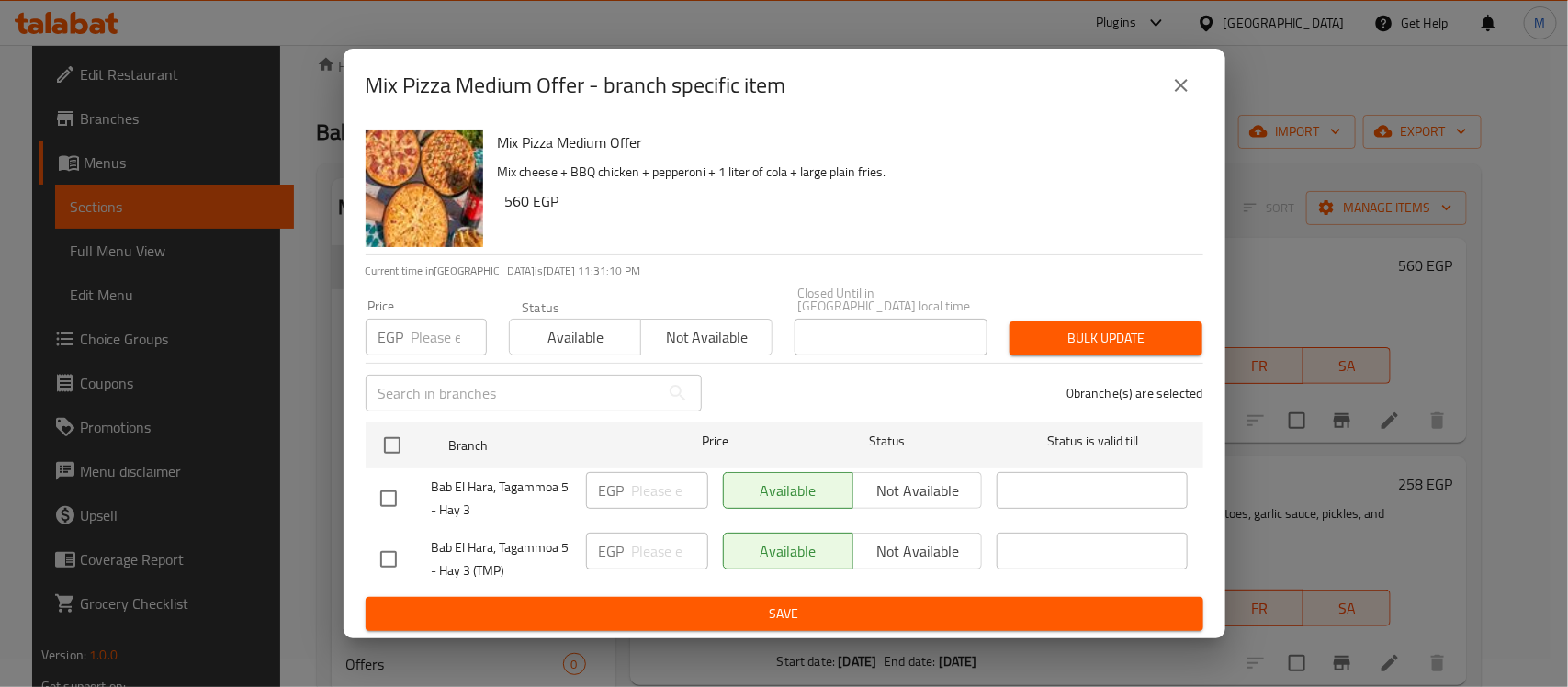
click at [1177, 97] on icon "close" at bounding box center [1181, 86] width 22 height 22
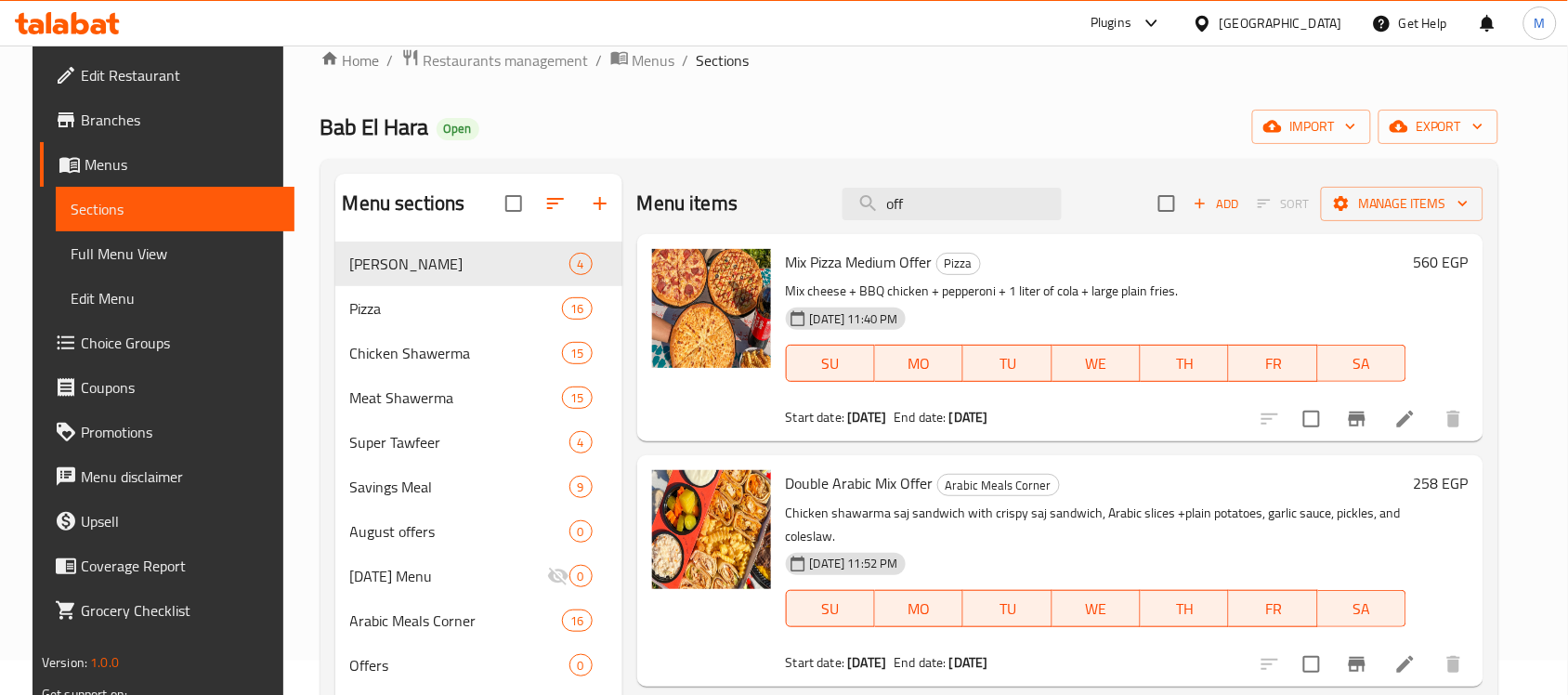
scroll to position [0, 0]
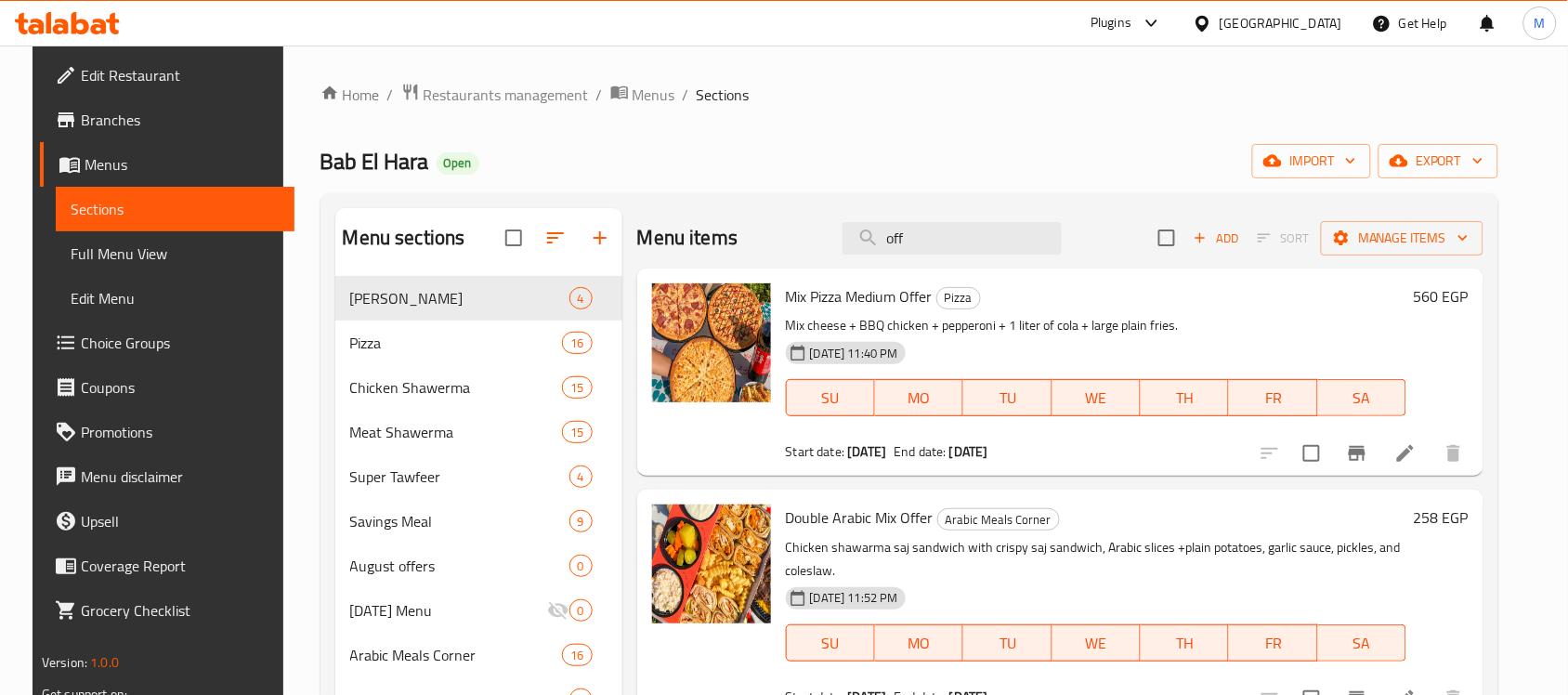
click at [96, 257] on span "Full Menu View" at bounding box center [175, 254] width 209 height 22
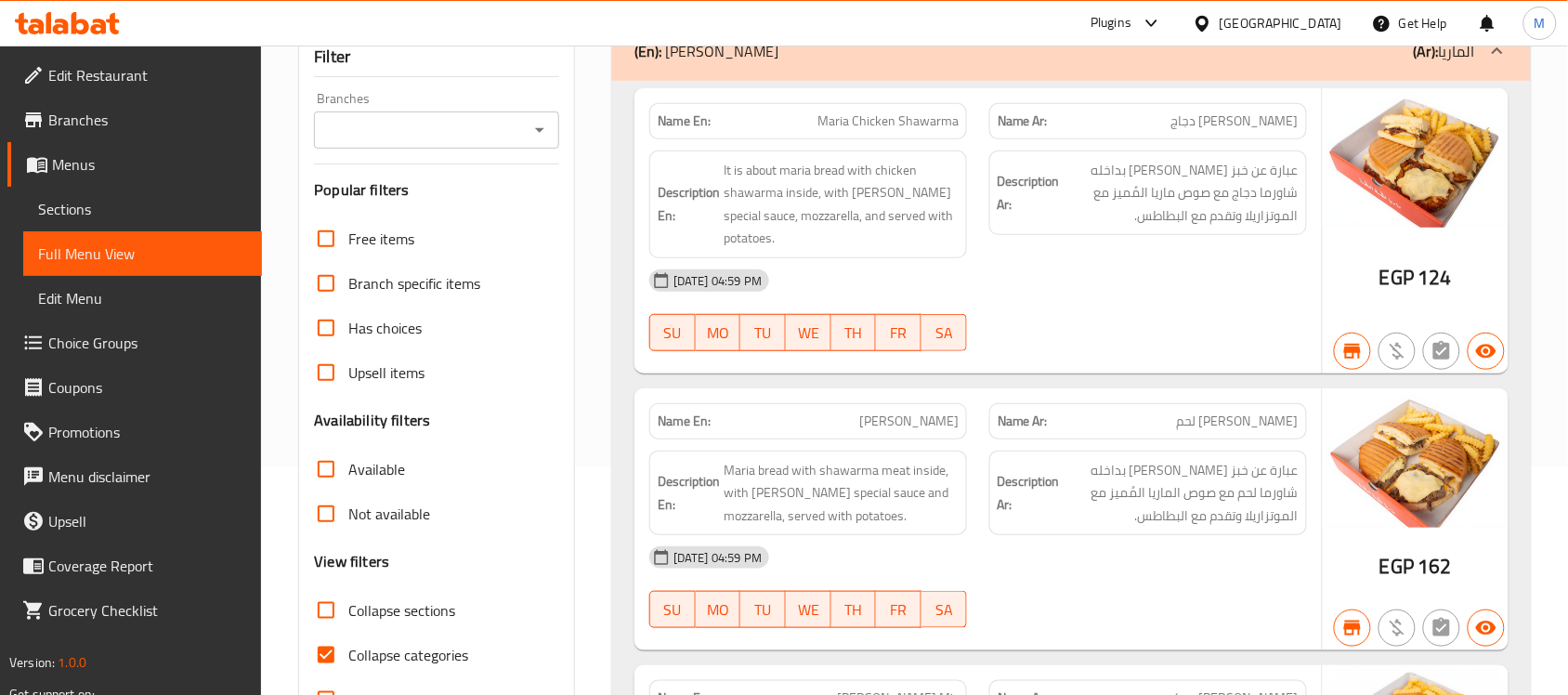
scroll to position [232, 0]
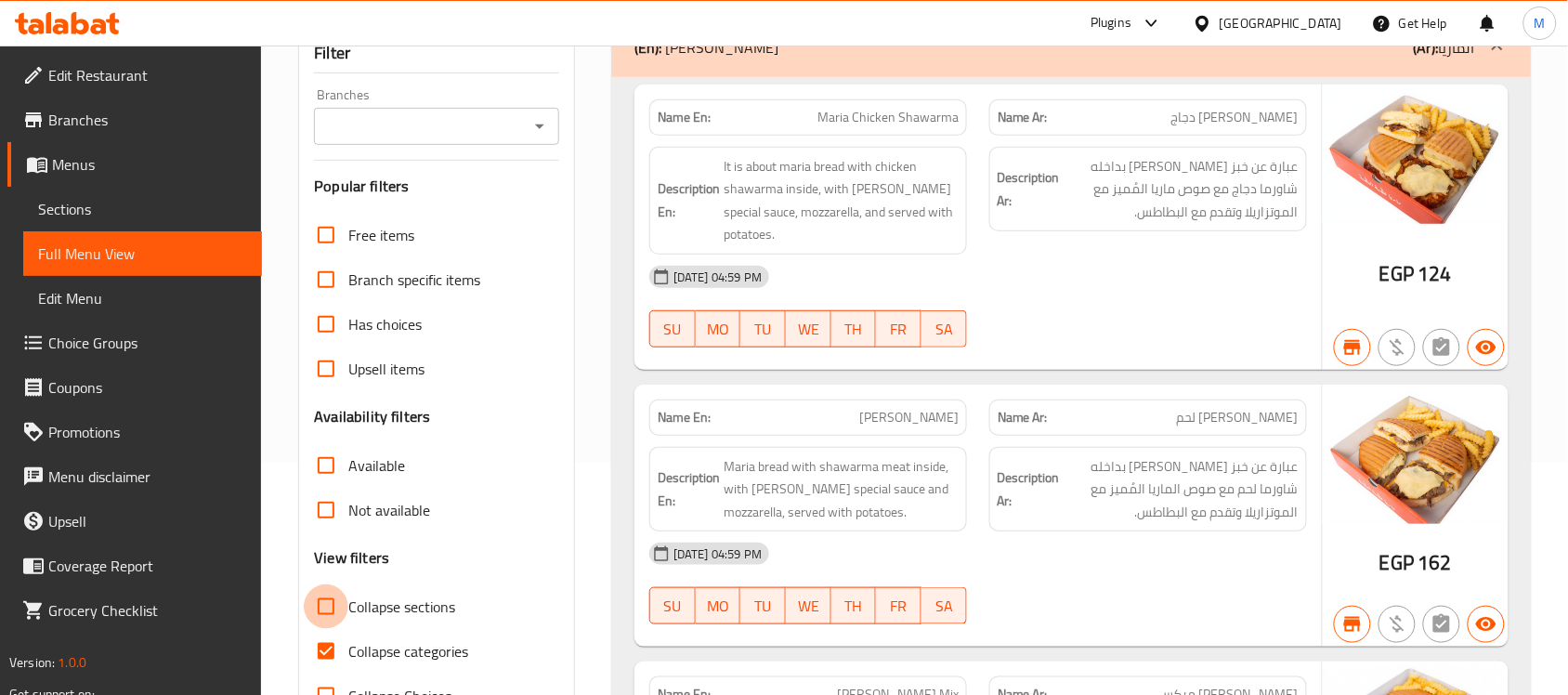
click at [323, 607] on input "Collapse sections" at bounding box center [326, 607] width 45 height 45
checkbox input "true"
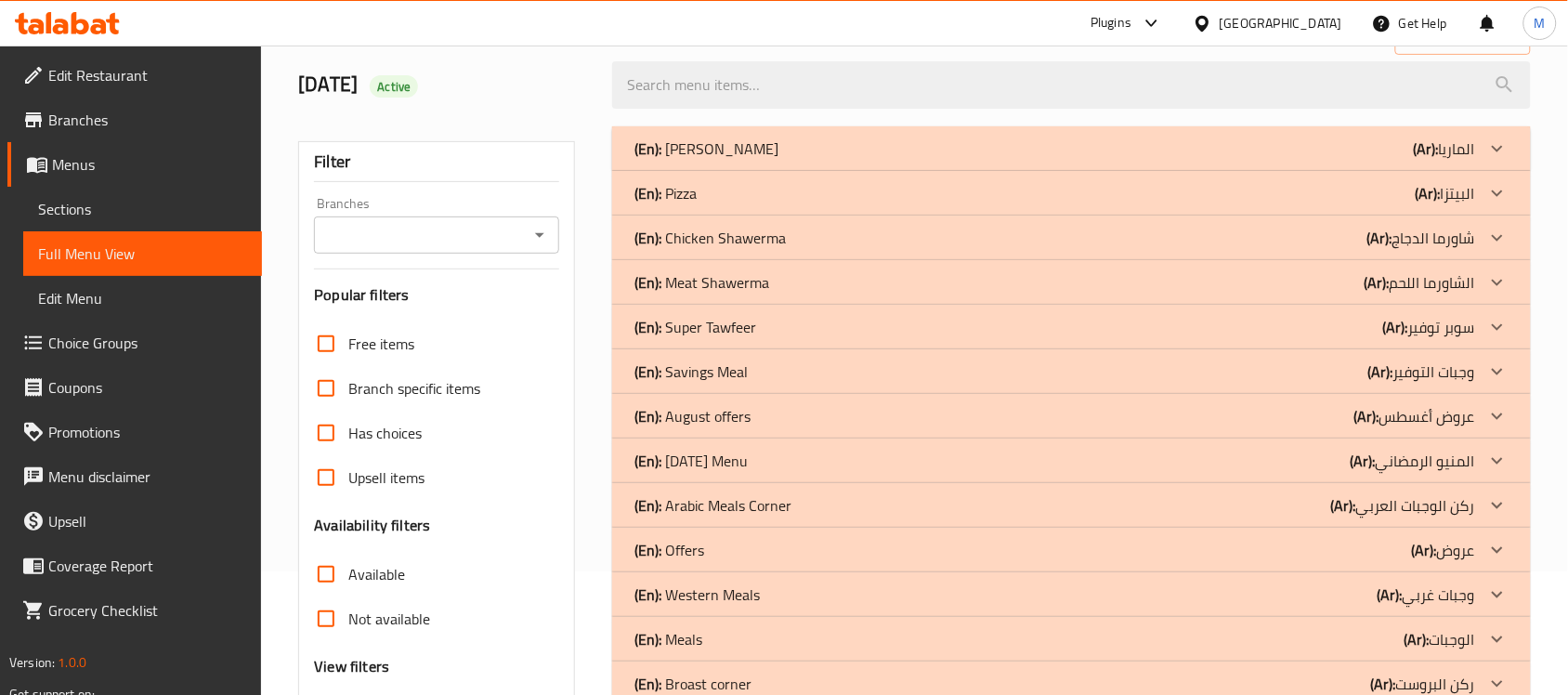
scroll to position [0, 0]
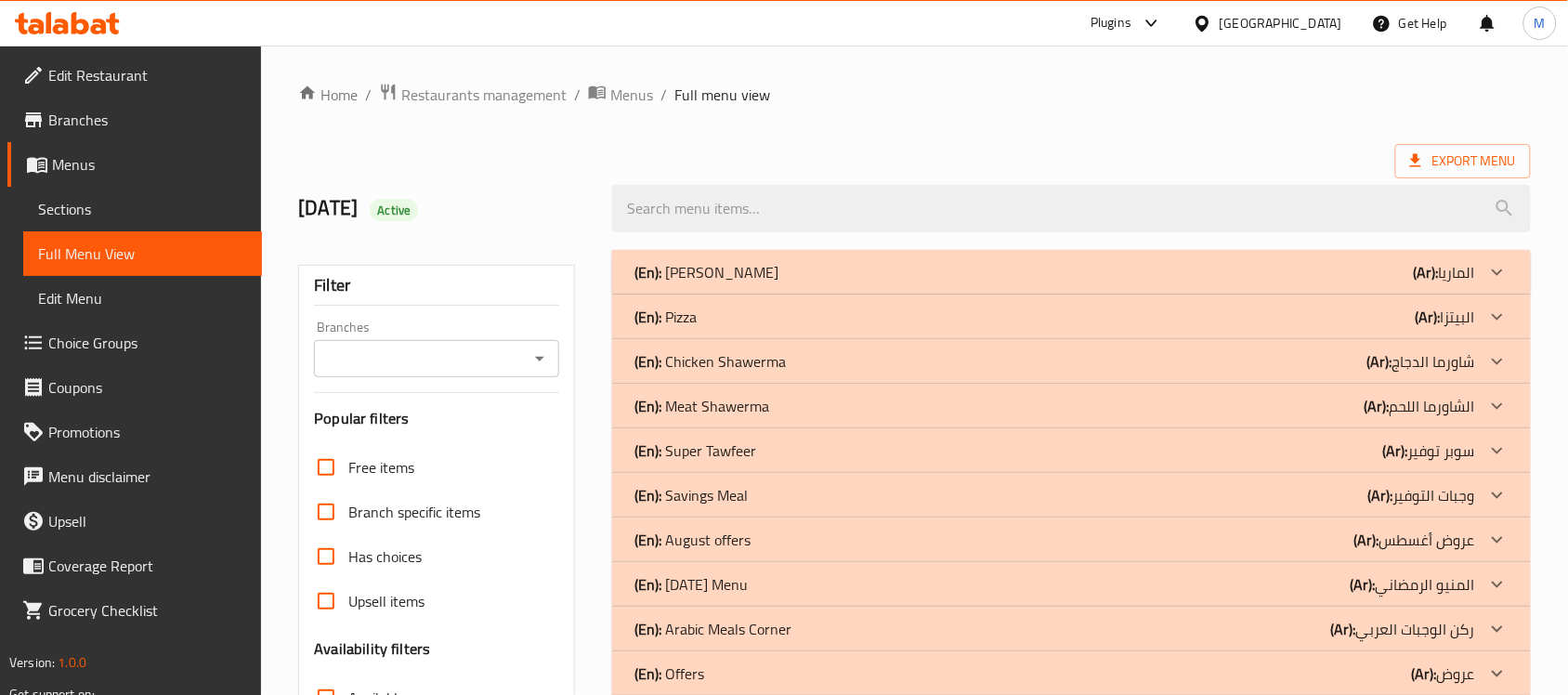
click at [1299, 284] on div "(En): Pizza (Ar): البيتزا" at bounding box center [1055, 272] width 841 height 22
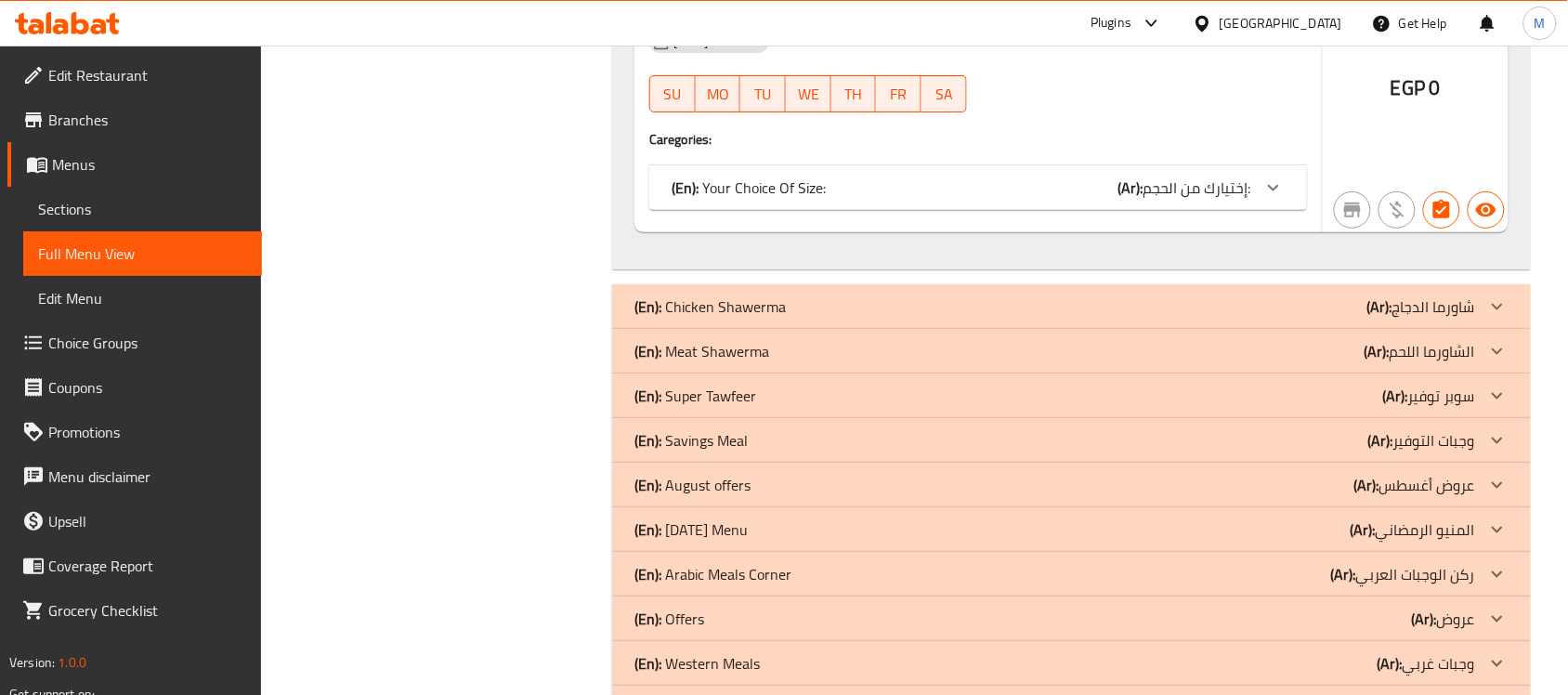
scroll to position [6507, 0]
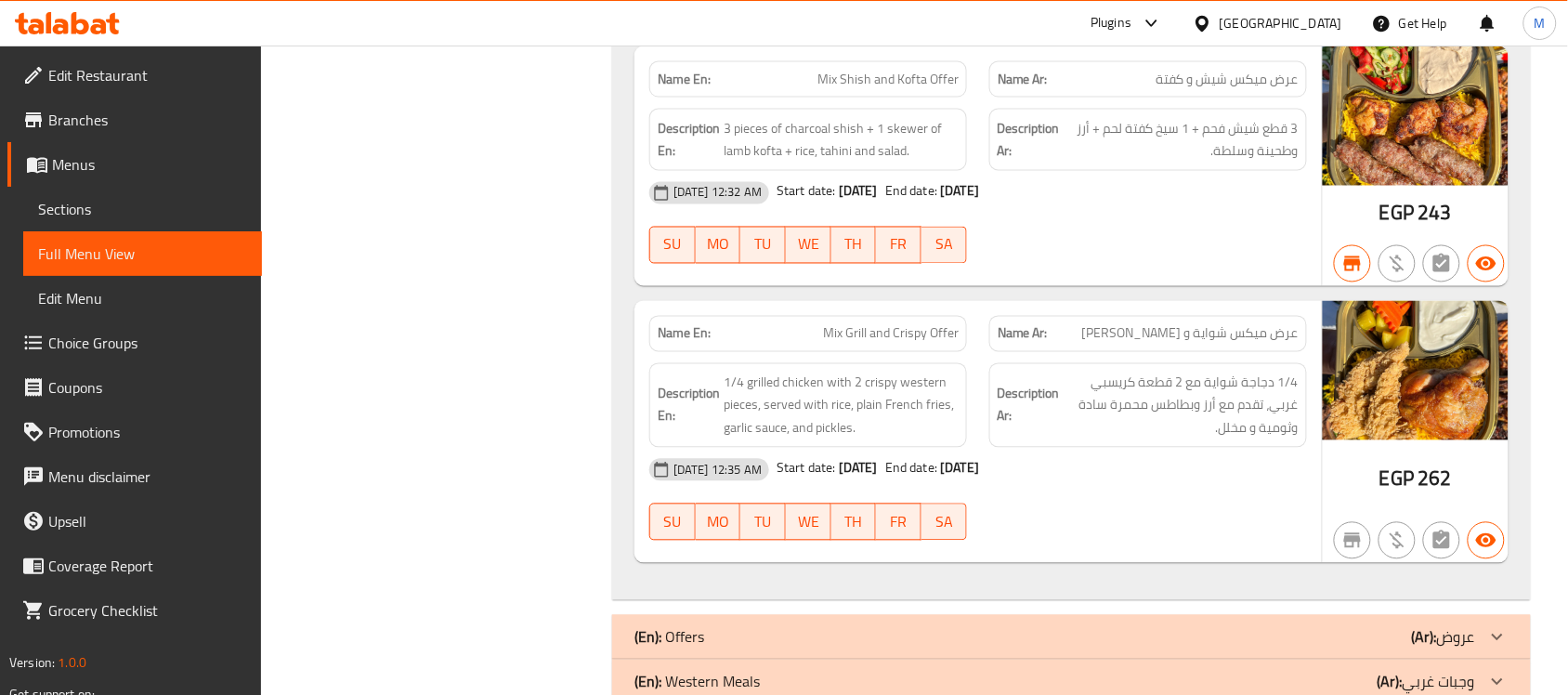
scroll to position [11343, 0]
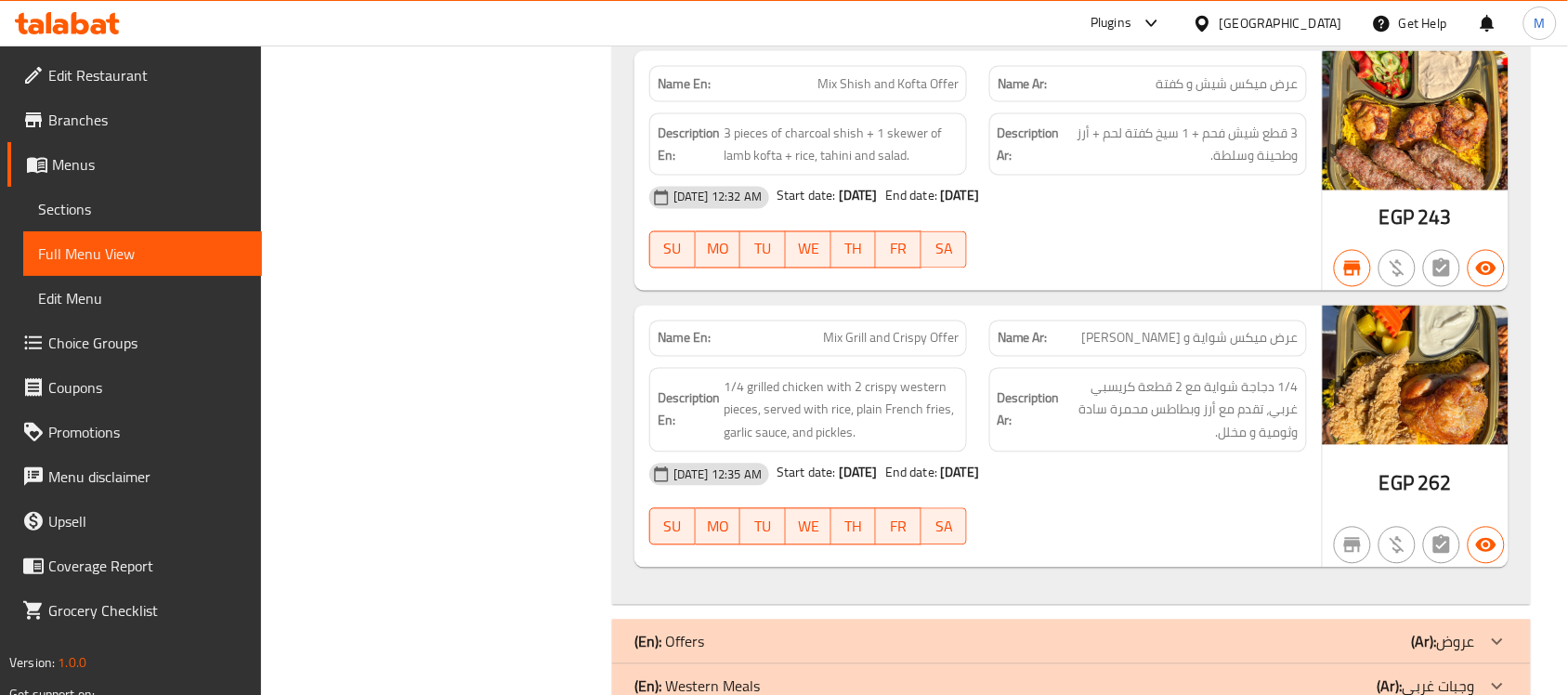
click at [114, 118] on span "Branches" at bounding box center [147, 120] width 199 height 22
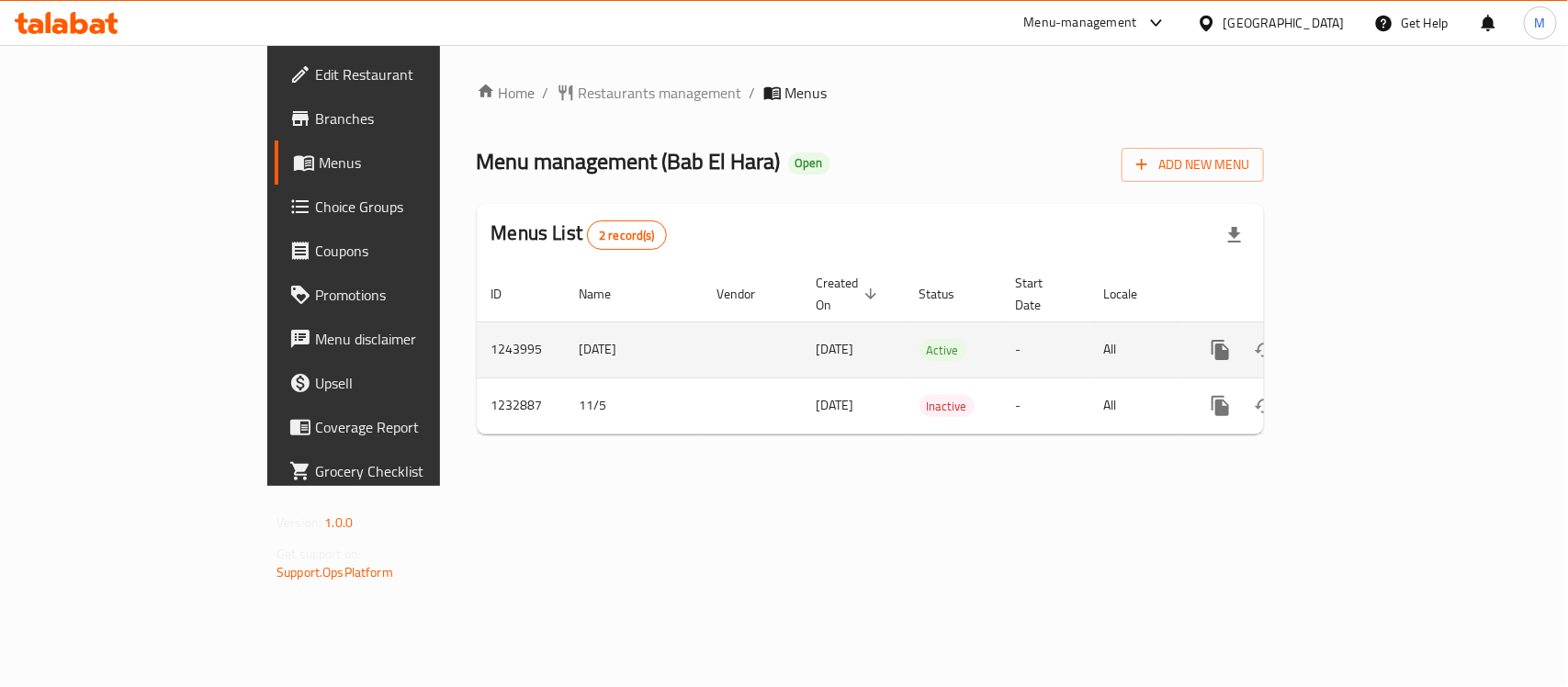
click at [1375, 328] on link "enhanced table" at bounding box center [1353, 350] width 44 height 44
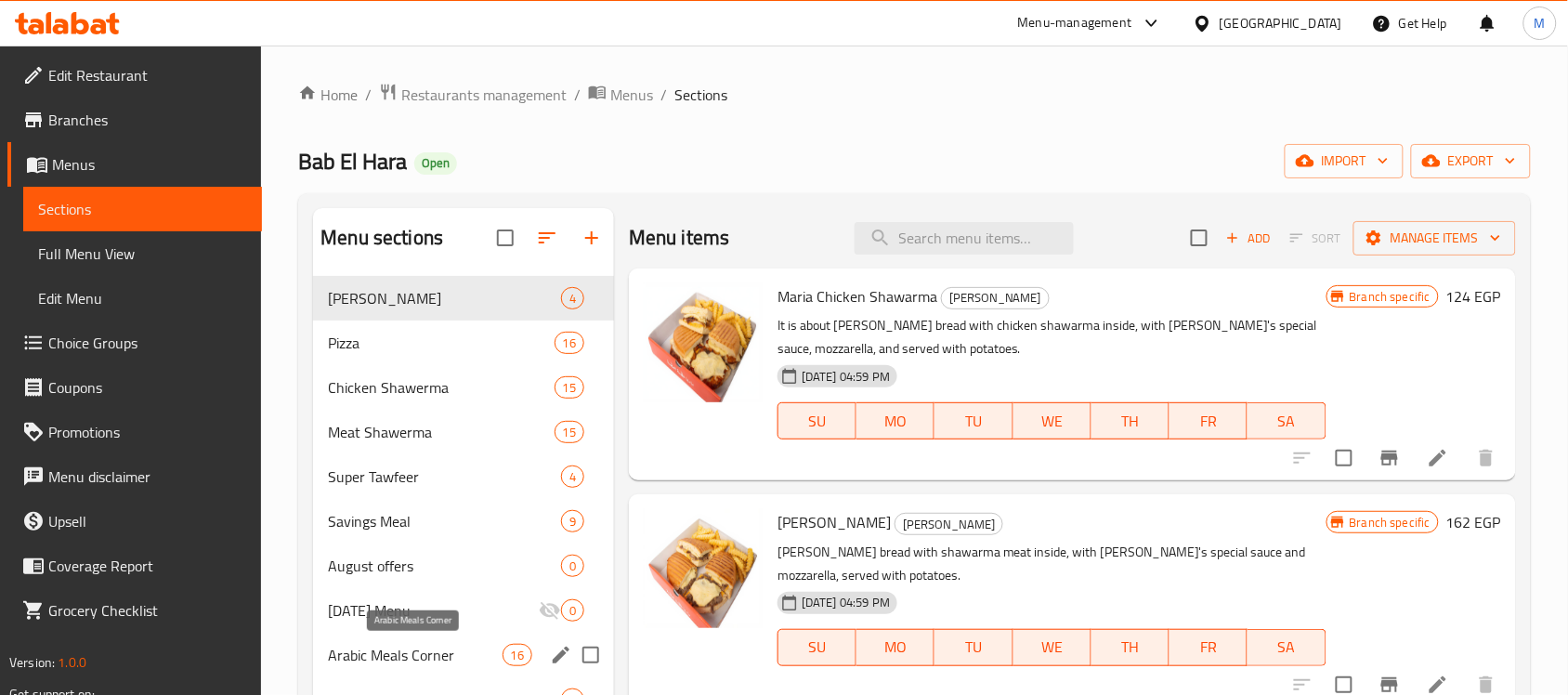
click at [391, 654] on span "Arabic Meals Corner" at bounding box center [415, 656] width 173 height 22
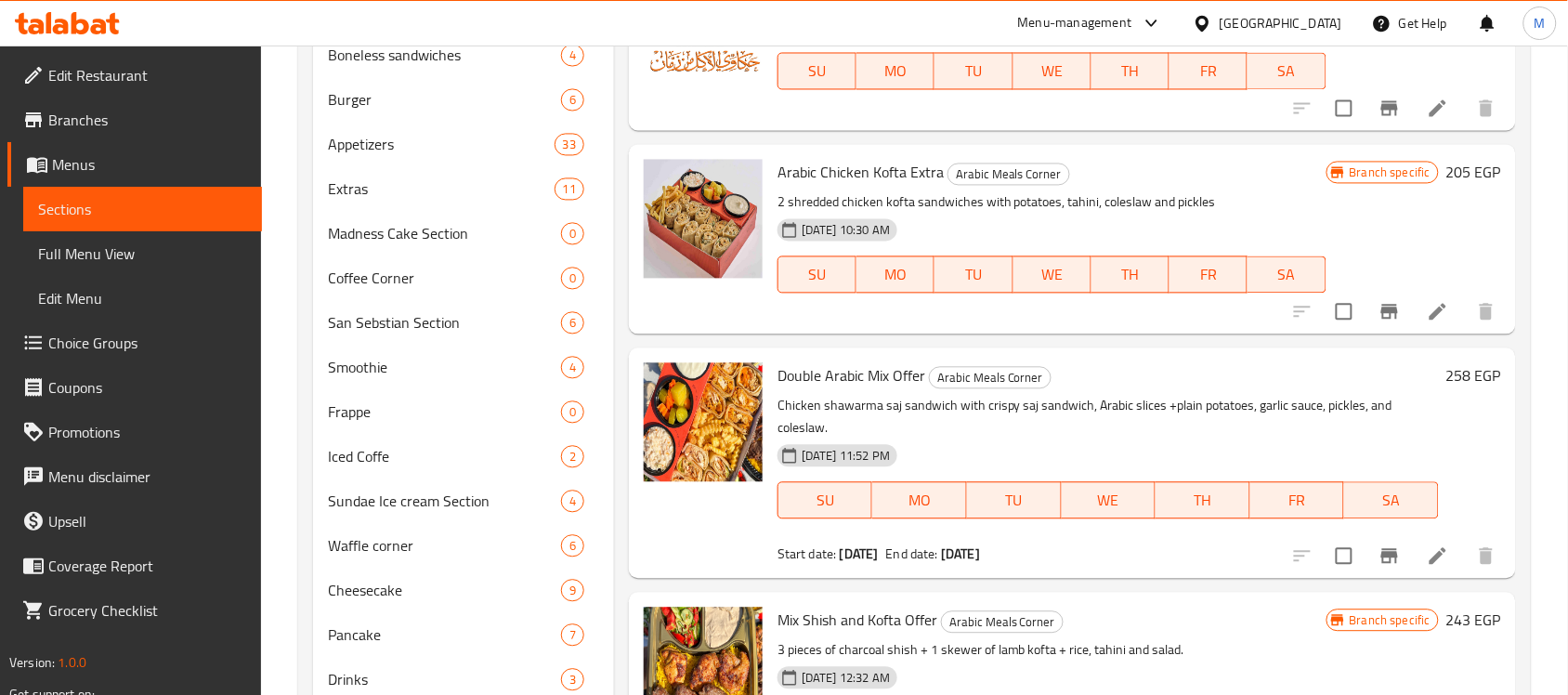
scroll to position [1162, 0]
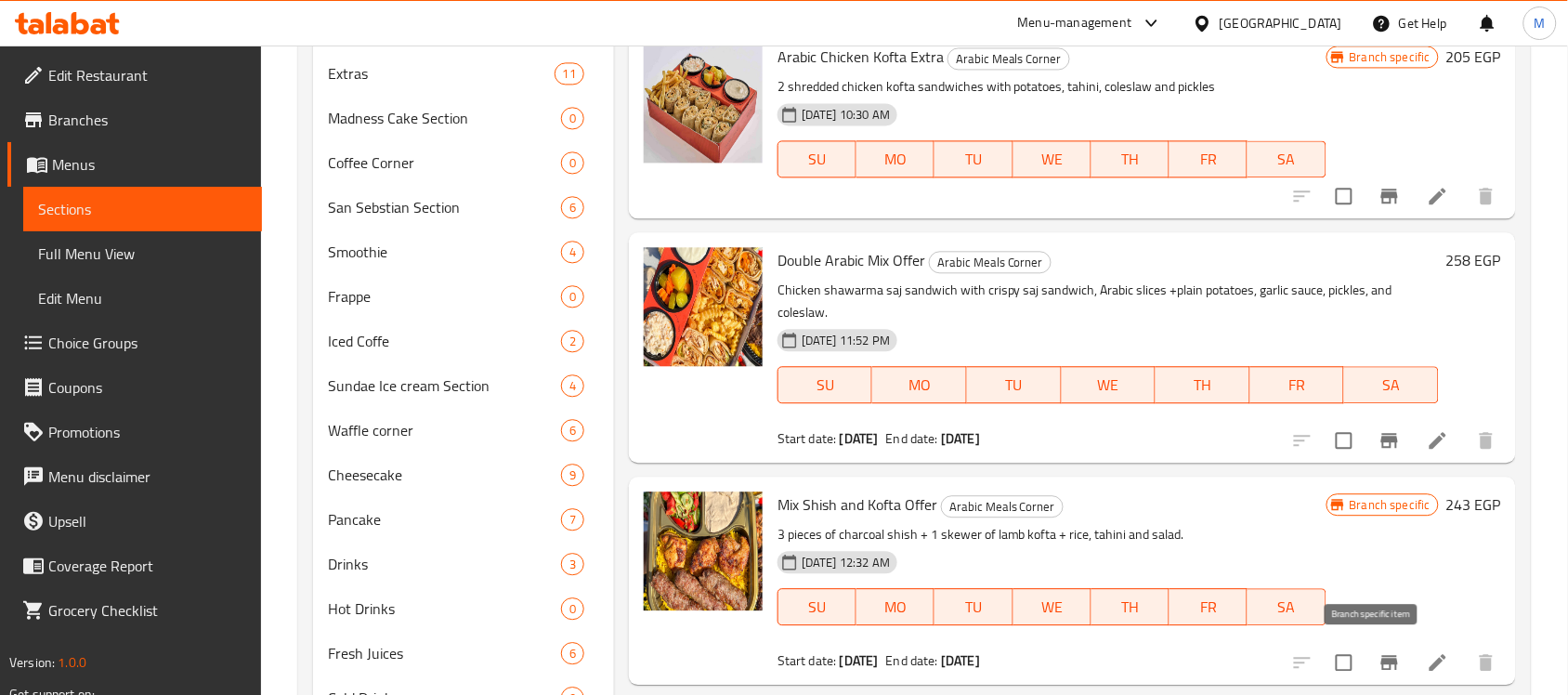
click at [1369, 642] on button "Branch-specific-item" at bounding box center [1390, 663] width 45 height 45
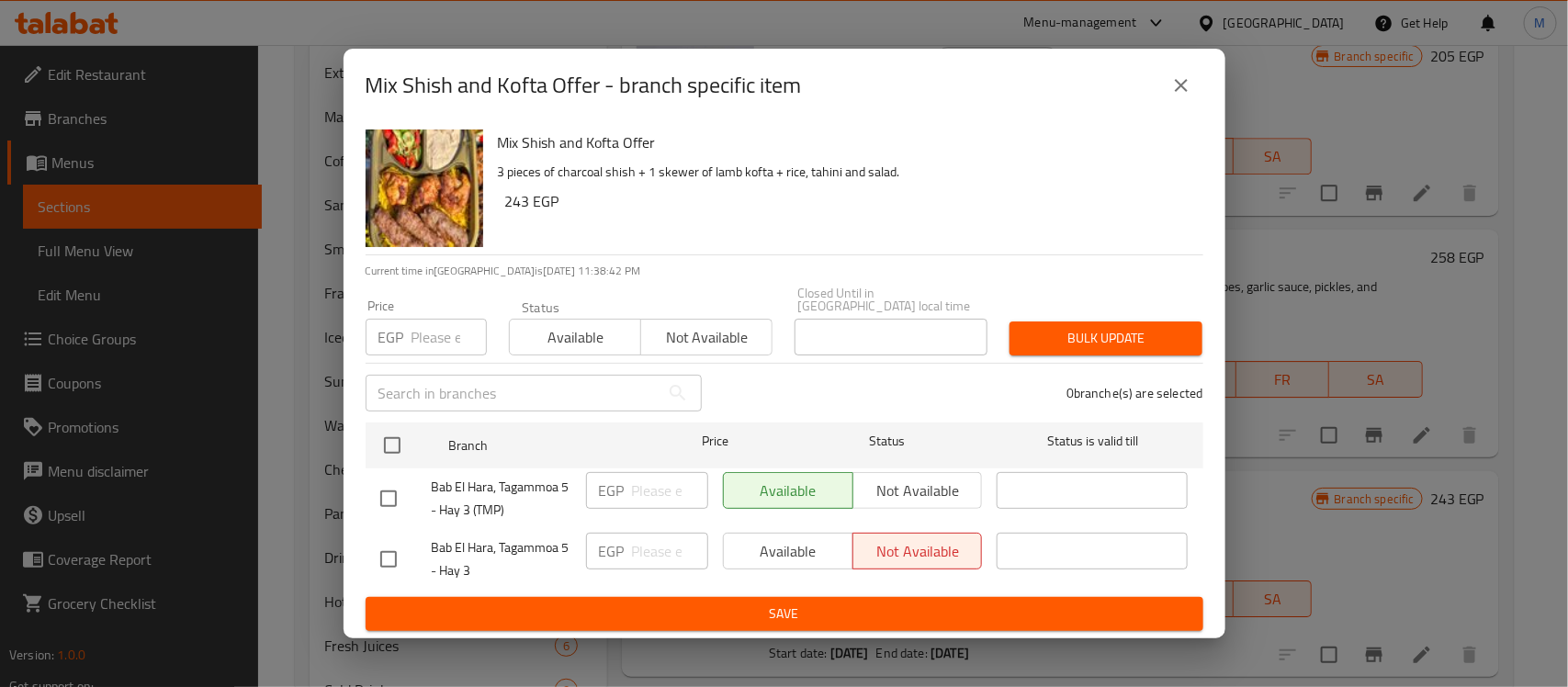
click at [392, 551] on input "checkbox" at bounding box center [389, 560] width 39 height 39
checkbox input "true"
click at [764, 540] on span "Available" at bounding box center [788, 551] width 115 height 27
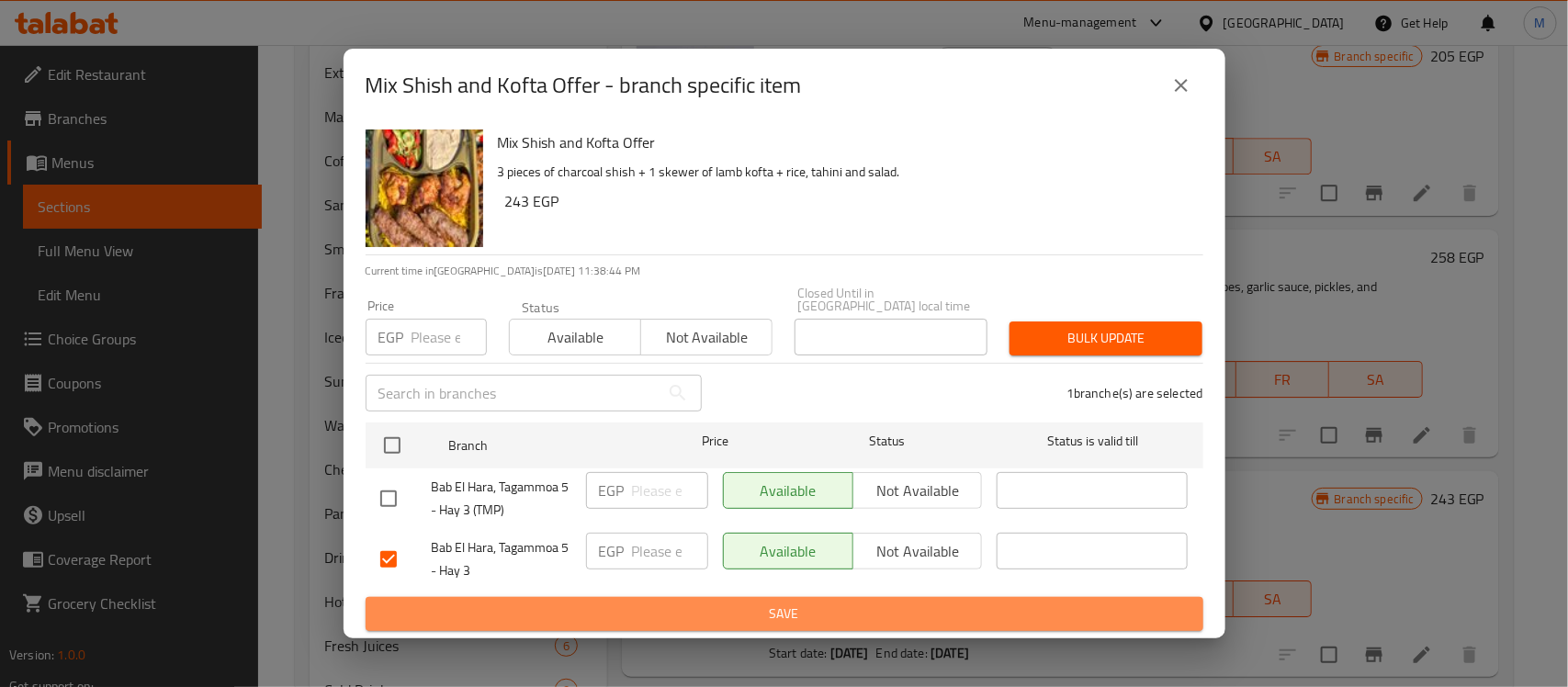
click at [1091, 609] on span "Save" at bounding box center [784, 614] width 808 height 23
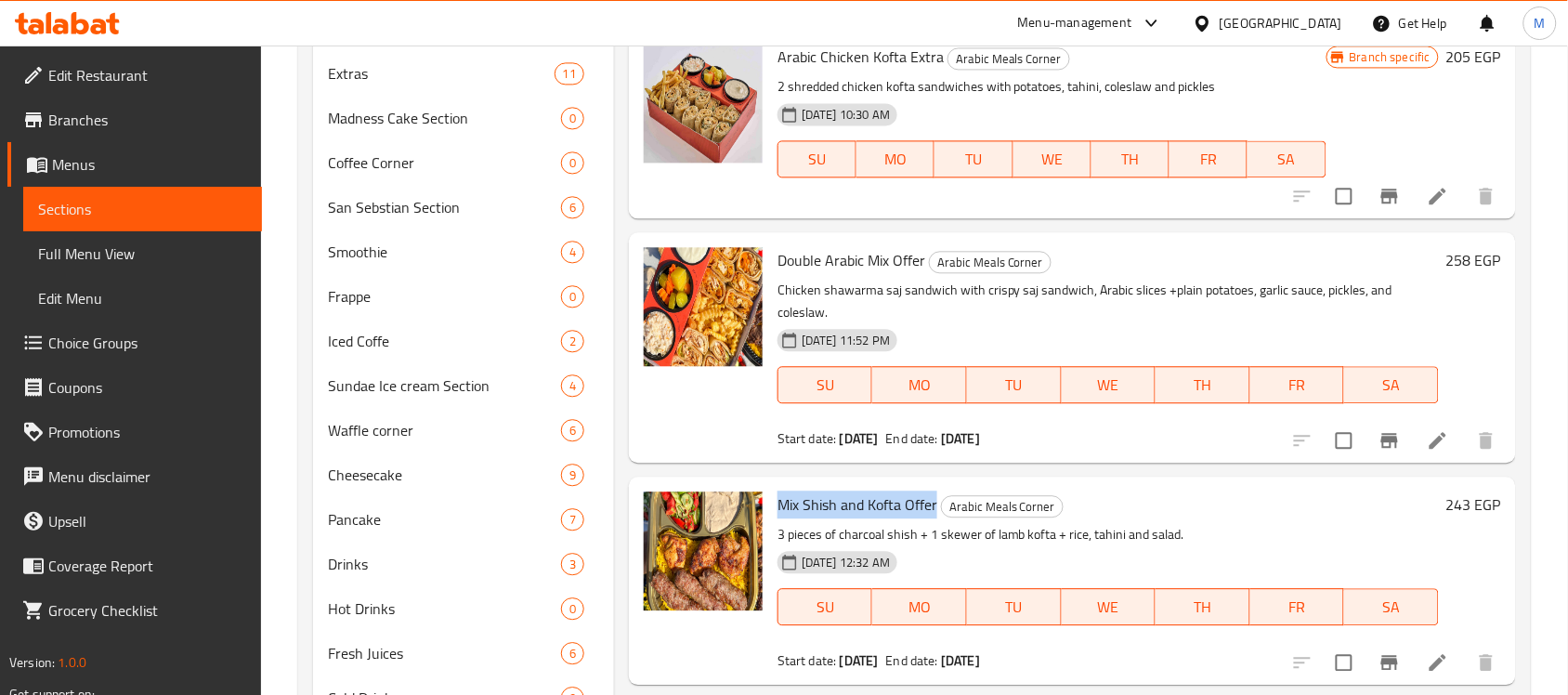
drag, startPoint x: 776, startPoint y: 500, endPoint x: 936, endPoint y: 499, distance: 160.0
click at [936, 499] on div "Mix Shish and Kofta Offer Arabic Meals Corner 3 pieces of charcoal shish + 1 sk…" at bounding box center [1107, 580] width 676 height 192
copy span "Mix Shish and Kofta Offer"
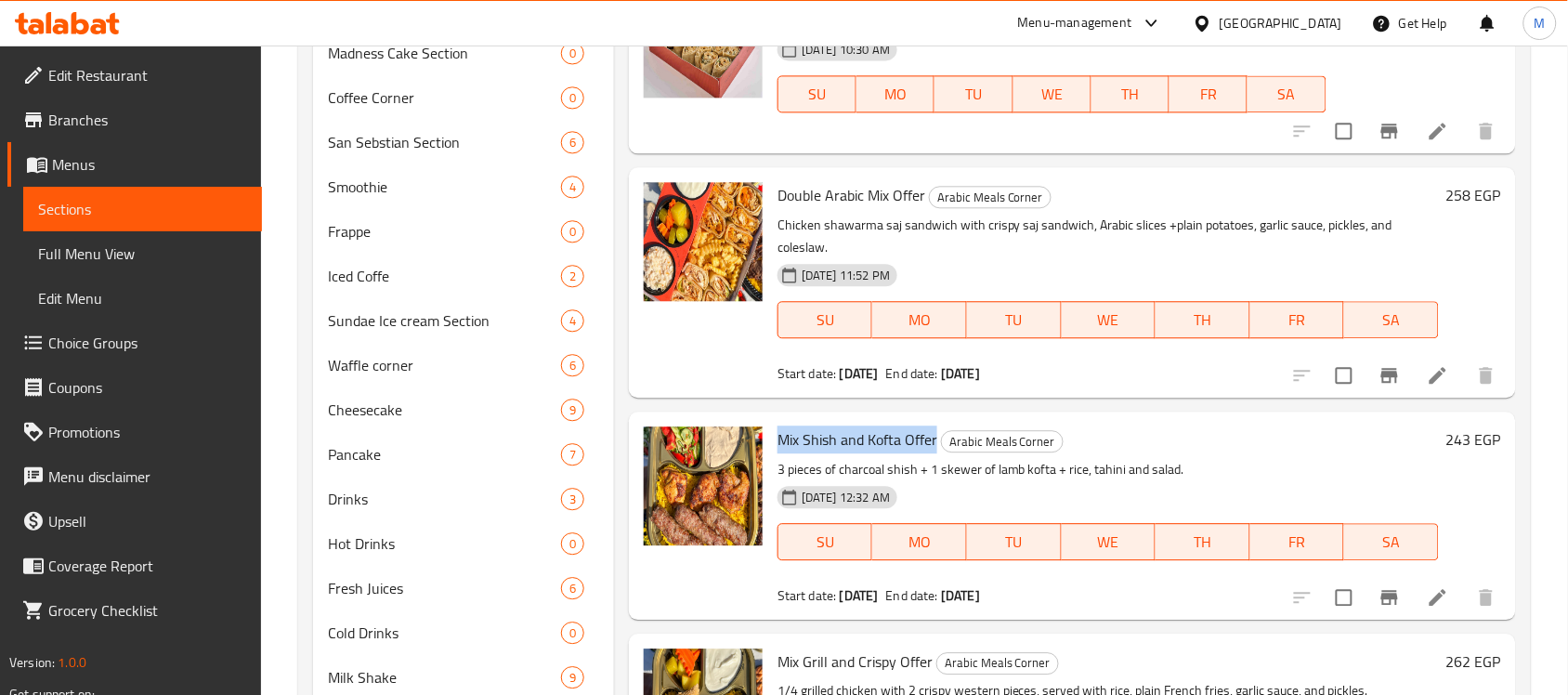
scroll to position [1278, 0]
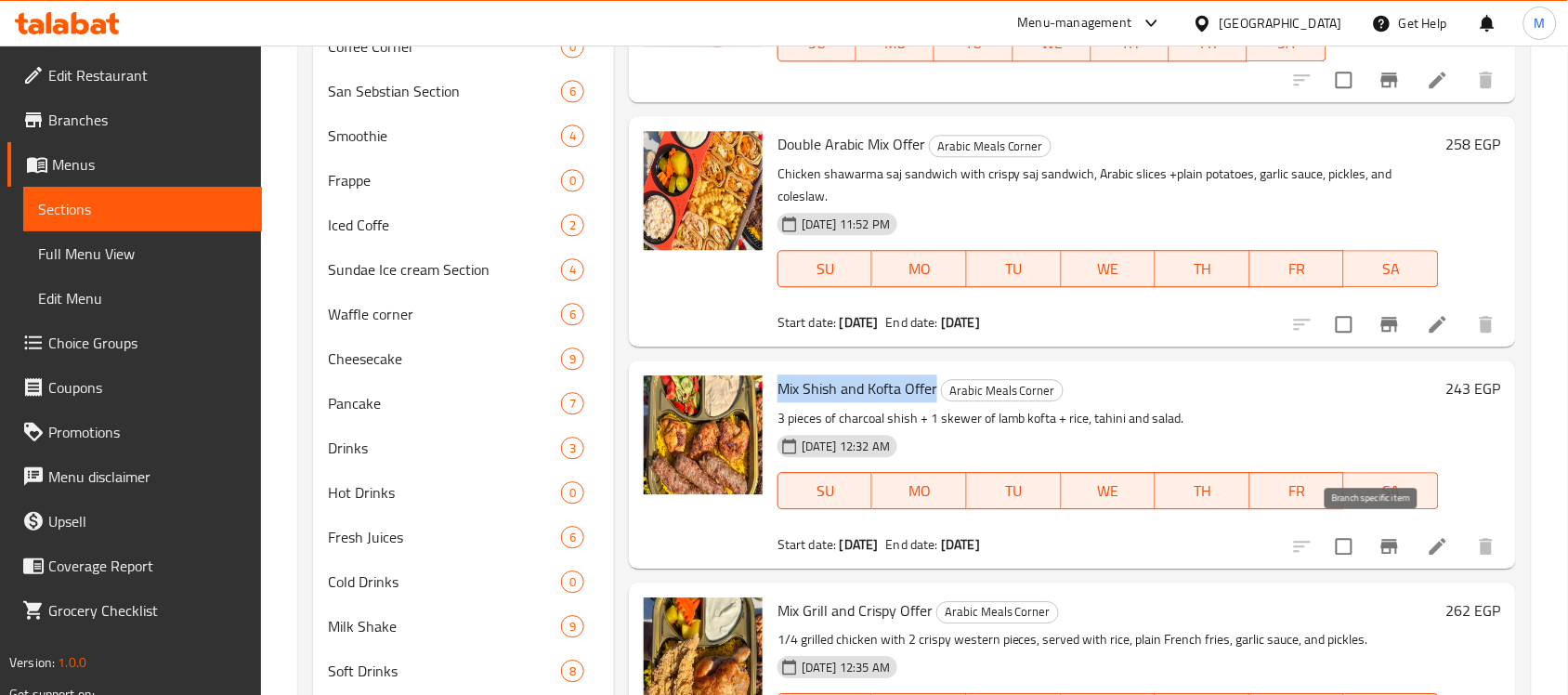
click at [1379, 547] on icon "Branch-specific-item" at bounding box center [1390, 547] width 22 height 22
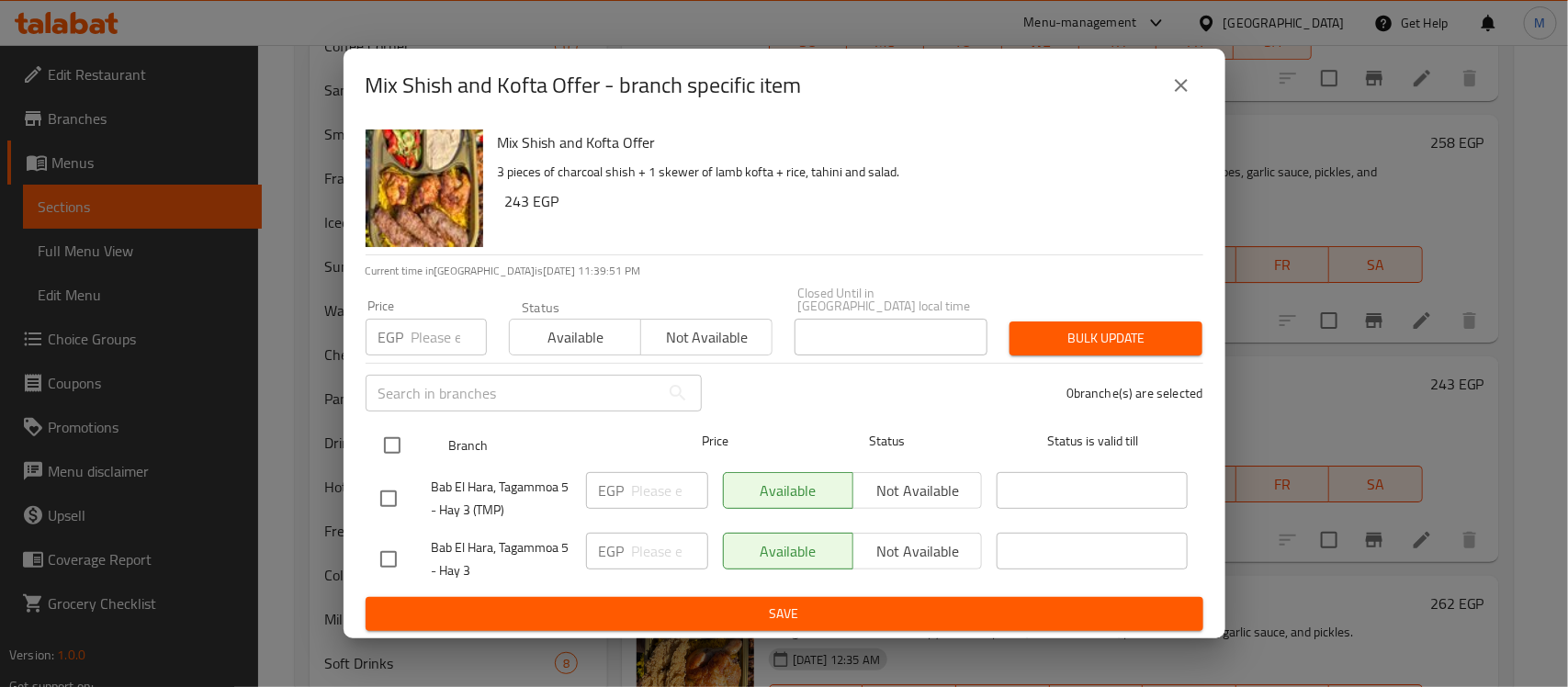
click at [389, 443] on input "checkbox" at bounding box center [393, 445] width 39 height 39
checkbox input "true"
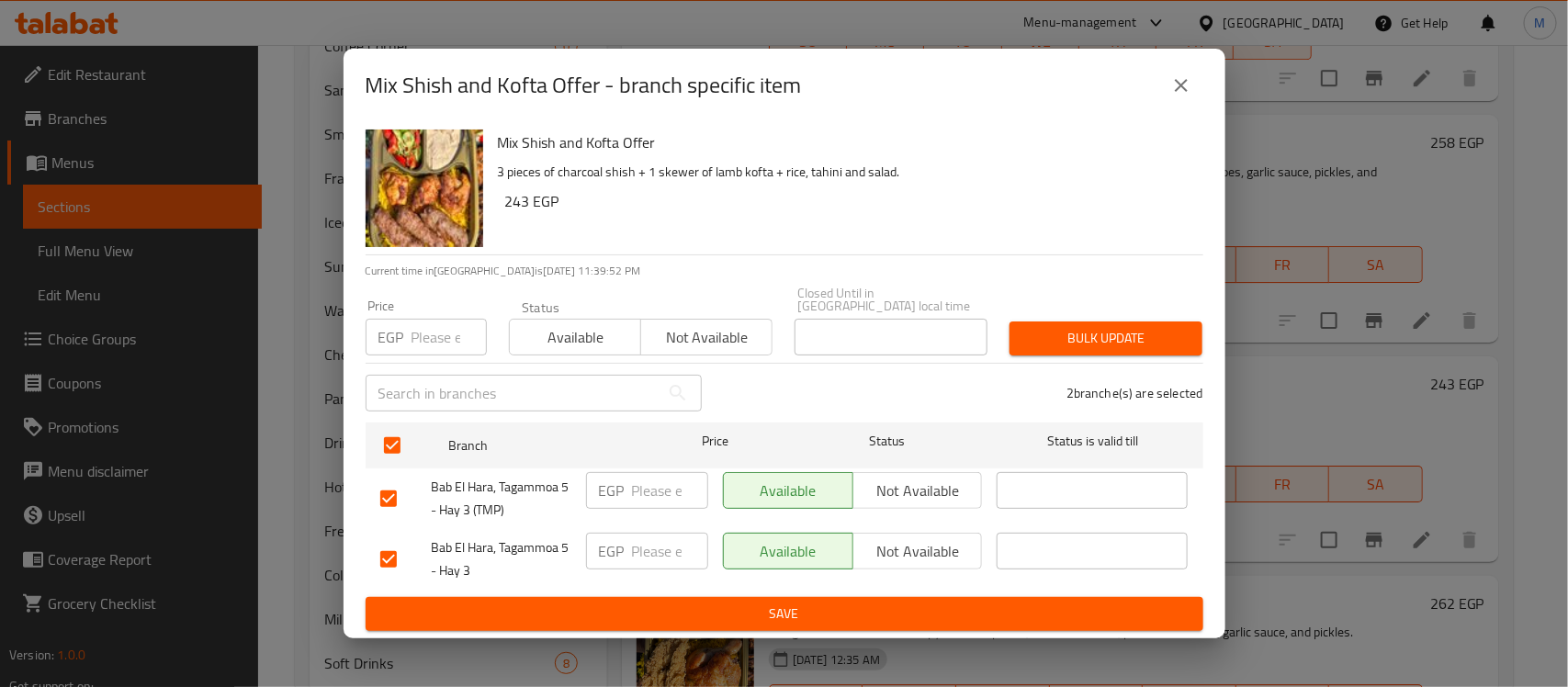
click at [707, 333] on span "Not available" at bounding box center [707, 338] width 117 height 27
click at [1067, 334] on span "Bulk update" at bounding box center [1105, 338] width 163 height 23
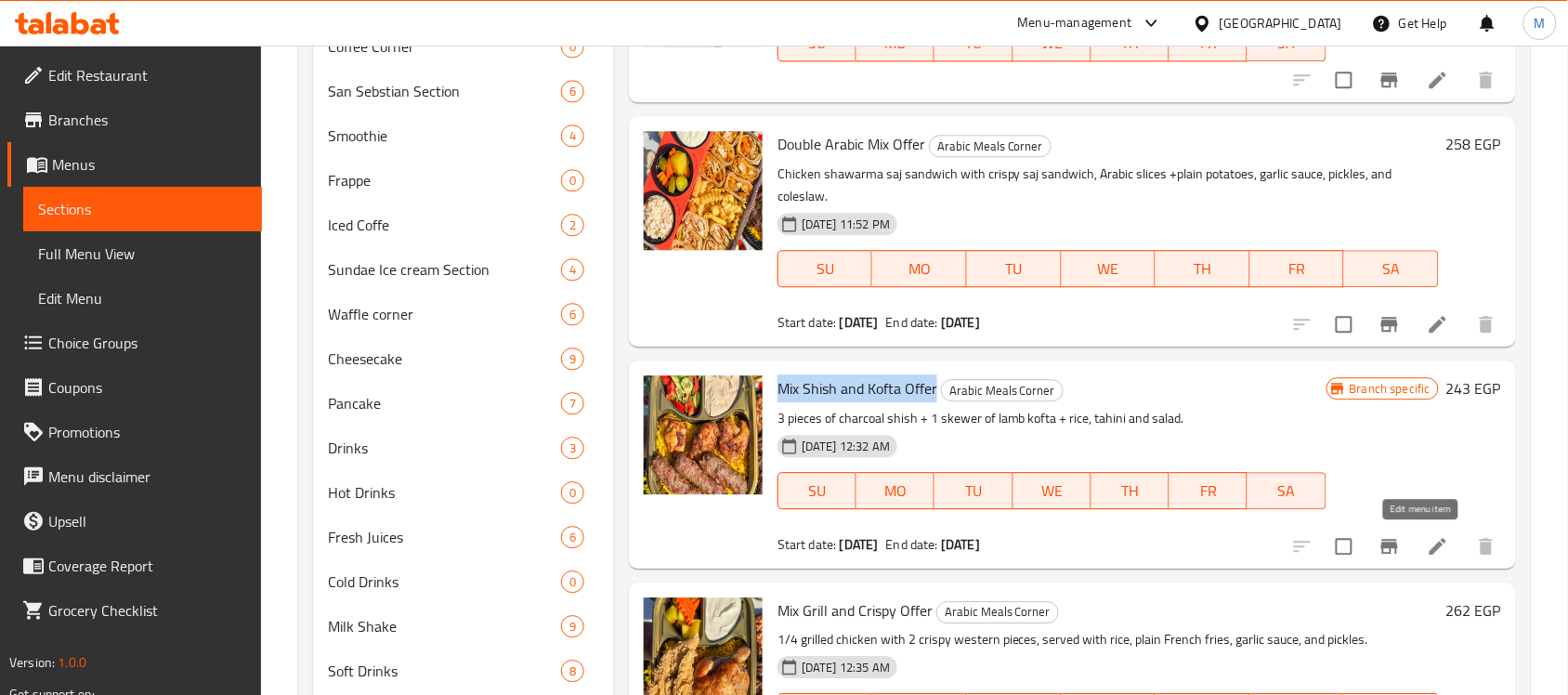
click at [1430, 544] on icon at bounding box center [1438, 547] width 17 height 17
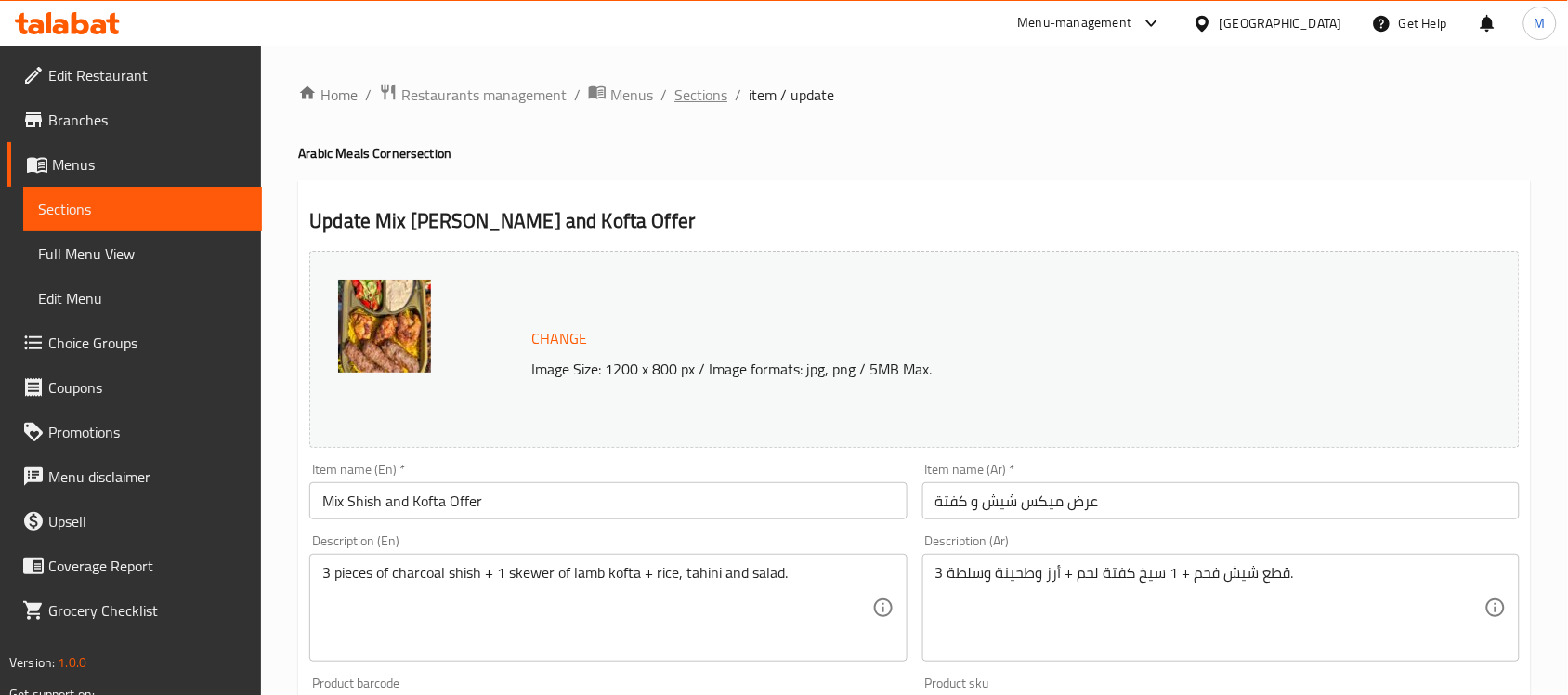
click at [697, 90] on span "Sections" at bounding box center [700, 95] width 53 height 22
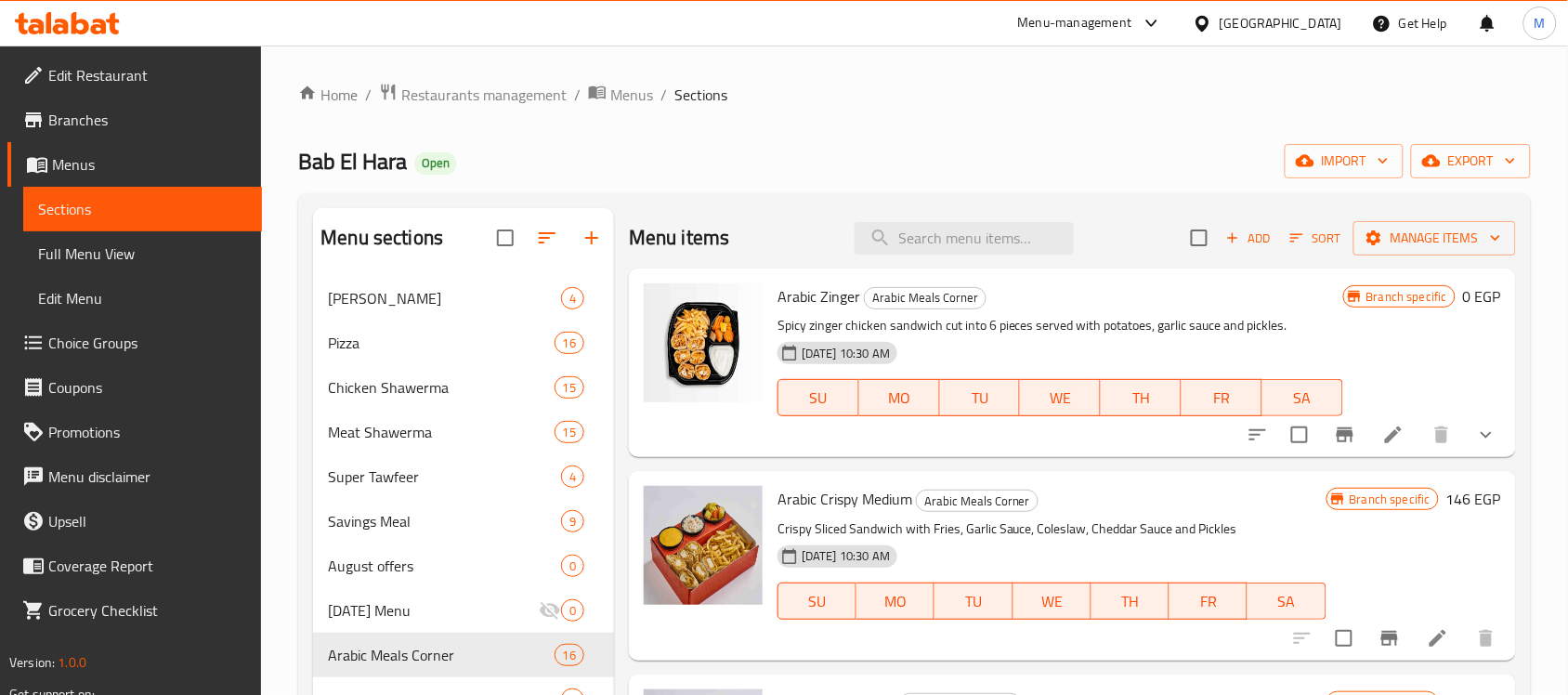
click at [146, 110] on span "Branches" at bounding box center [147, 120] width 199 height 22
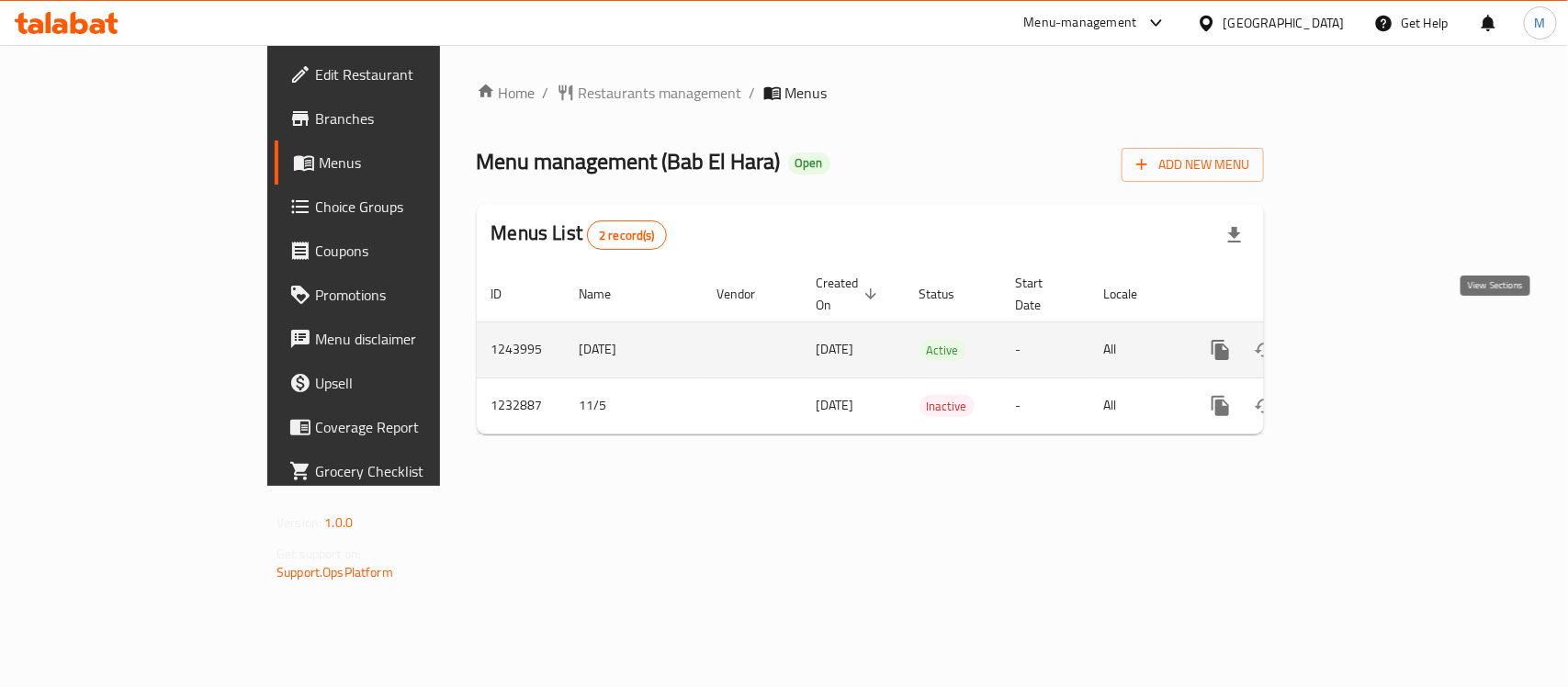
click at [1364, 339] on icon "enhanced table" at bounding box center [1353, 350] width 22 height 22
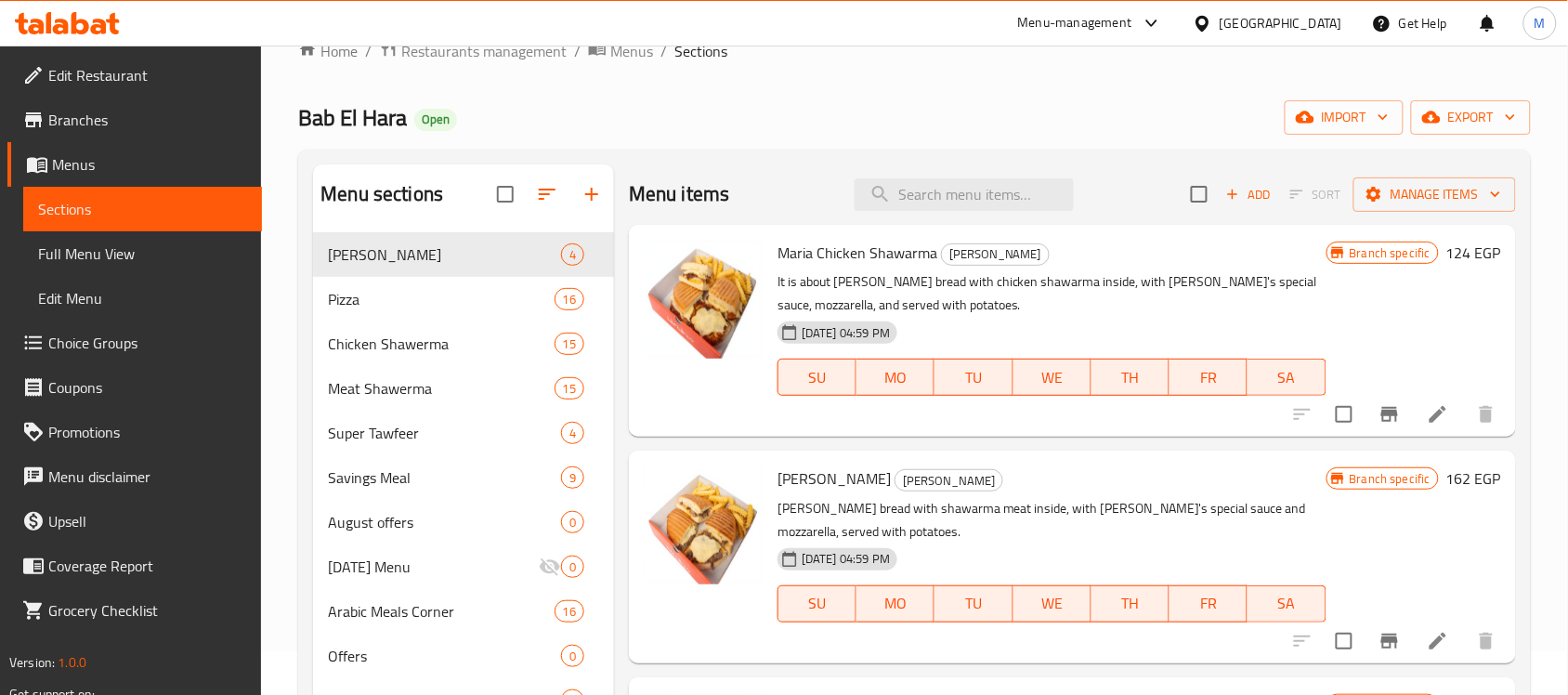
scroll to position [117, 0]
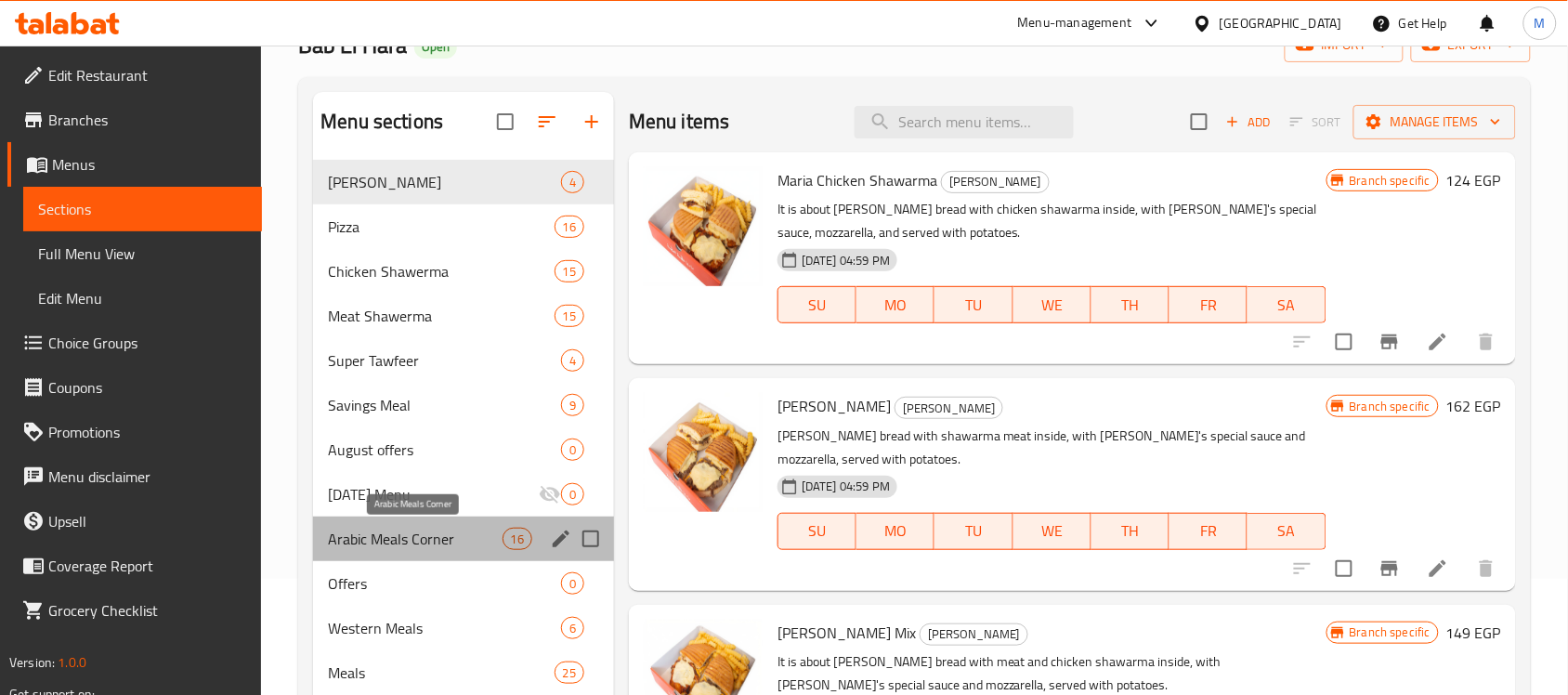
click at [415, 544] on span "Arabic Meals Corner" at bounding box center [415, 539] width 173 height 22
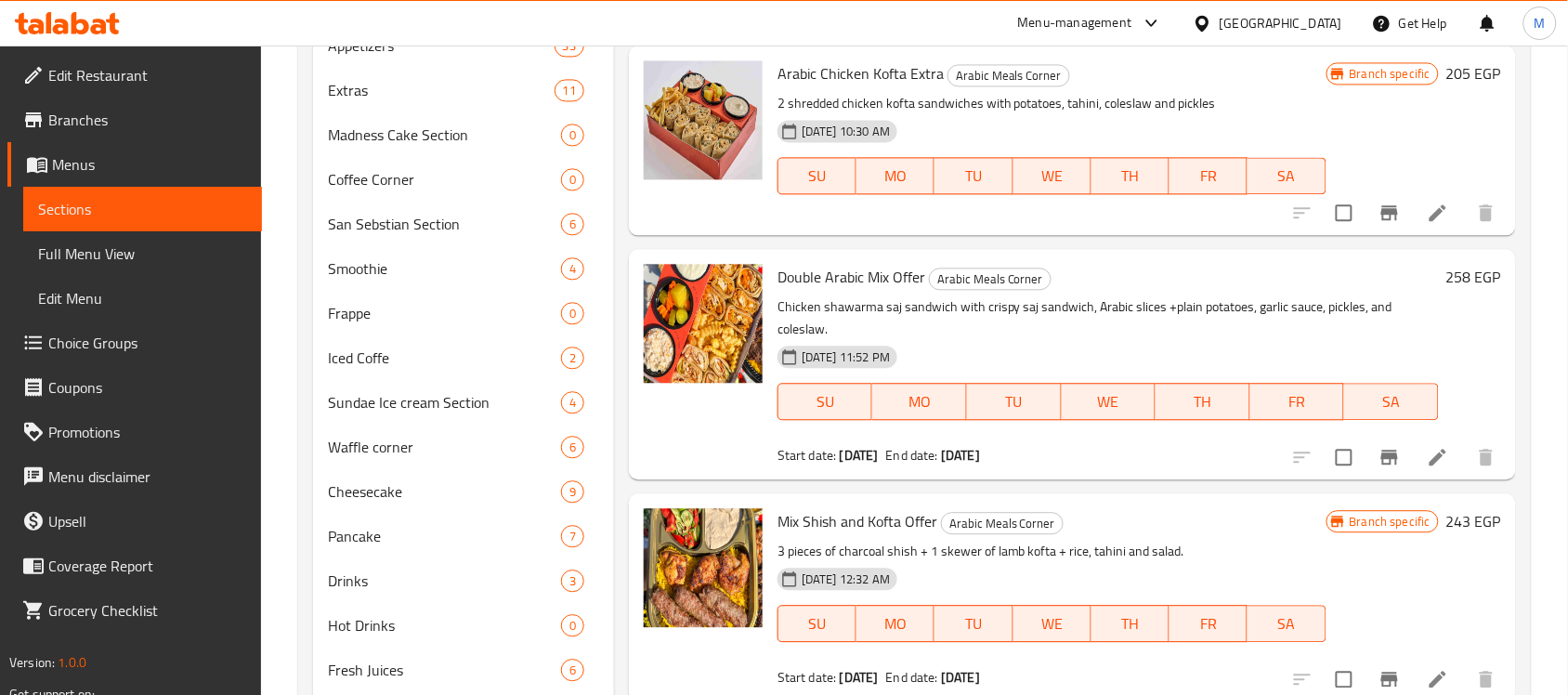
scroll to position [1278, 0]
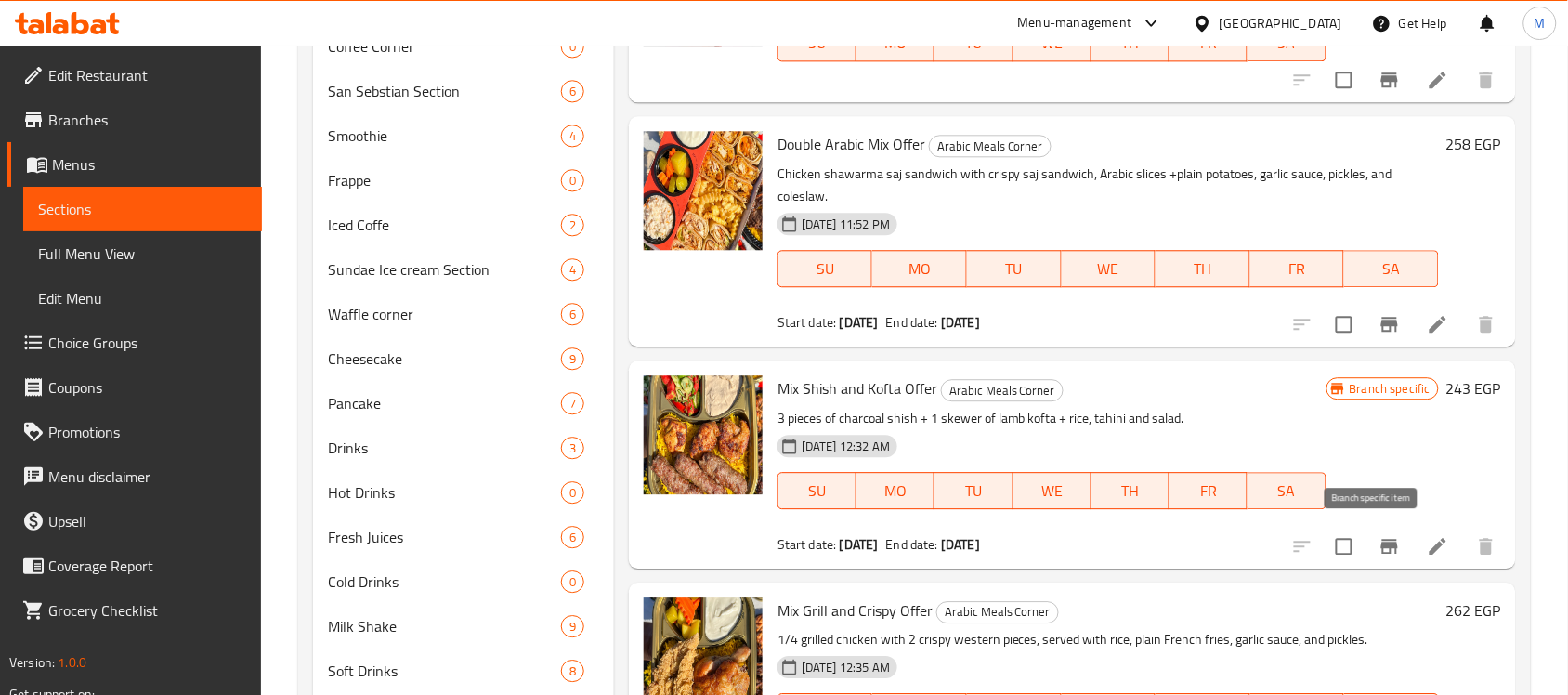
click at [1370, 528] on button "Branch-specific-item" at bounding box center [1390, 547] width 45 height 45
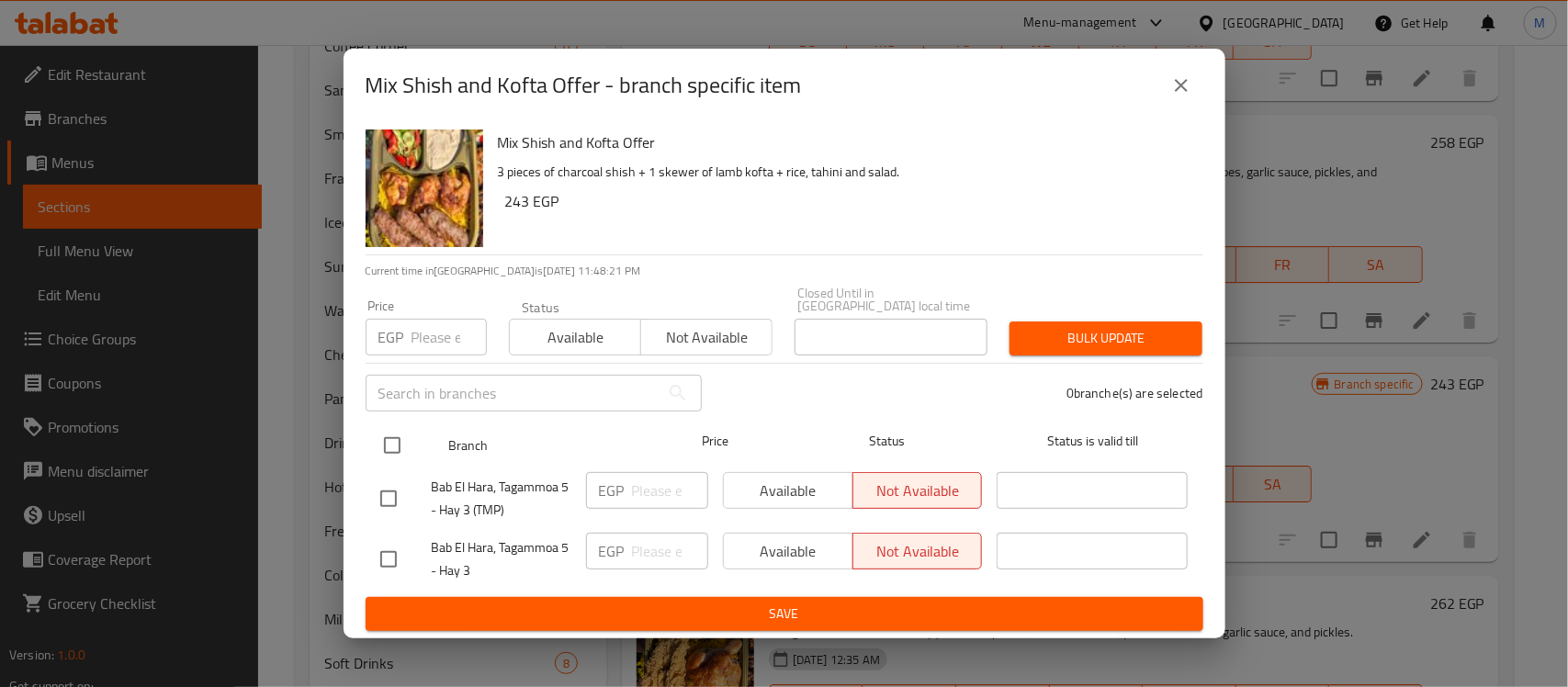
click at [388, 432] on input "checkbox" at bounding box center [393, 445] width 39 height 39
checkbox input "true"
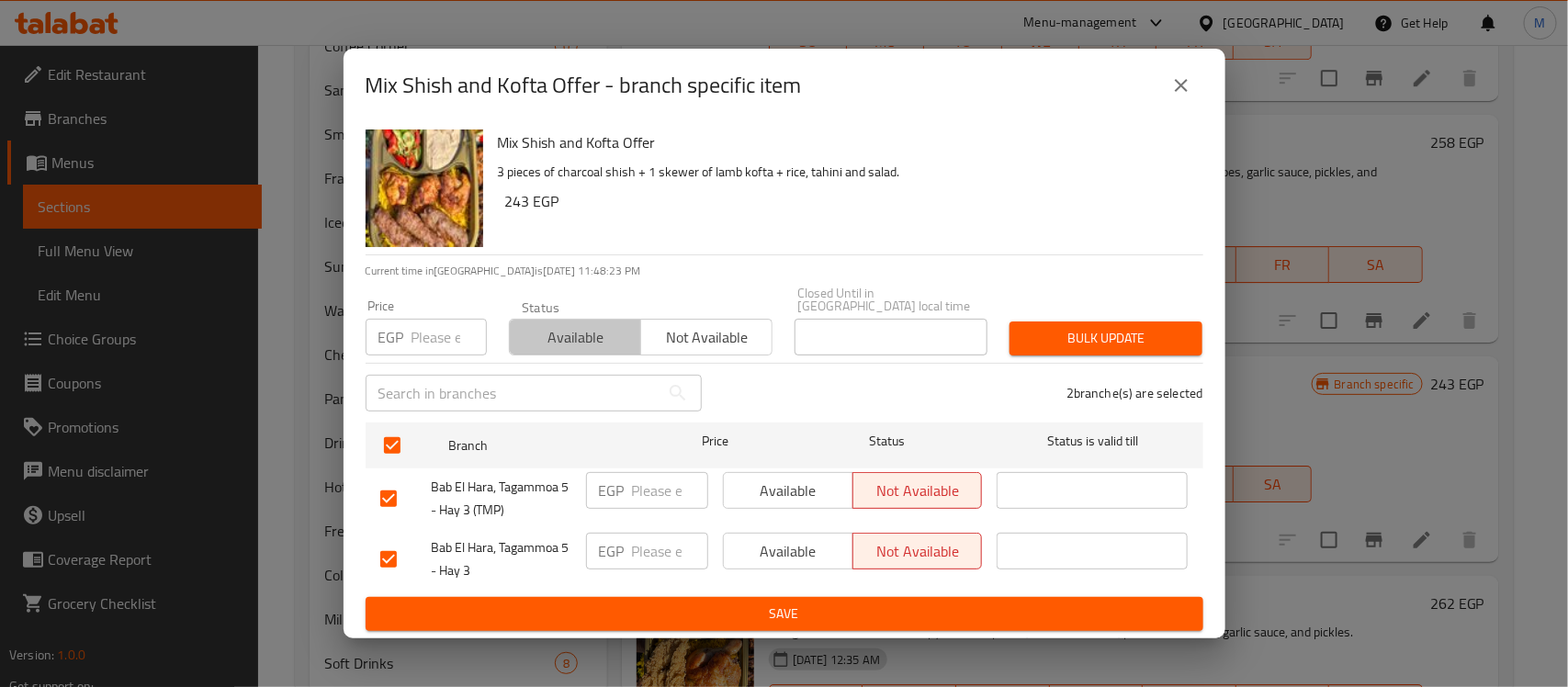
click at [535, 334] on span "Available" at bounding box center [575, 338] width 117 height 27
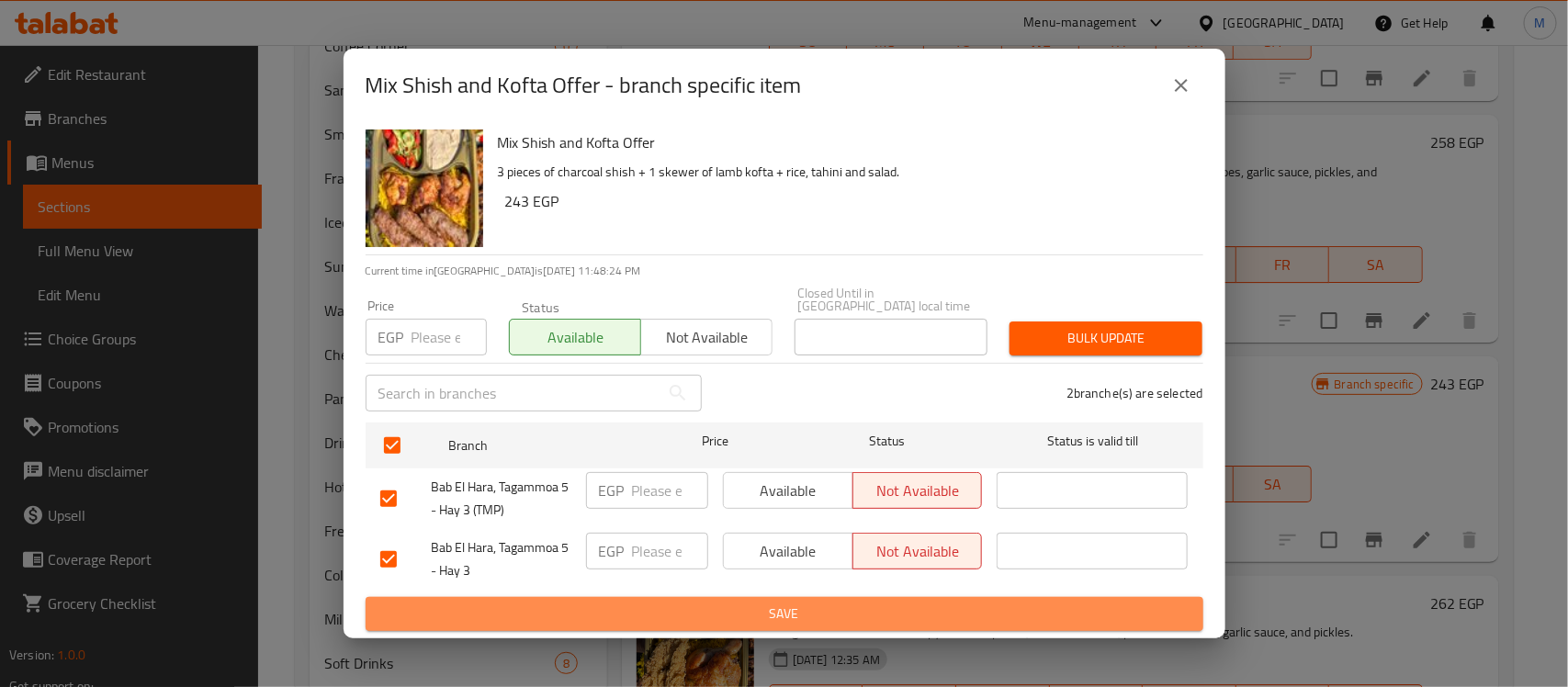
click at [758, 612] on span "Save" at bounding box center [784, 614] width 808 height 23
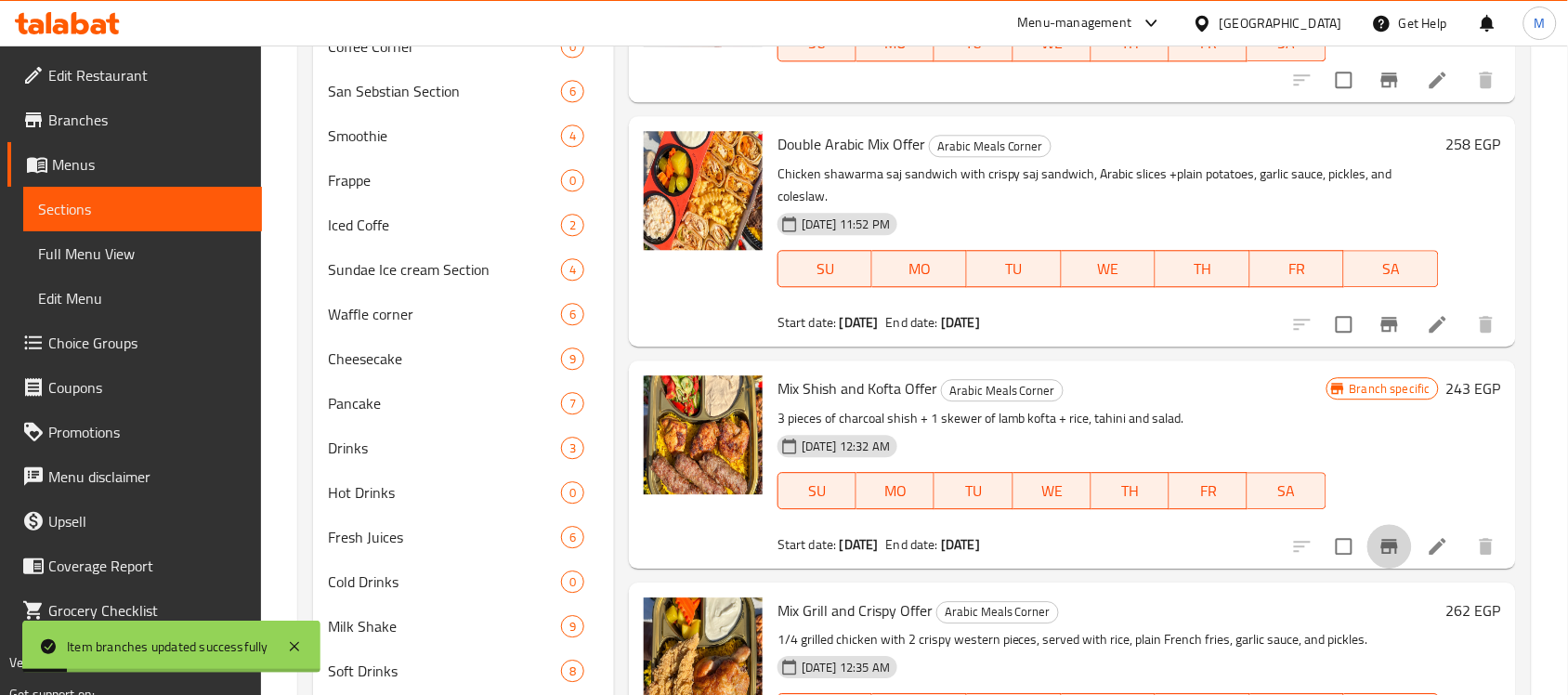
click at [1382, 541] on icon "Branch-specific-item" at bounding box center [1390, 547] width 17 height 15
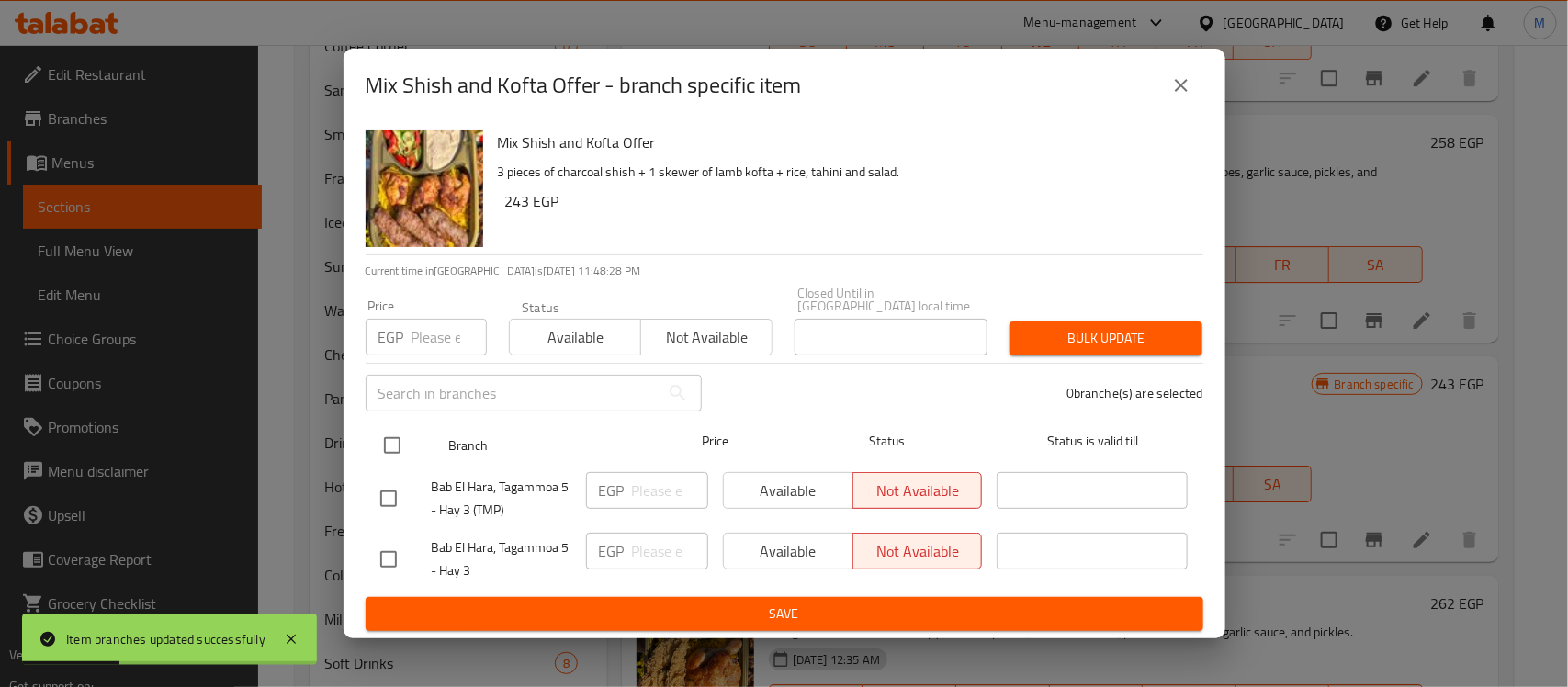
click at [392, 436] on input "checkbox" at bounding box center [393, 445] width 39 height 39
checkbox input "true"
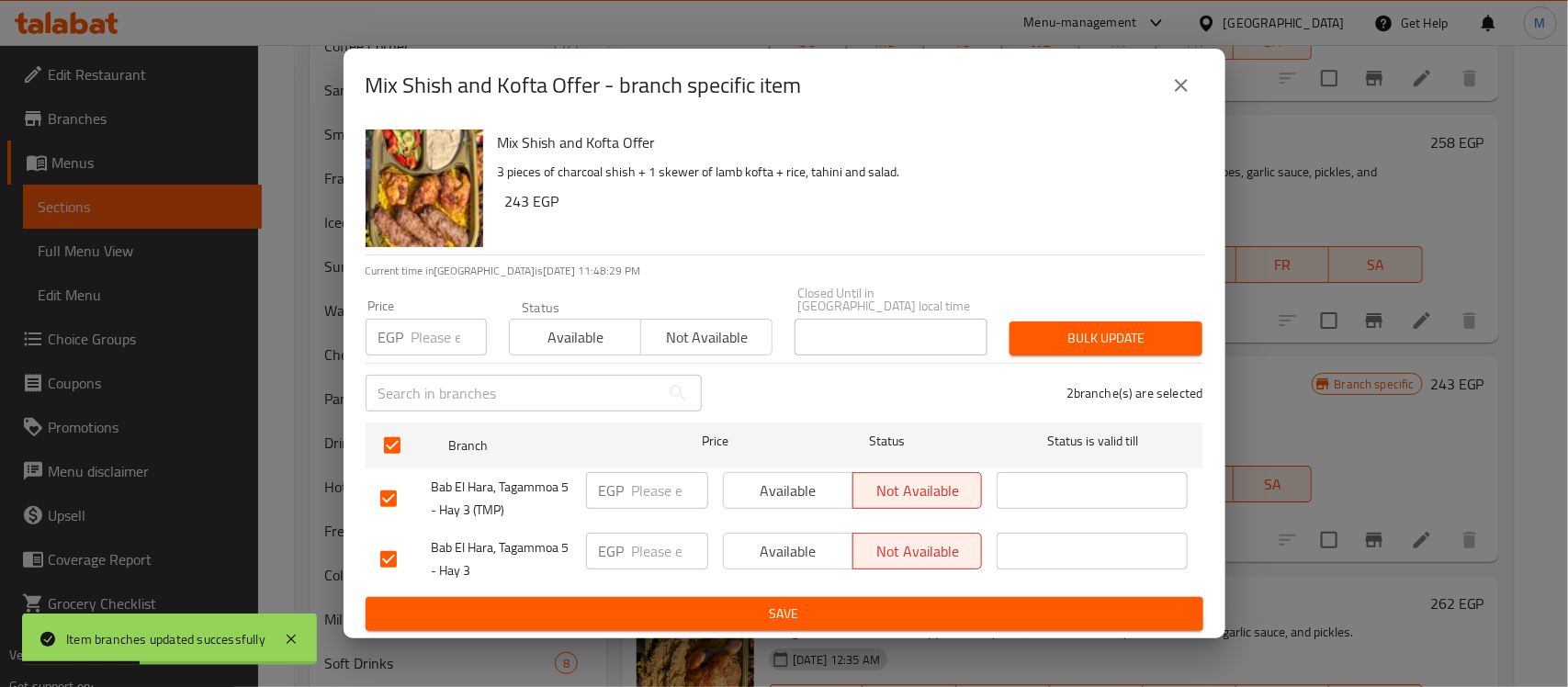
click at [568, 329] on span "Available" at bounding box center [575, 338] width 117 height 27
click at [1105, 342] on span "Bulk update" at bounding box center [1105, 338] width 163 height 23
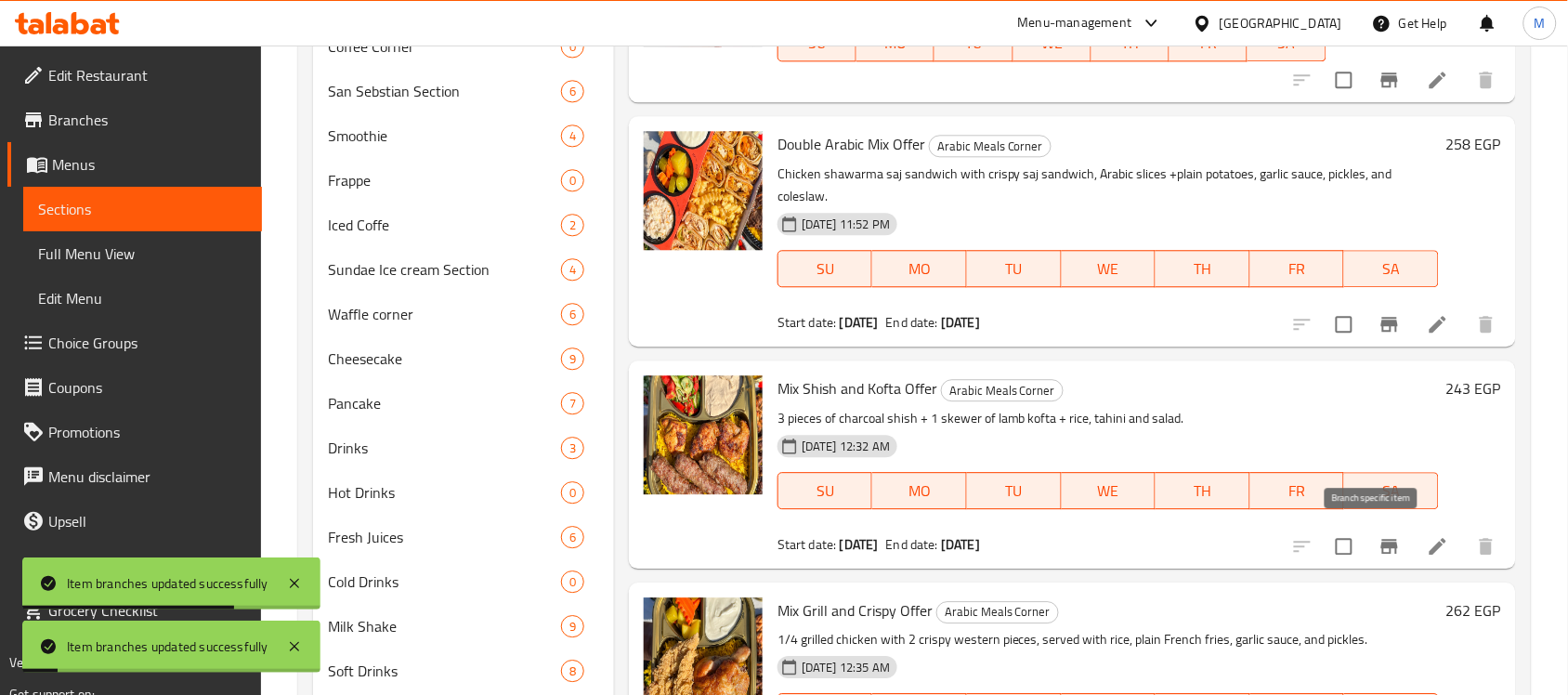
click at [1382, 549] on icon "Branch-specific-item" at bounding box center [1390, 547] width 17 height 15
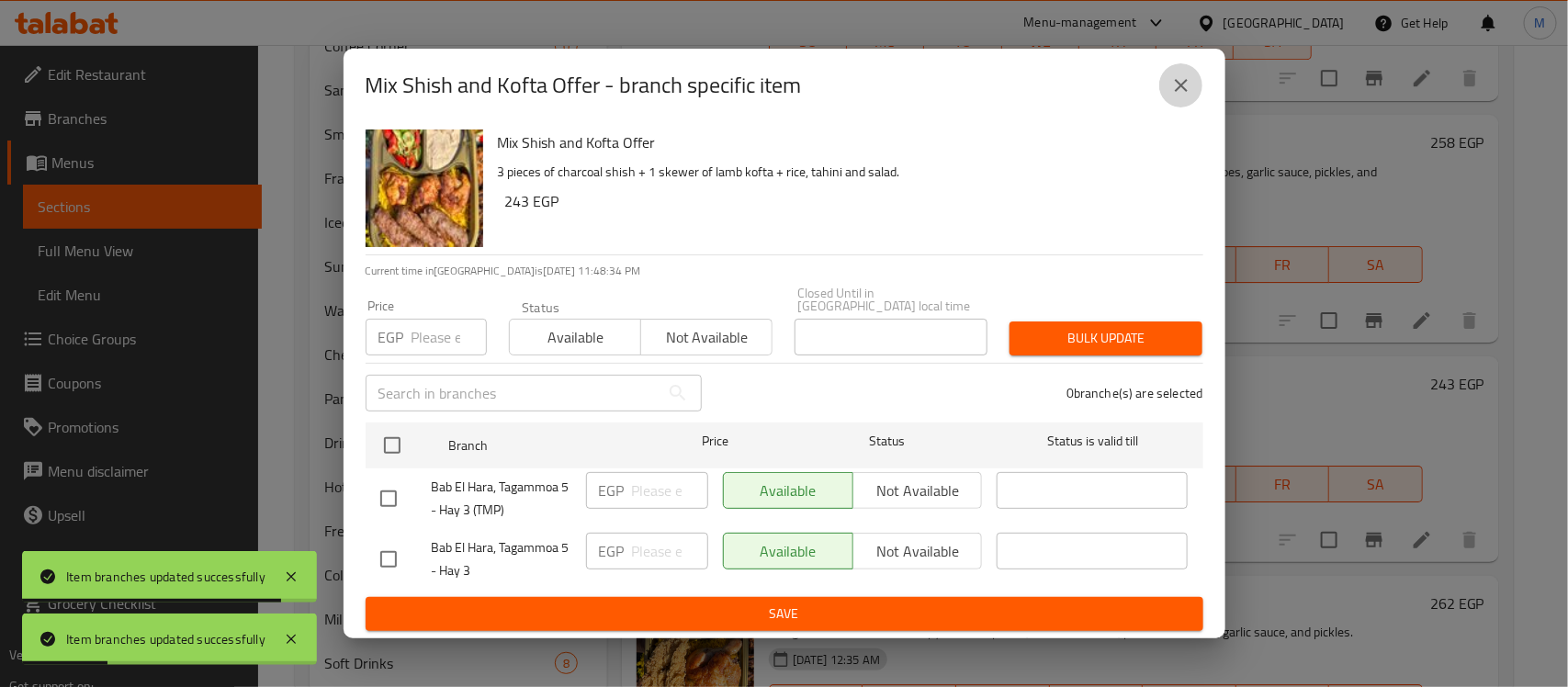
click at [1176, 94] on icon "close" at bounding box center [1181, 86] width 22 height 22
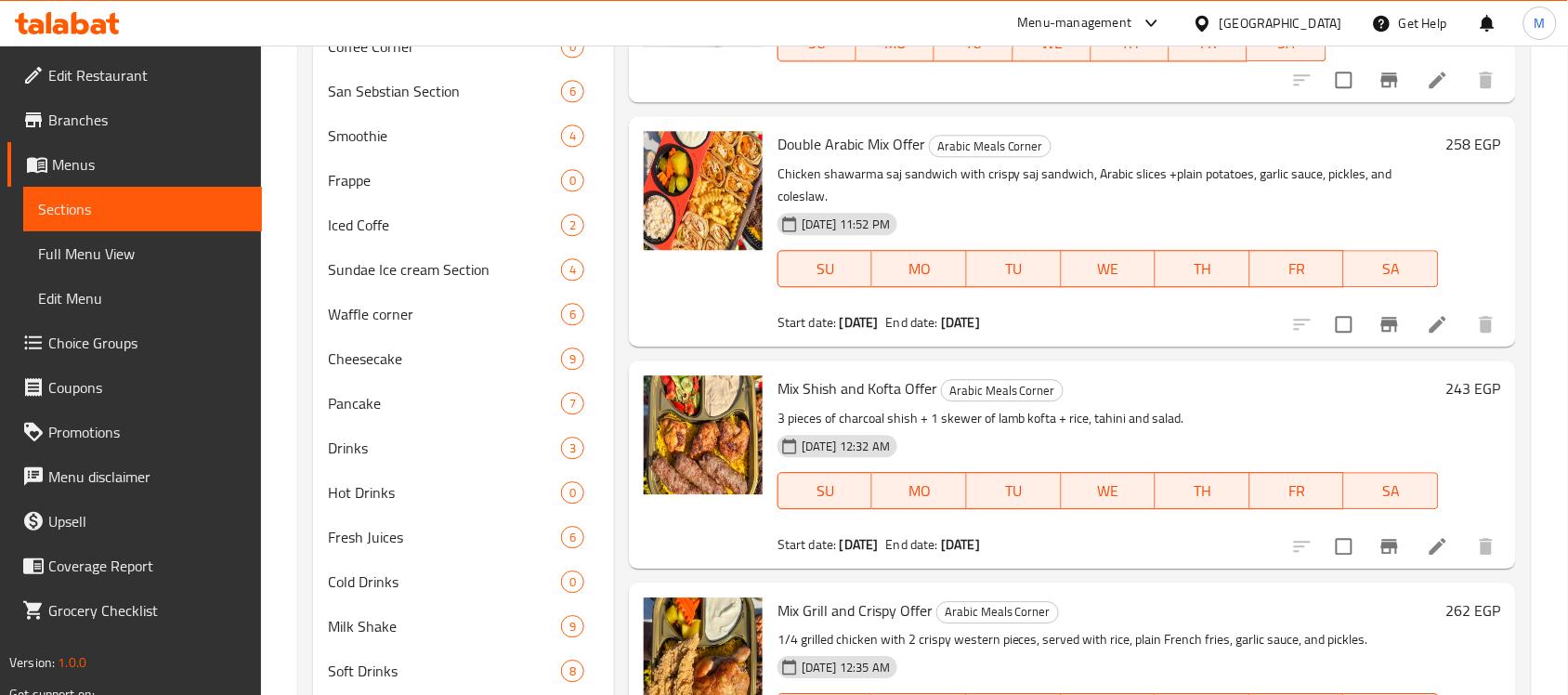
scroll to position [697, 0]
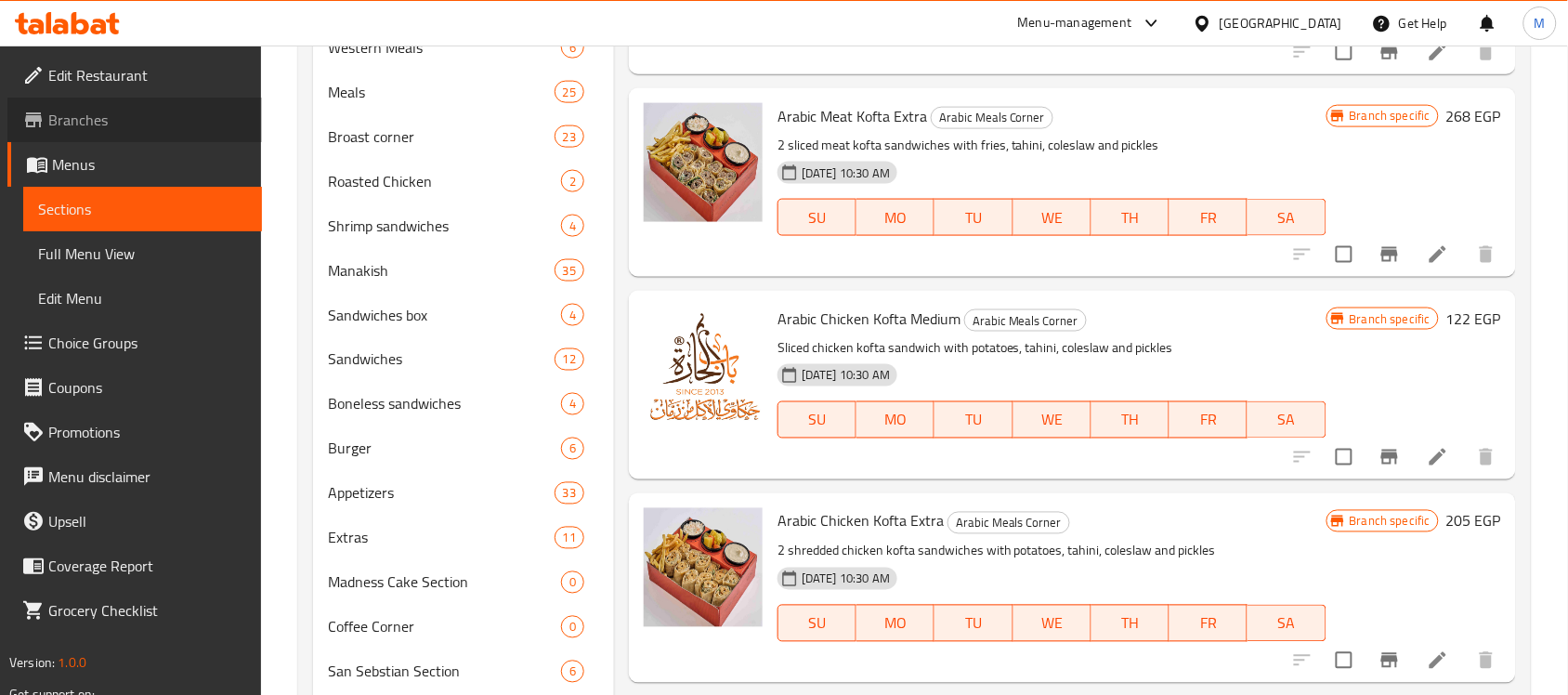
click at [113, 124] on span "Branches" at bounding box center [147, 120] width 199 height 22
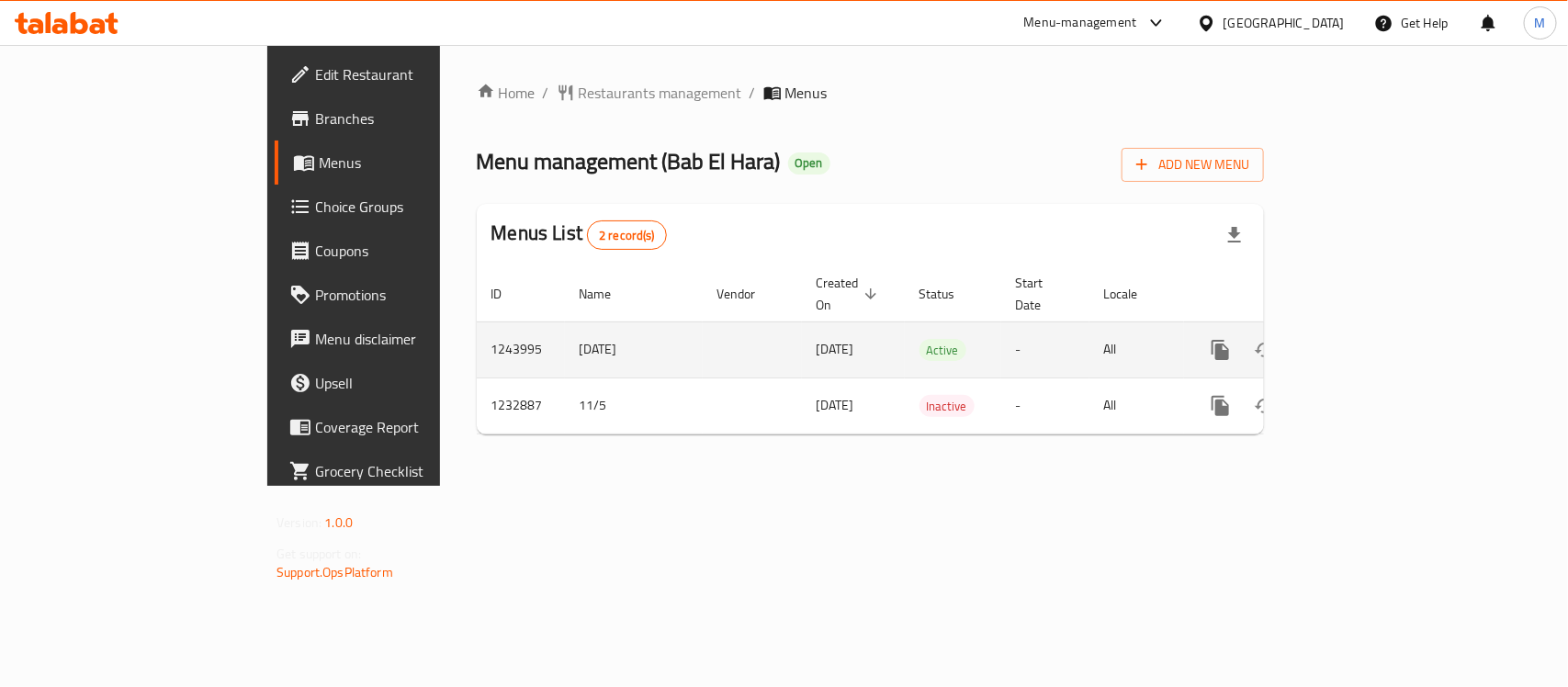
click at [1364, 339] on icon "enhanced table" at bounding box center [1353, 350] width 22 height 22
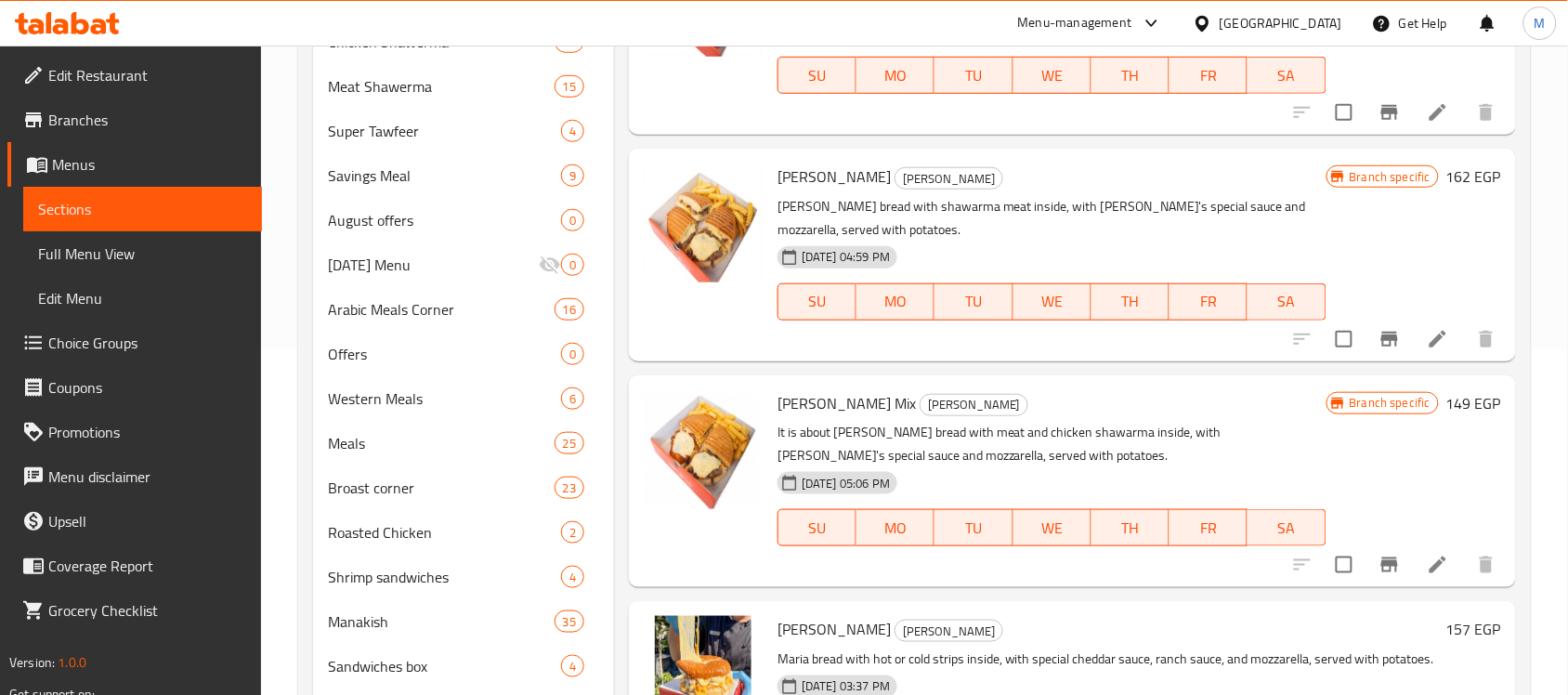
scroll to position [349, 0]
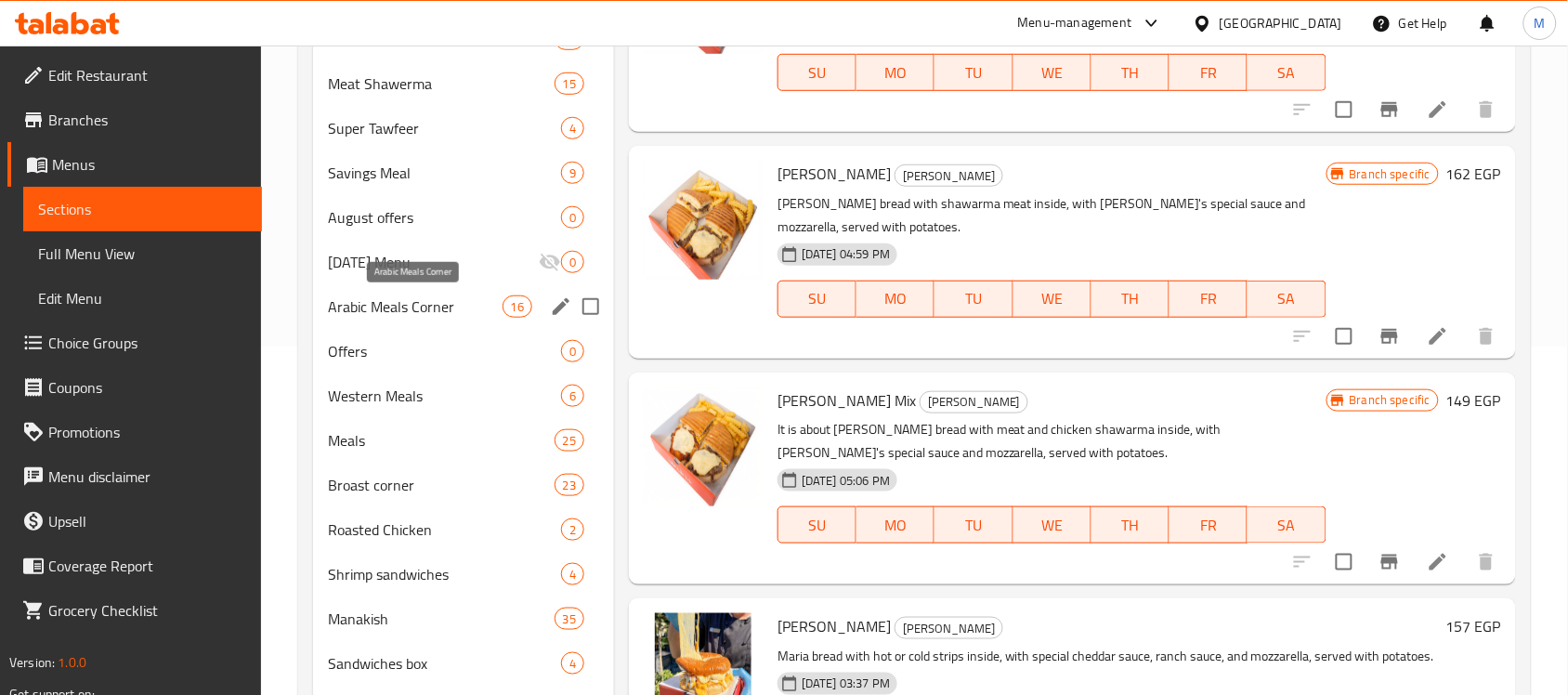
click at [430, 309] on span "Arabic Meals Corner" at bounding box center [415, 307] width 173 height 22
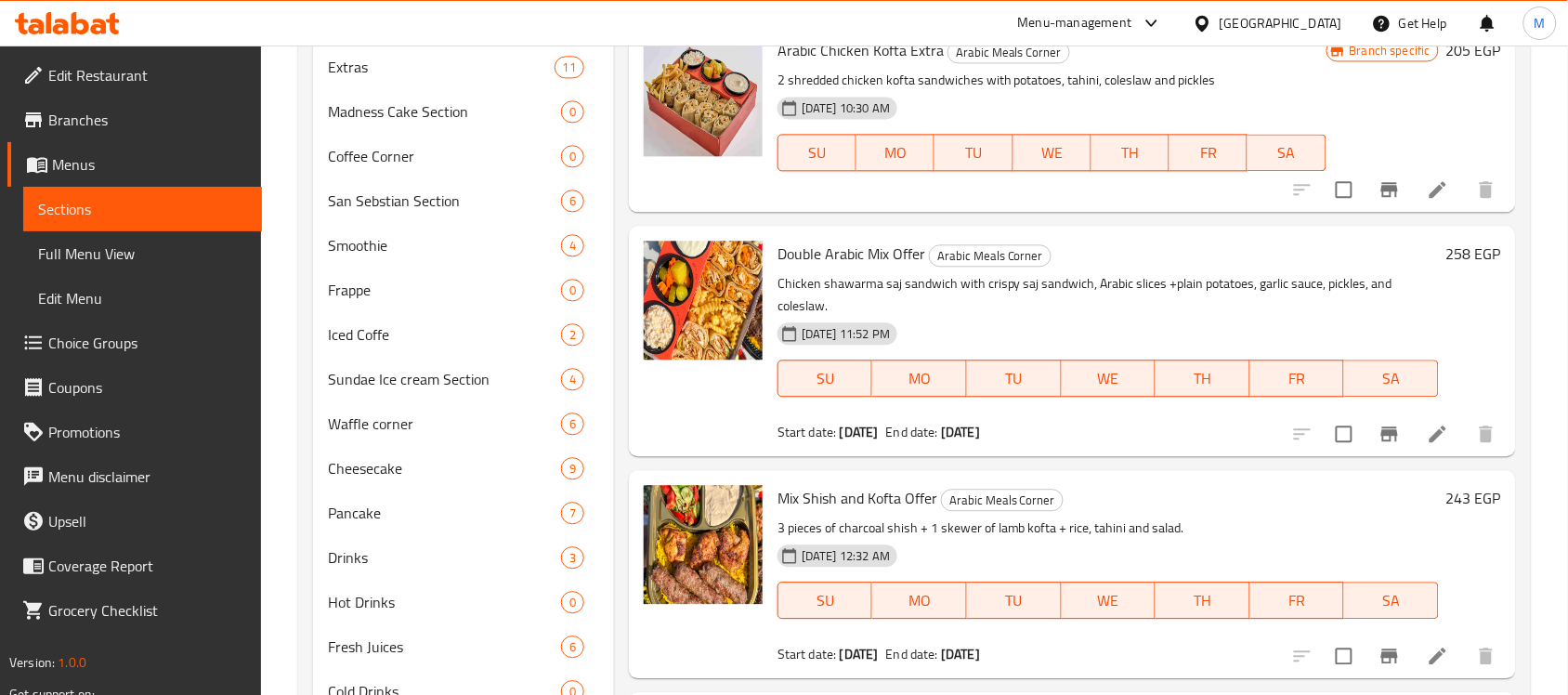
scroll to position [1278, 0]
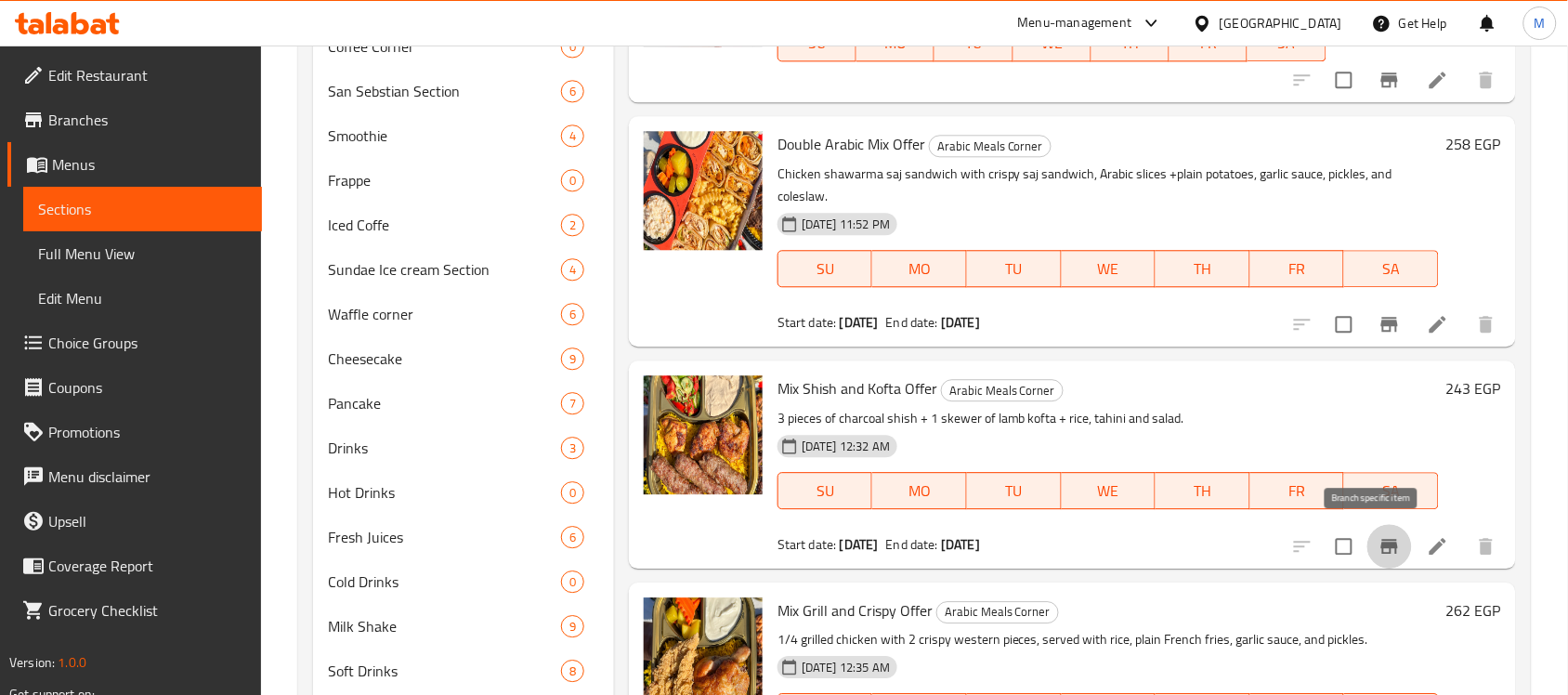
click at [1379, 545] on icon "Branch-specific-item" at bounding box center [1390, 547] width 22 height 22
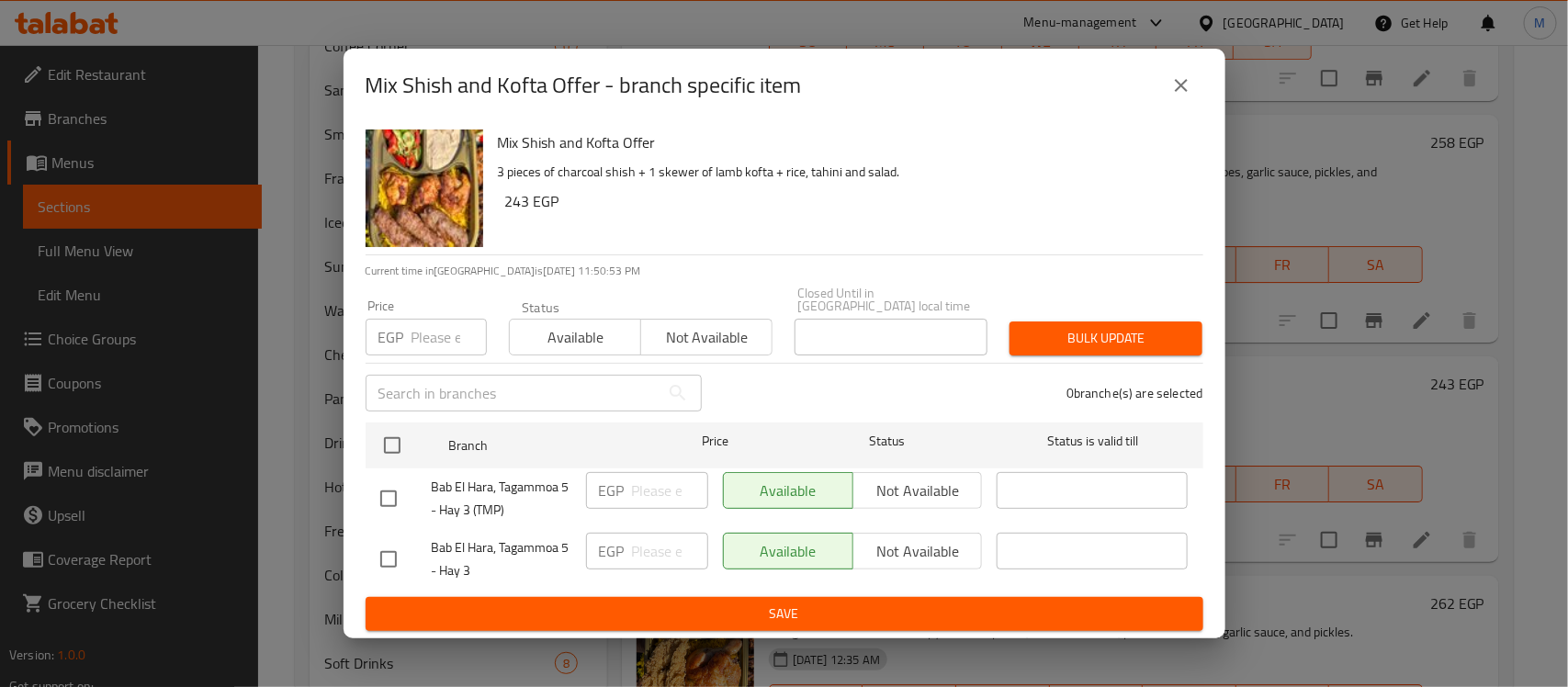
click at [1175, 93] on icon "close" at bounding box center [1181, 86] width 22 height 22
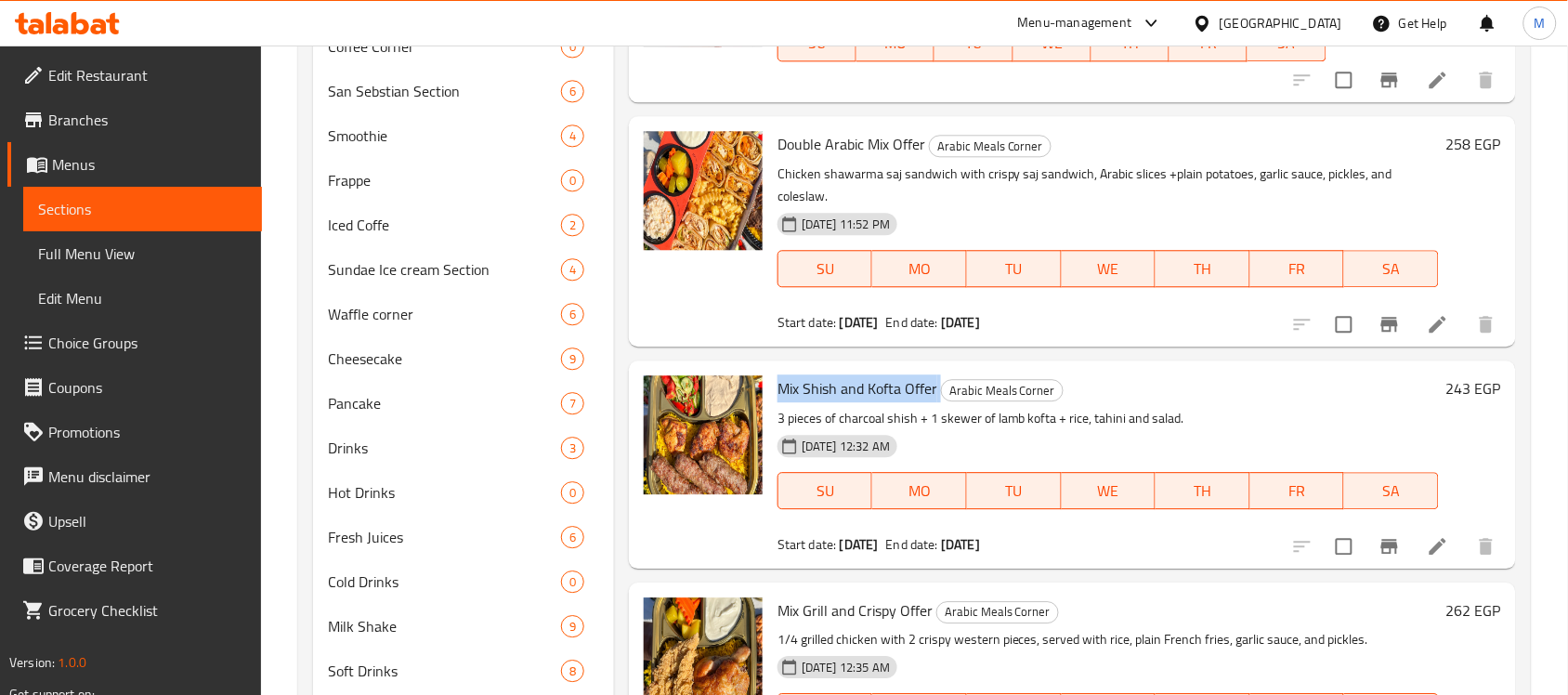
copy h6 "Mix Shish and Kofta Offer"
drag, startPoint x: 773, startPoint y: 377, endPoint x: 939, endPoint y: 397, distance: 167.2
click at [939, 397] on div "Mix Shish and Kofta Offer Arabic Meals Corner 3 pieces of charcoal shish + 1 sk…" at bounding box center [1107, 465] width 676 height 192
click at [1382, 547] on icon "Branch-specific-item" at bounding box center [1390, 547] width 22 height 22
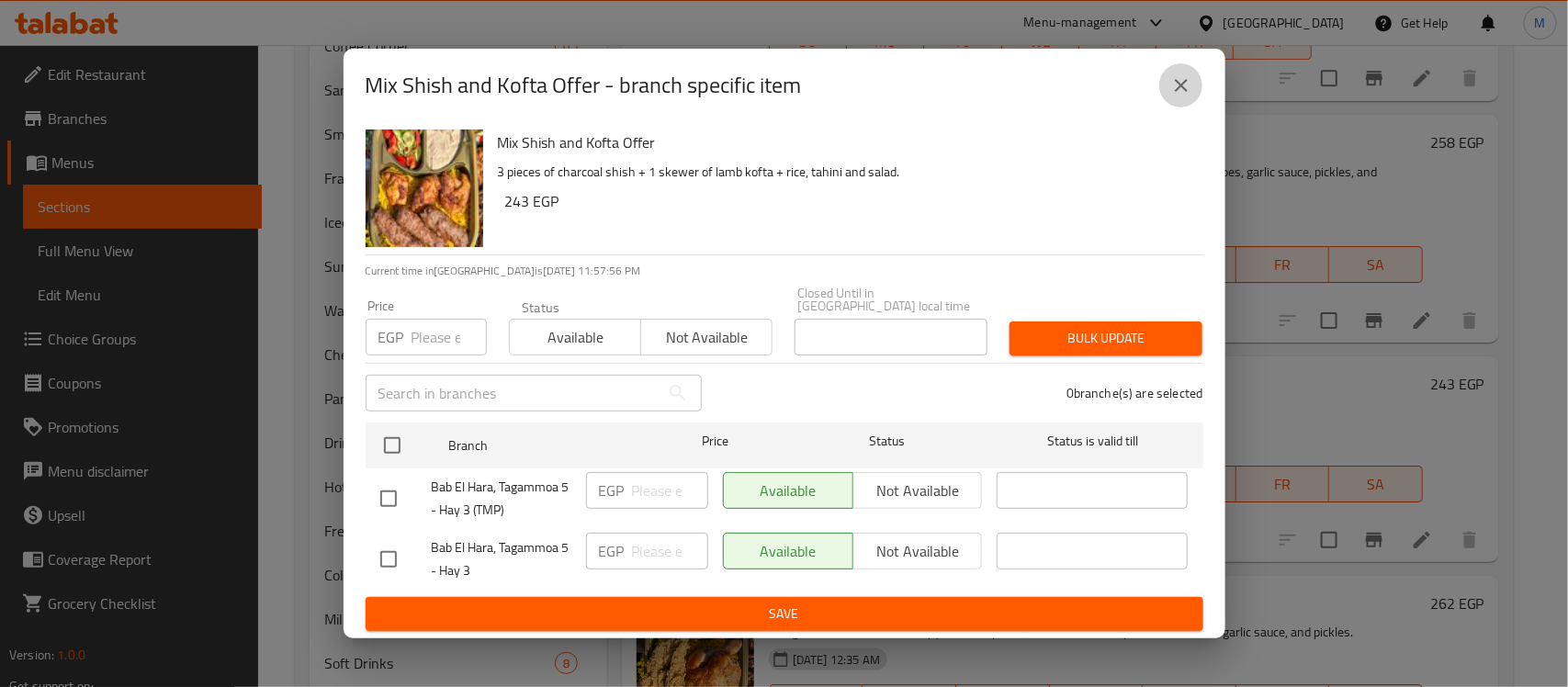
click at [1190, 85] on icon "close" at bounding box center [1181, 86] width 22 height 22
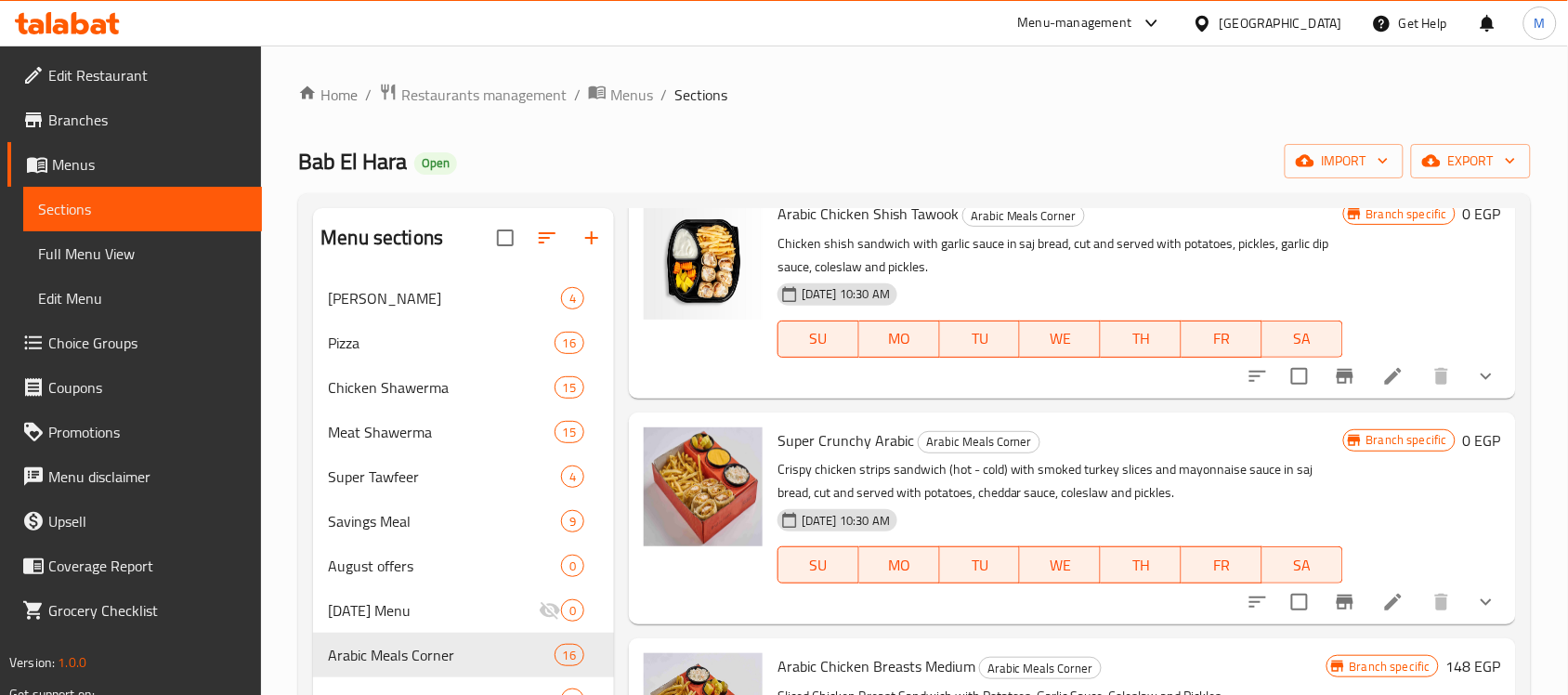
scroll to position [400, 0]
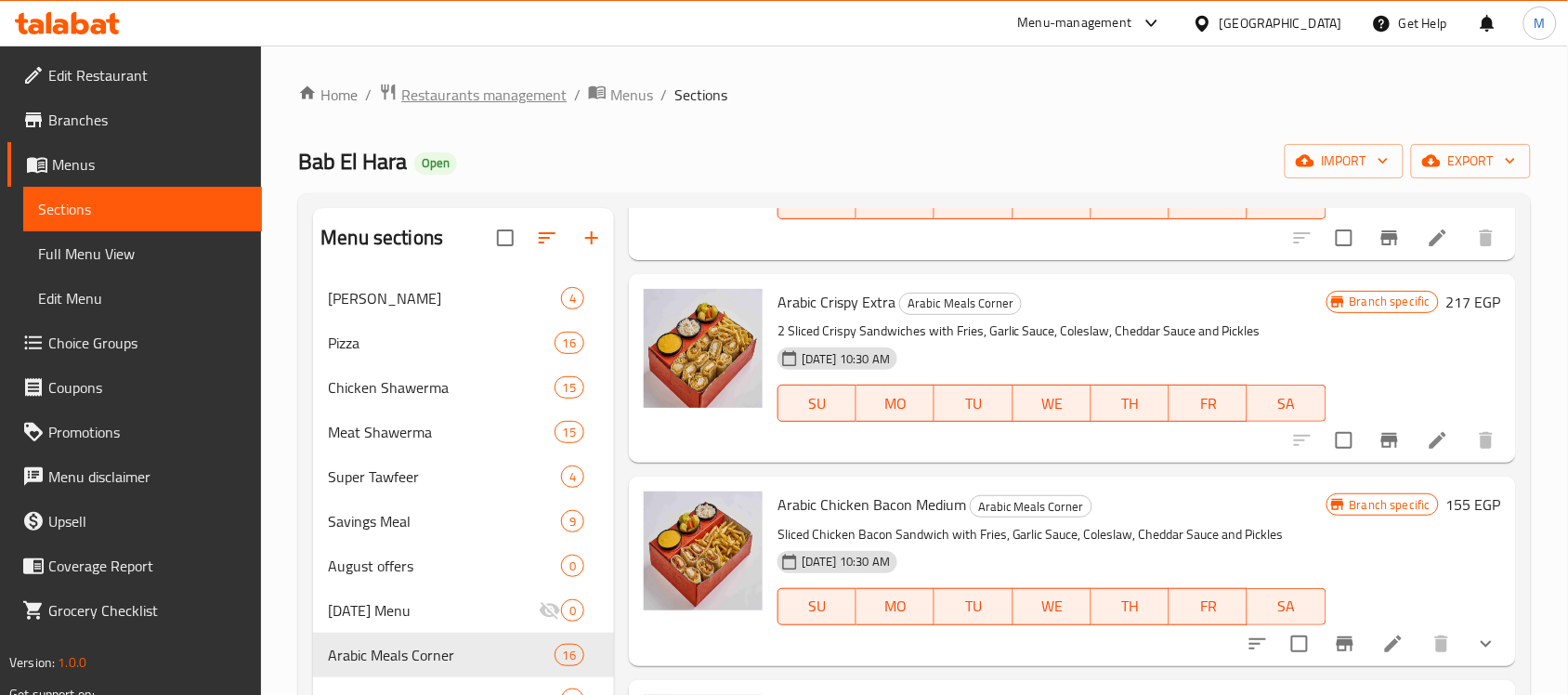
click at [548, 90] on span "Restaurants management" at bounding box center [483, 95] width 165 height 22
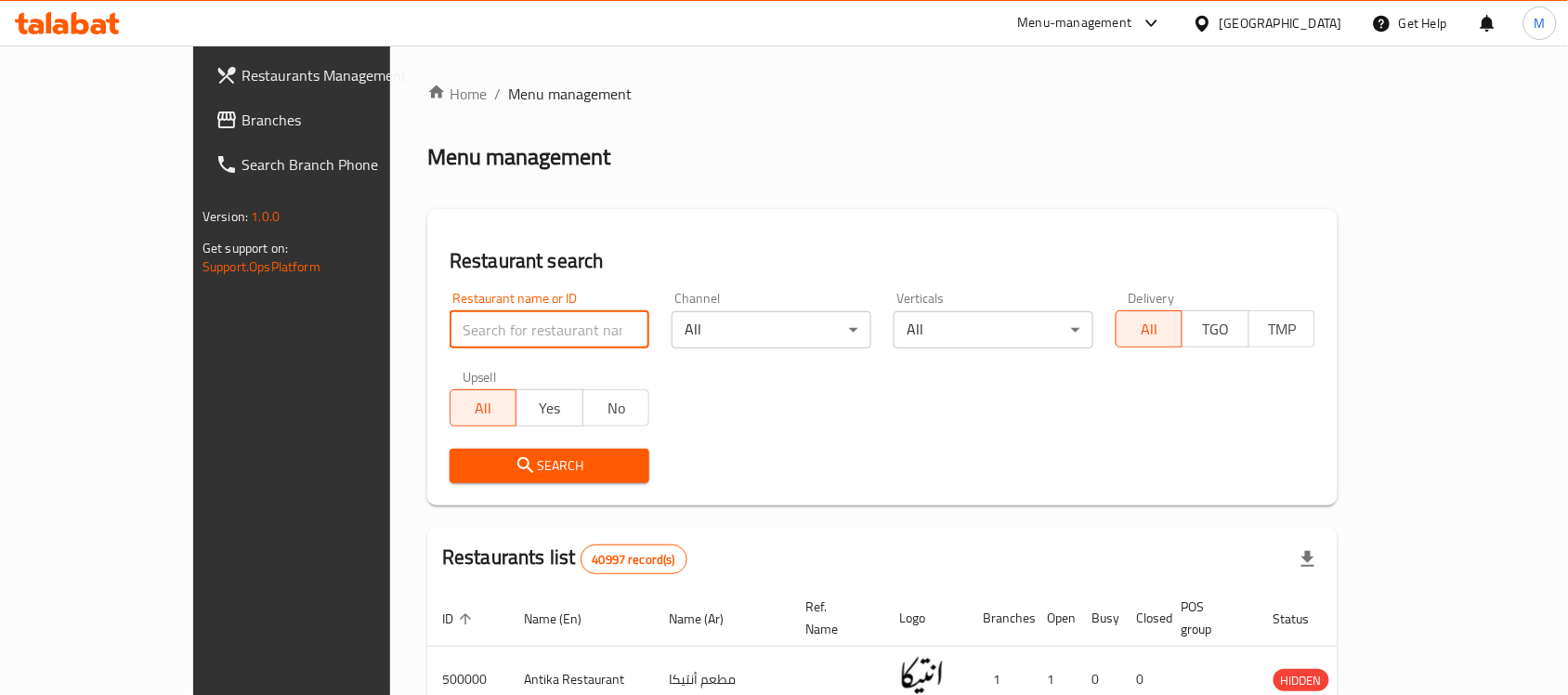
click at [449, 333] on input "search" at bounding box center [549, 330] width 199 height 37
paste input "663805"
type input "663805"
click button "Search" at bounding box center [549, 466] width 199 height 35
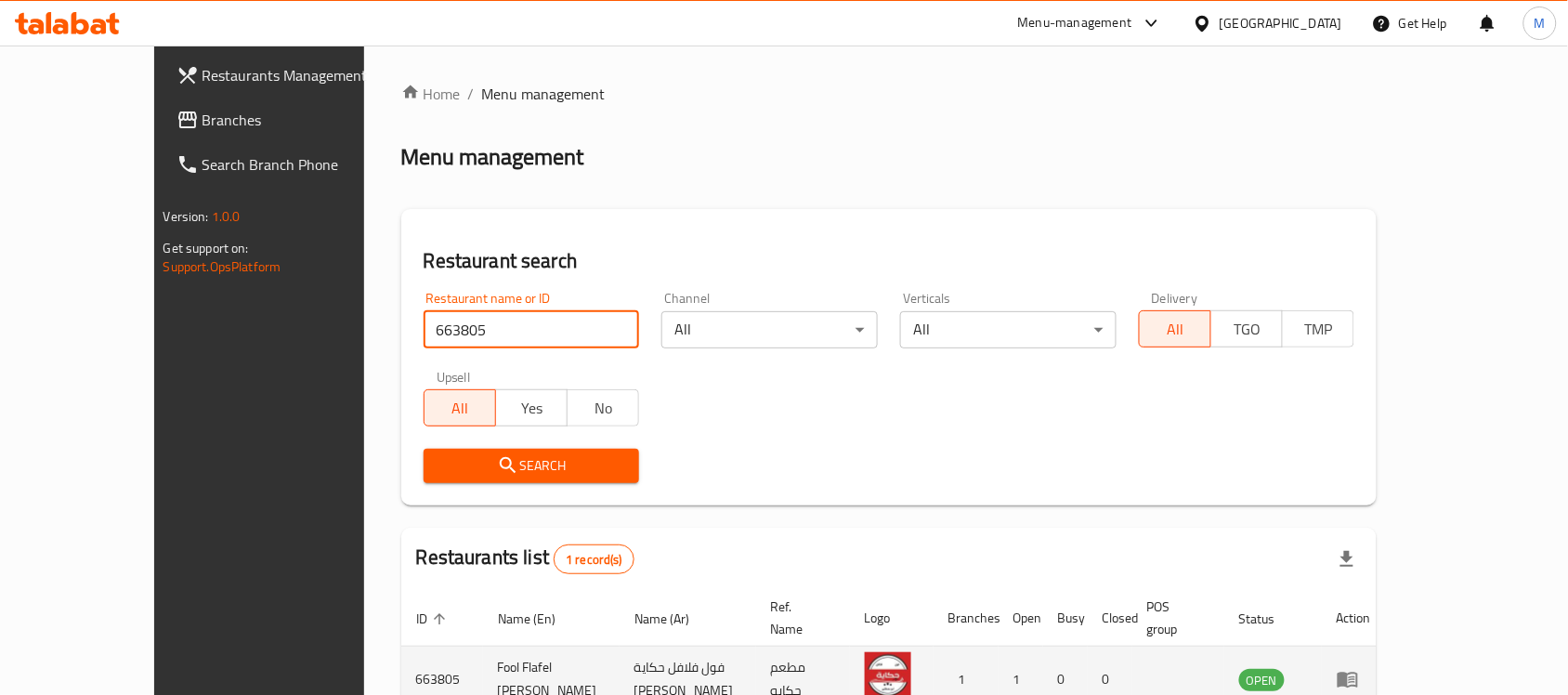
click at [497, 660] on td "Fool Flafel Hekya Abo Mostafa" at bounding box center [551, 680] width 136 height 66
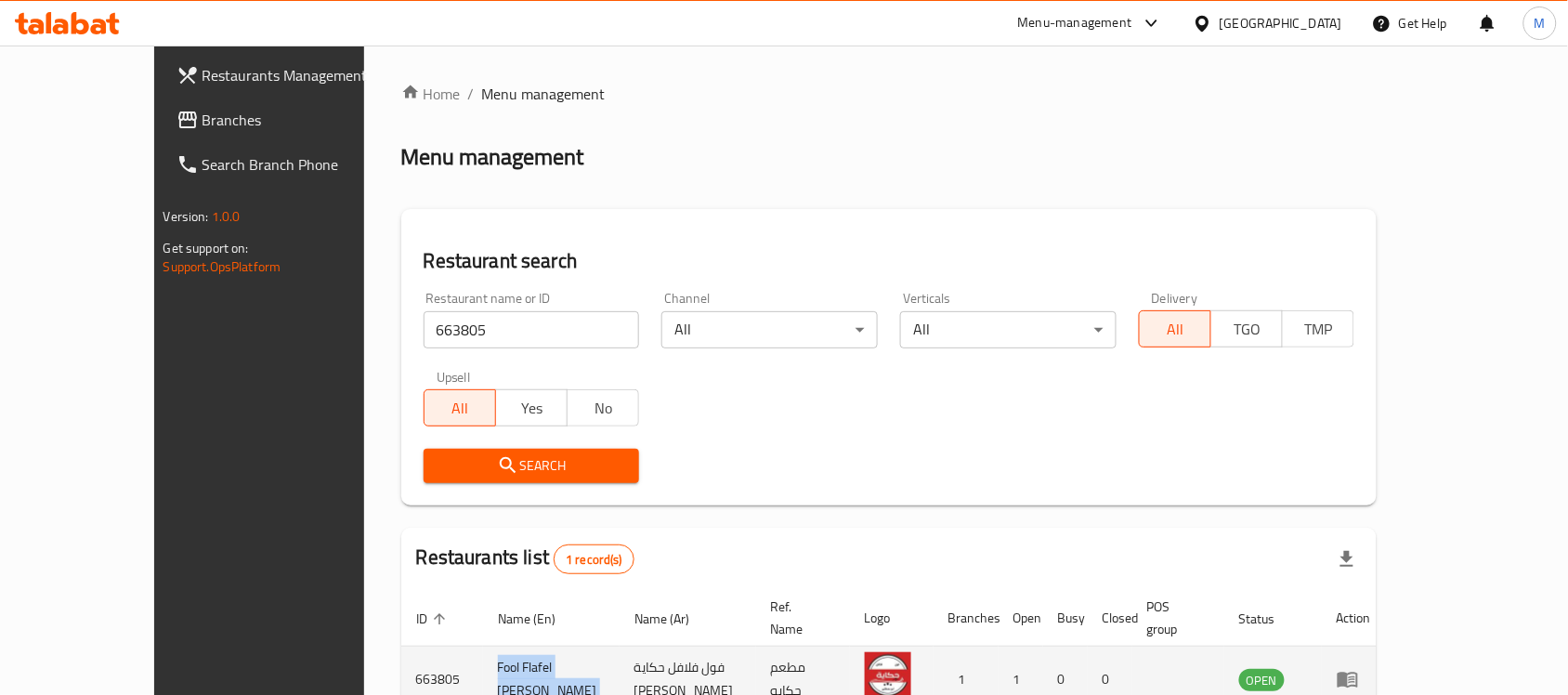
click at [497, 660] on td "Fool Flafel Hekya Abo Mostafa" at bounding box center [551, 680] width 136 height 66
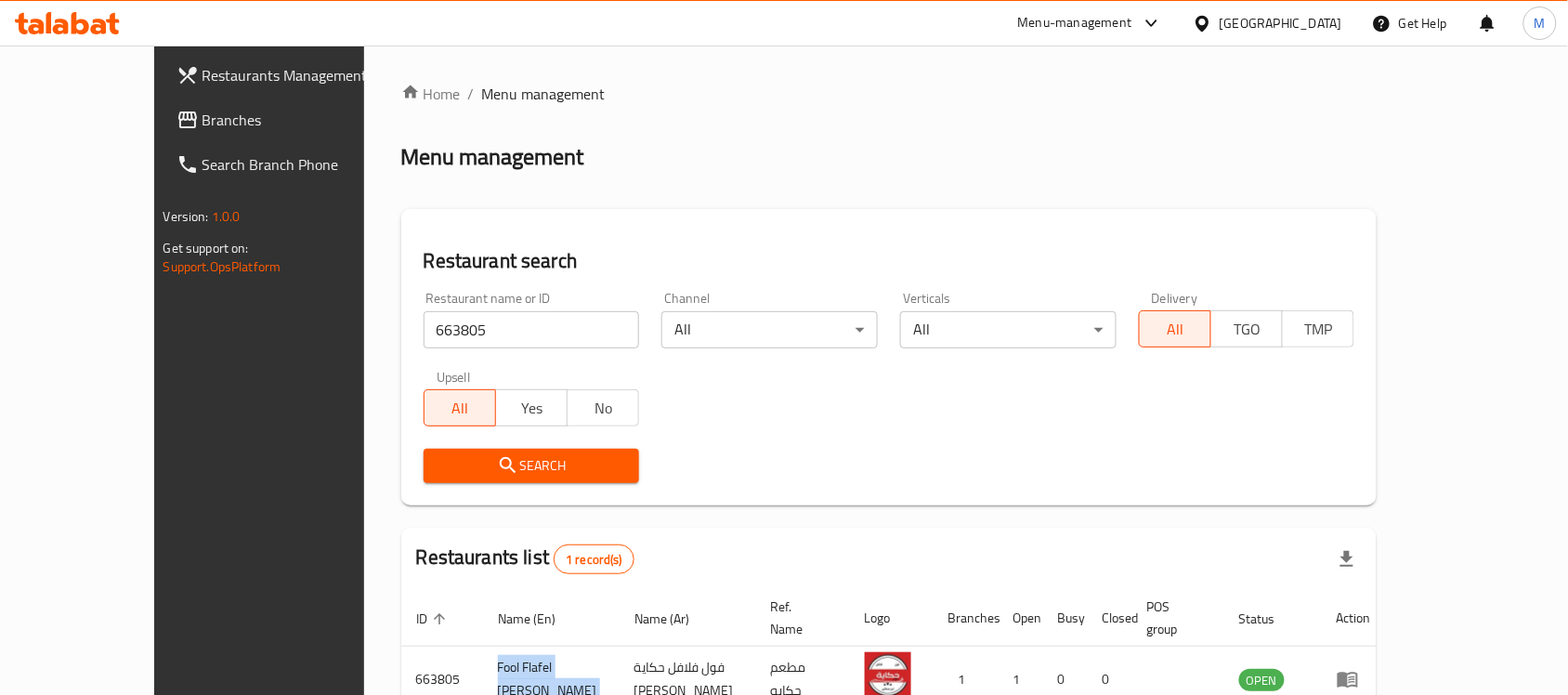
copy td "Fool Flafel Hekya Abo Mostafa"
